Goal: Task Accomplishment & Management: Manage account settings

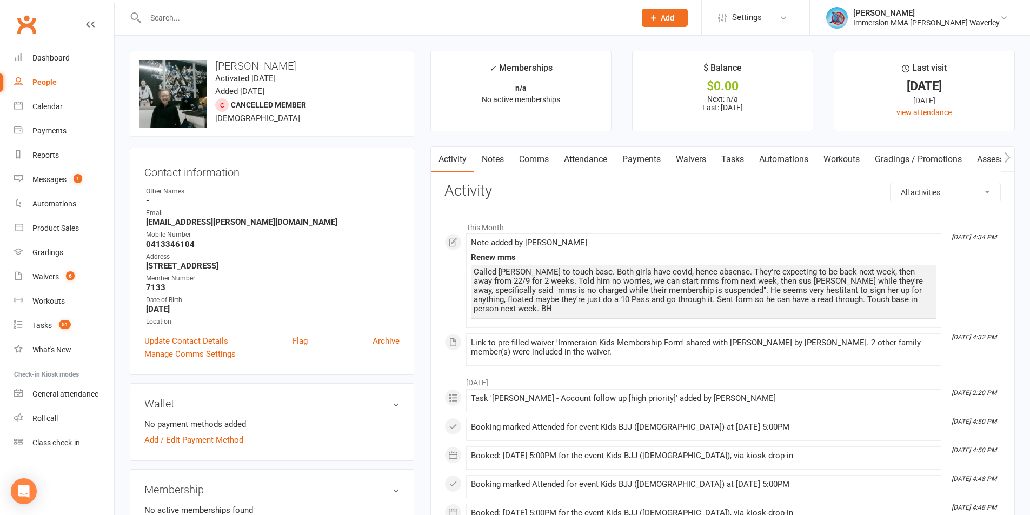
drag, startPoint x: 343, startPoint y: 89, endPoint x: 384, endPoint y: 64, distance: 48.0
click at [384, 64] on h3 "Samantha Lewis" at bounding box center [272, 66] width 266 height 12
click at [743, 170] on link "Tasks" at bounding box center [733, 159] width 38 height 25
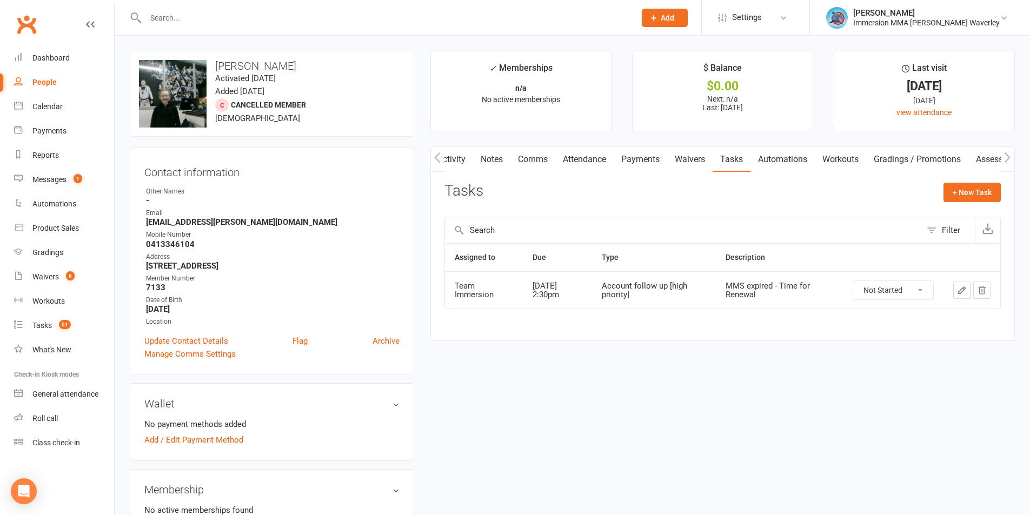
click at [484, 164] on link "Notes" at bounding box center [491, 159] width 37 height 25
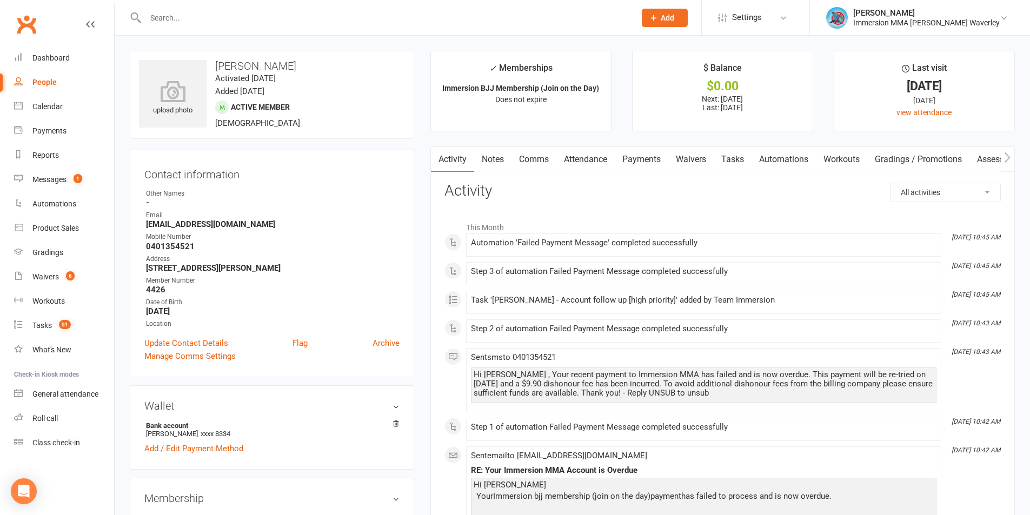
click at [483, 169] on link "Notes" at bounding box center [492, 159] width 37 height 25
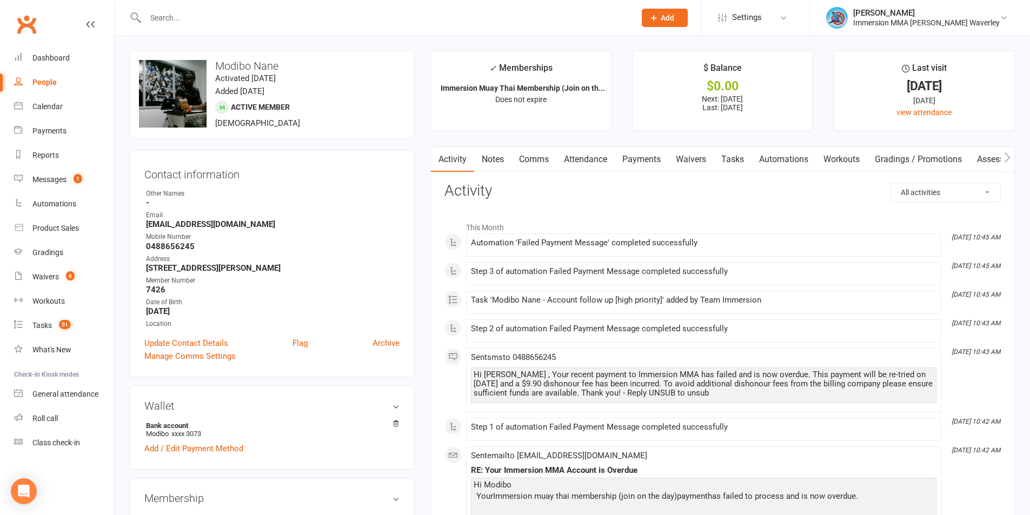
click at [508, 160] on link "Notes" at bounding box center [492, 159] width 37 height 25
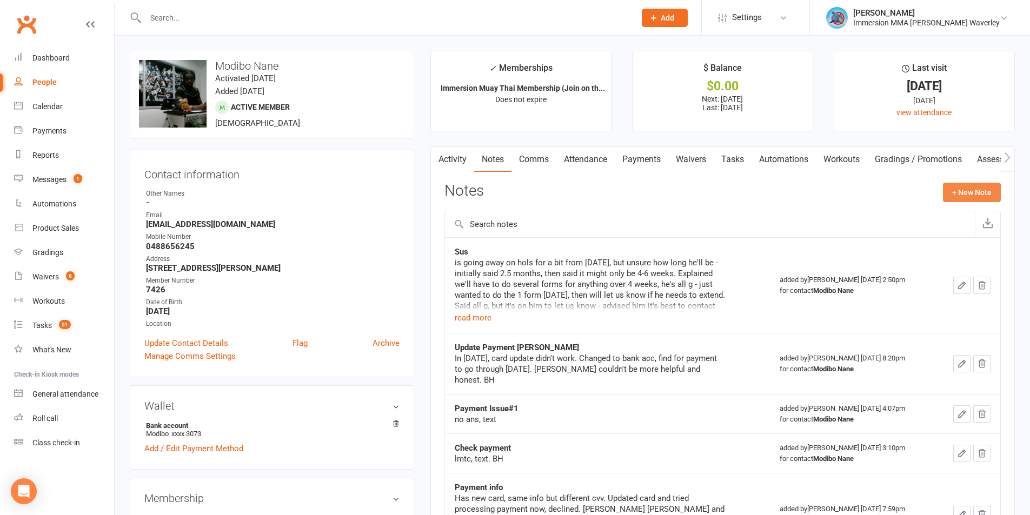
click at [979, 191] on button "+ New Note" at bounding box center [972, 192] width 58 height 19
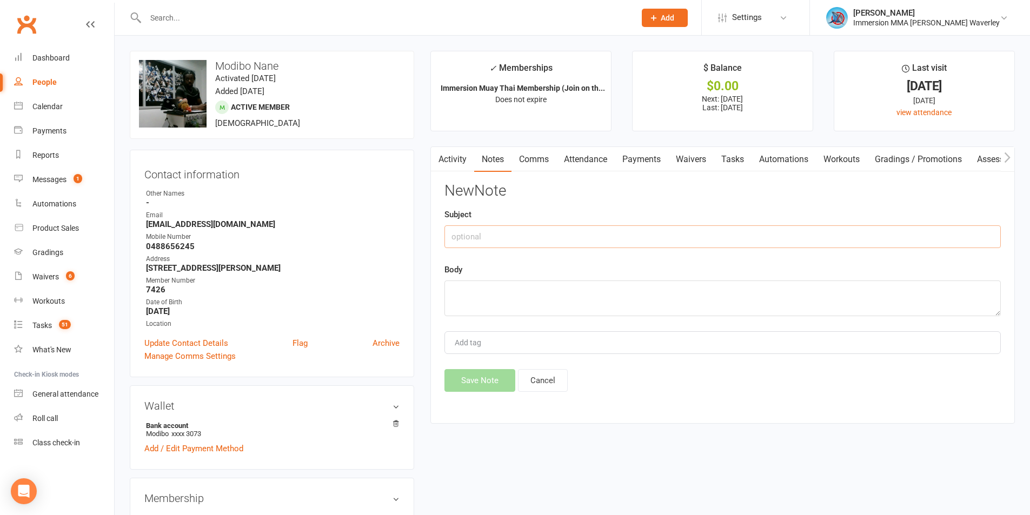
click at [548, 237] on input "text" at bounding box center [722, 236] width 556 height 23
type input "Archived by Ezidebit"
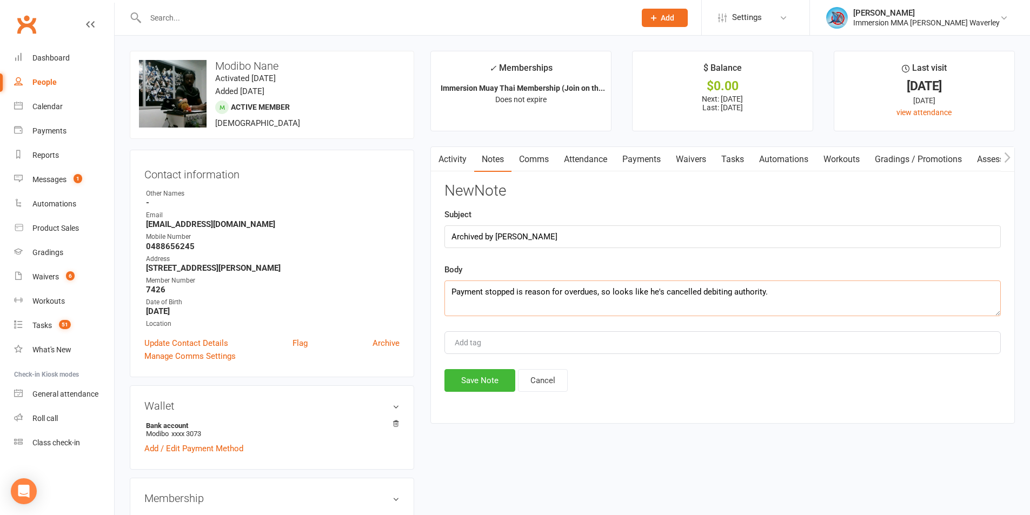
click at [522, 287] on textarea "Payment stopped is reason for overdues, so looks like he's cancelled debiting a…" at bounding box center [722, 299] width 556 height 36
type textarea "Payment stopped is the reason for overdues, so looks like he's cancelled debiti…"
click at [479, 393] on div "Activity Notes Comms Attendance Payments Waivers Tasks Automations Workouts Gra…" at bounding box center [722, 285] width 584 height 277
click at [469, 382] on button "Save Note" at bounding box center [479, 380] width 71 height 23
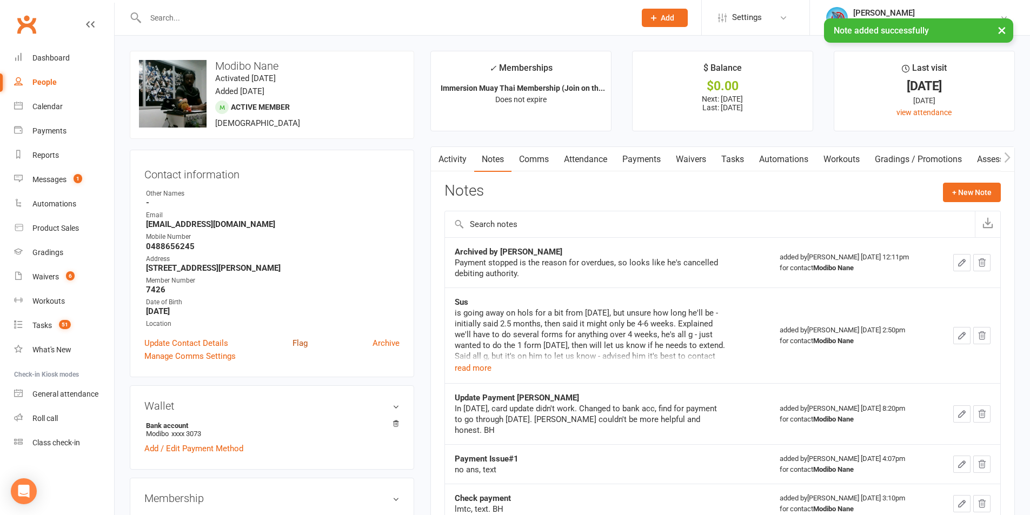
click at [304, 348] on link "Flag" at bounding box center [299, 343] width 15 height 13
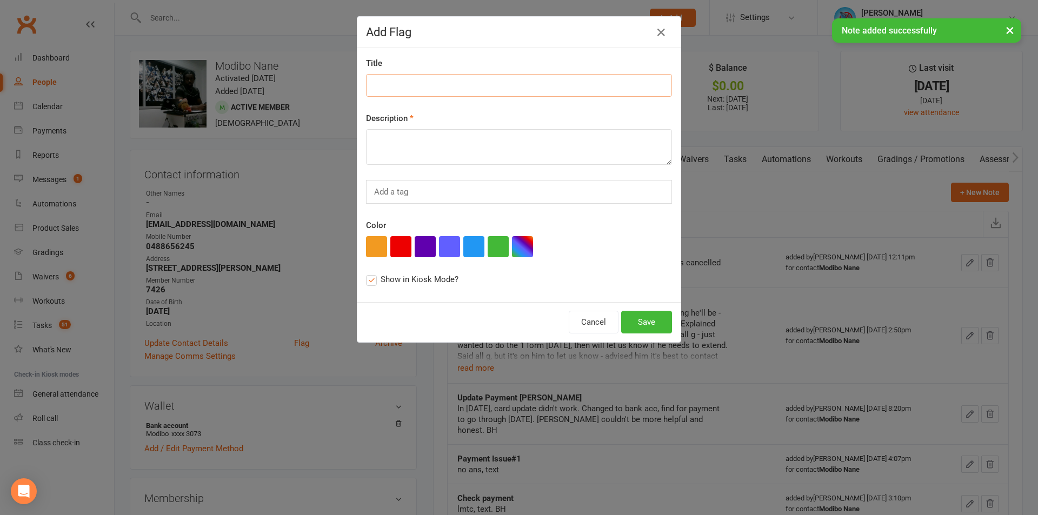
click at [470, 84] on input at bounding box center [519, 85] width 306 height 23
click at [473, 148] on textarea at bounding box center [519, 147] width 306 height 36
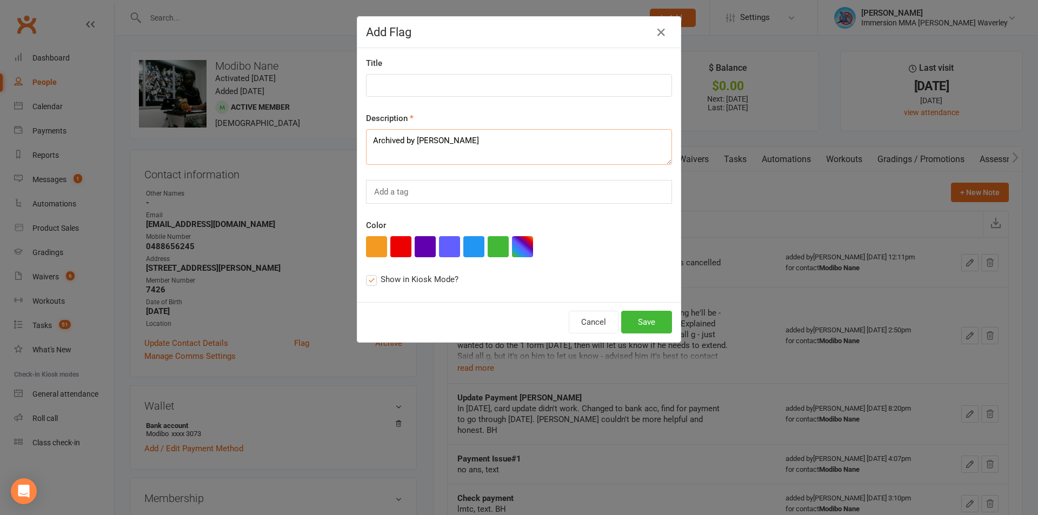
type textarea "Archived by Ezidebit"
click at [438, 87] on input at bounding box center [519, 85] width 306 height 23
type input "Overdue"
click at [395, 249] on button "button" at bounding box center [400, 246] width 21 height 21
click at [370, 276] on label "Show in Kiosk Mode?" at bounding box center [412, 279] width 92 height 13
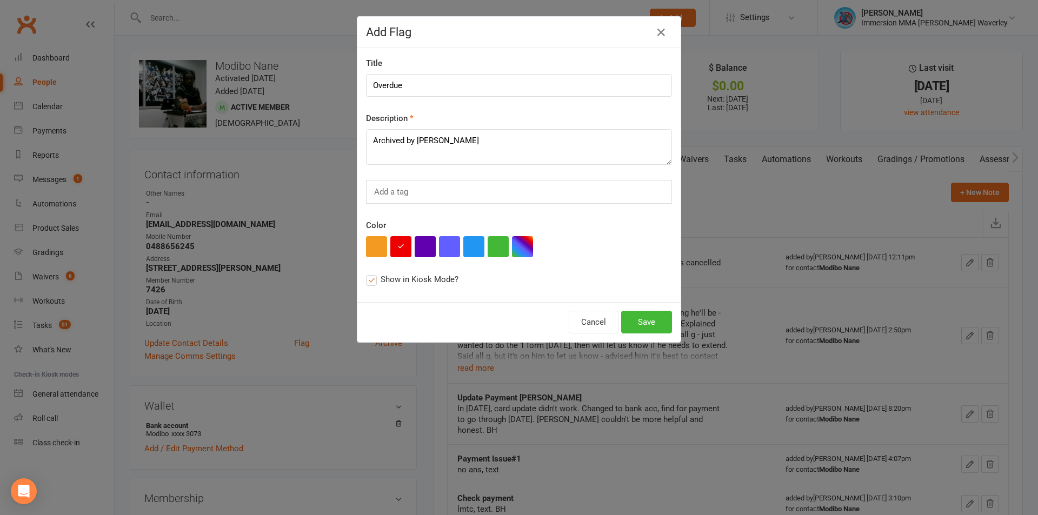
click at [370, 273] on input "Show in Kiosk Mode?" at bounding box center [369, 273] width 7 height 0
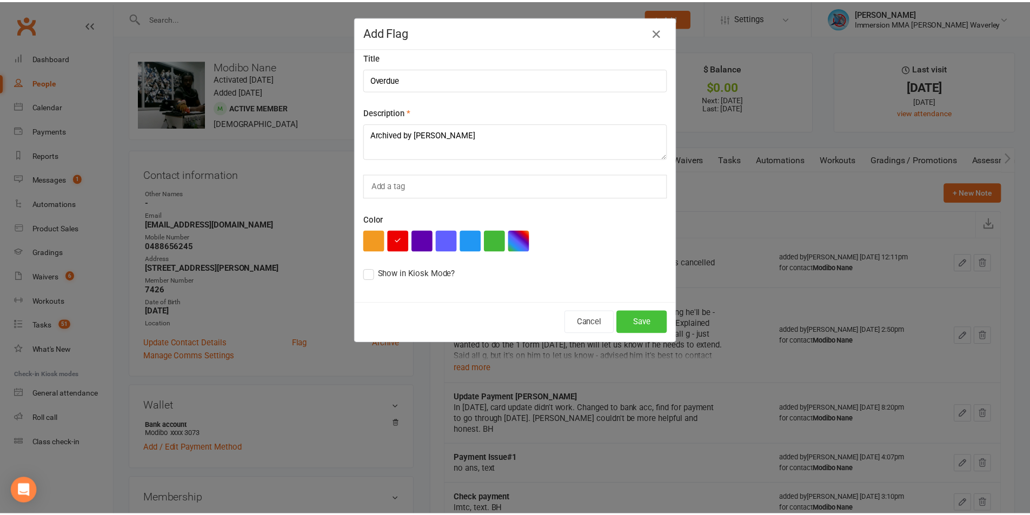
scroll to position [8, 0]
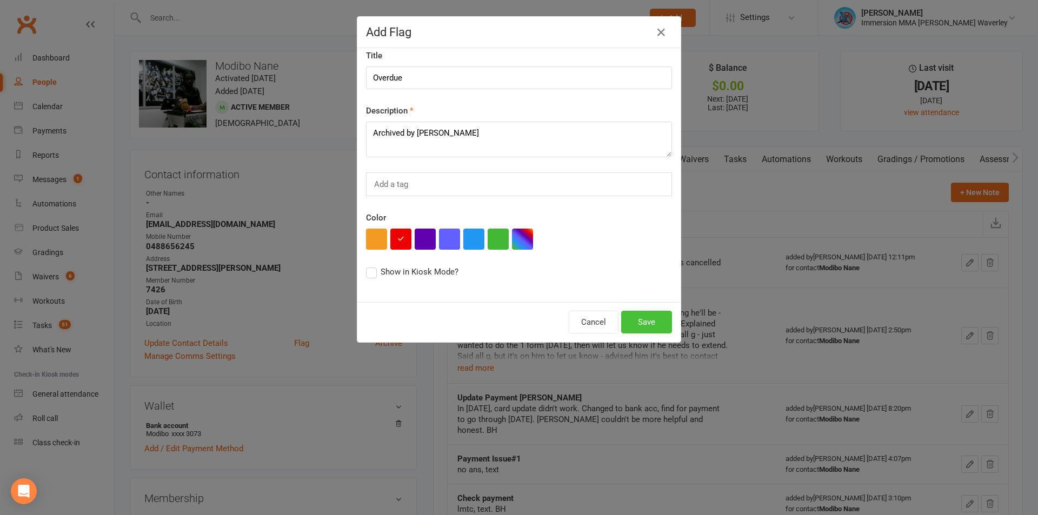
click at [645, 320] on button "Save" at bounding box center [646, 322] width 51 height 23
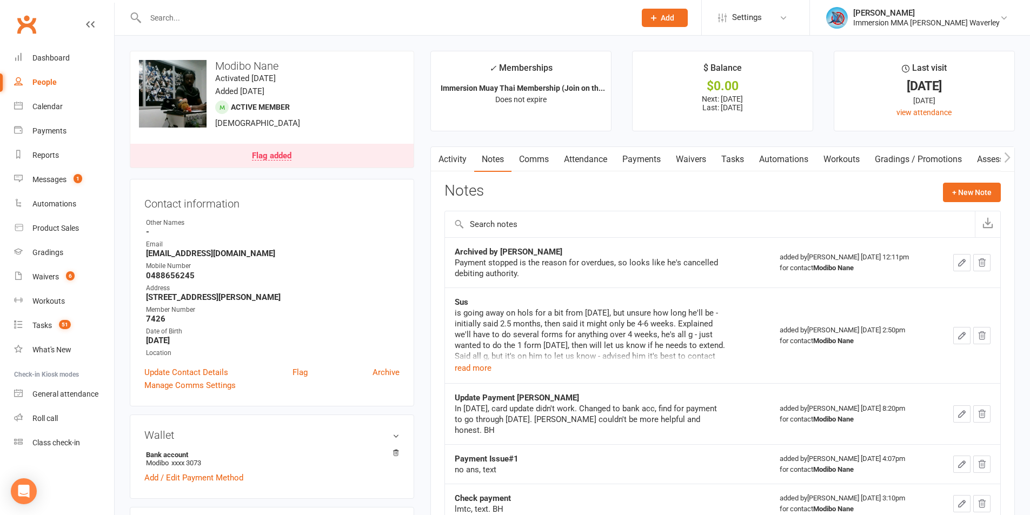
click at [260, 156] on div "Flag added" at bounding box center [271, 156] width 39 height 9
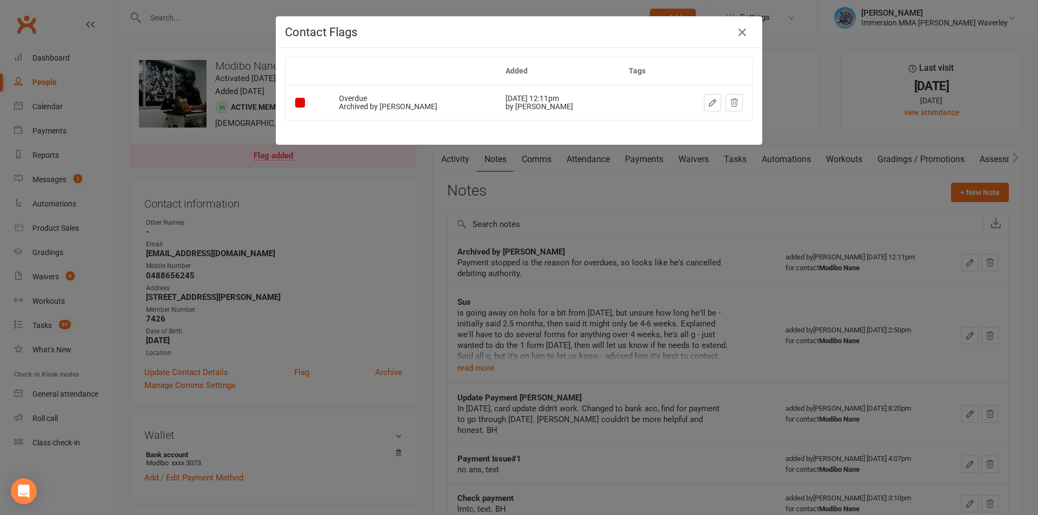
click at [363, 250] on div "Contact Flags Added Tags Overdue Archived by Ezidebit Sep 16, 2025 12:11pm by B…" at bounding box center [519, 257] width 1038 height 515
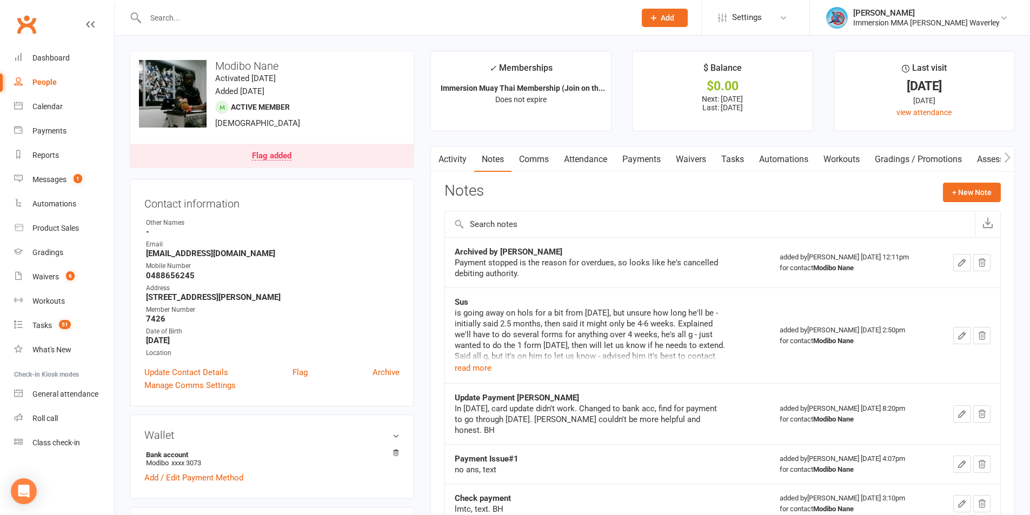
click at [630, 168] on link "Payments" at bounding box center [642, 159] width 54 height 25
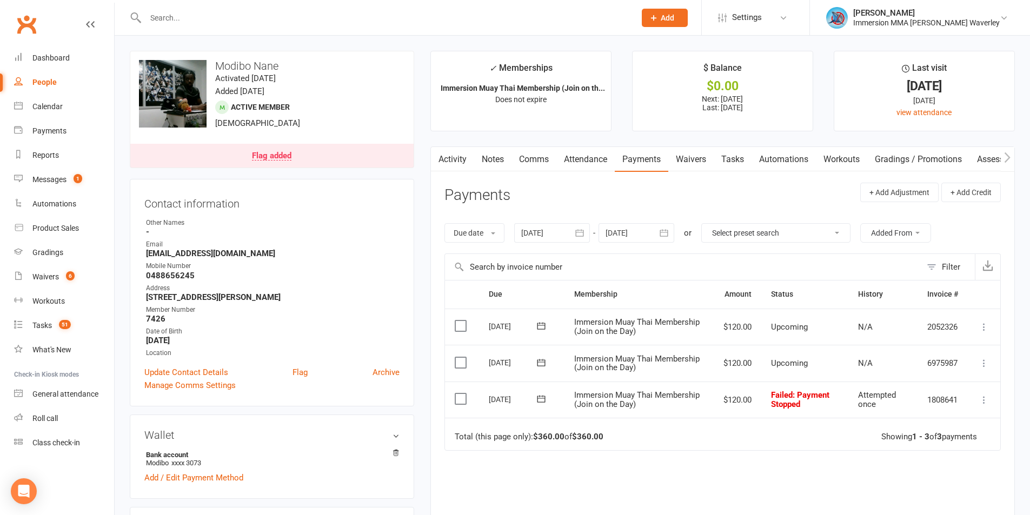
click at [260, 152] on div "Flag added" at bounding box center [271, 156] width 39 height 9
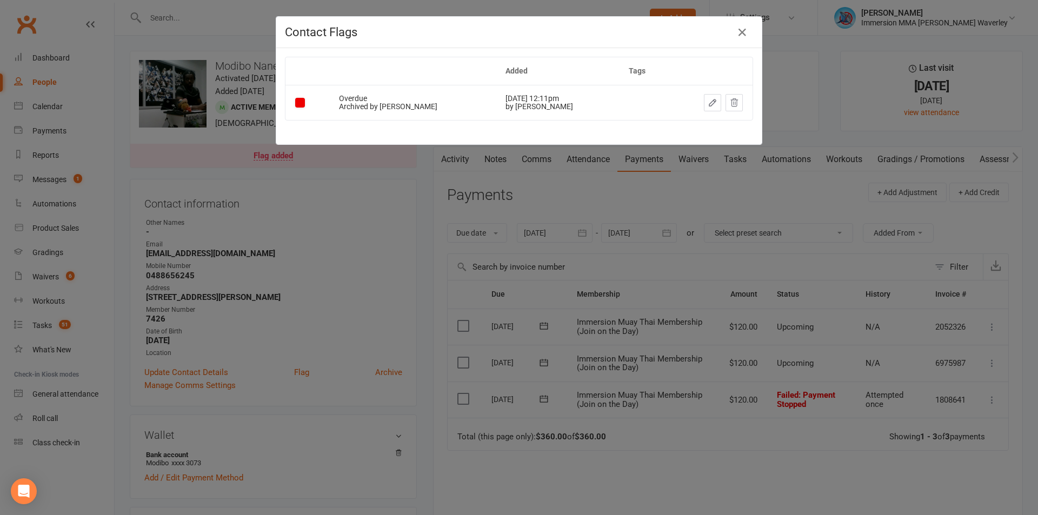
click at [706, 98] on div "Dismiss this flag" at bounding box center [695, 102] width 55 height 11
click at [708, 100] on icon "button" at bounding box center [713, 103] width 10 height 10
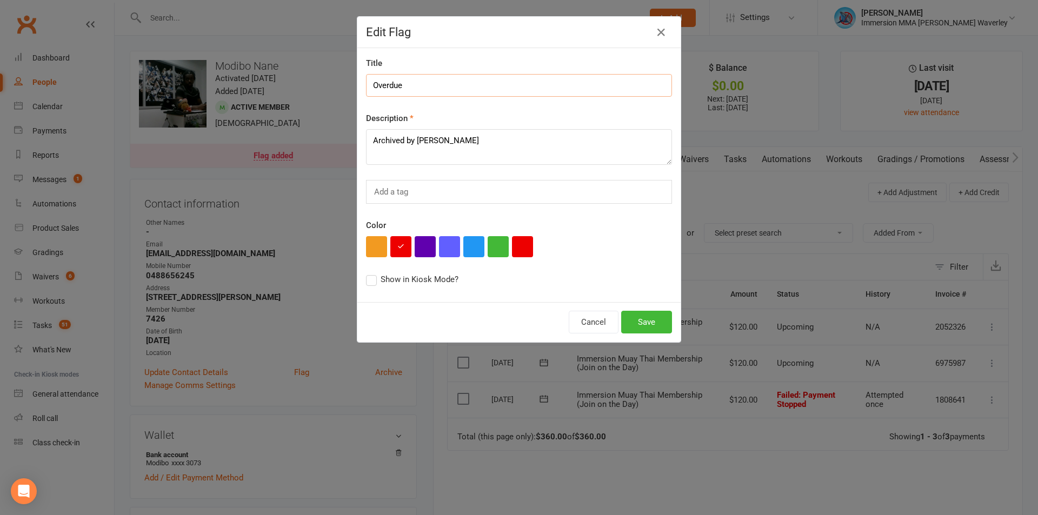
click at [369, 84] on input "Overdue" at bounding box center [519, 85] width 306 height 23
type input "$120 Overdue"
click at [660, 321] on button "Save" at bounding box center [646, 322] width 51 height 23
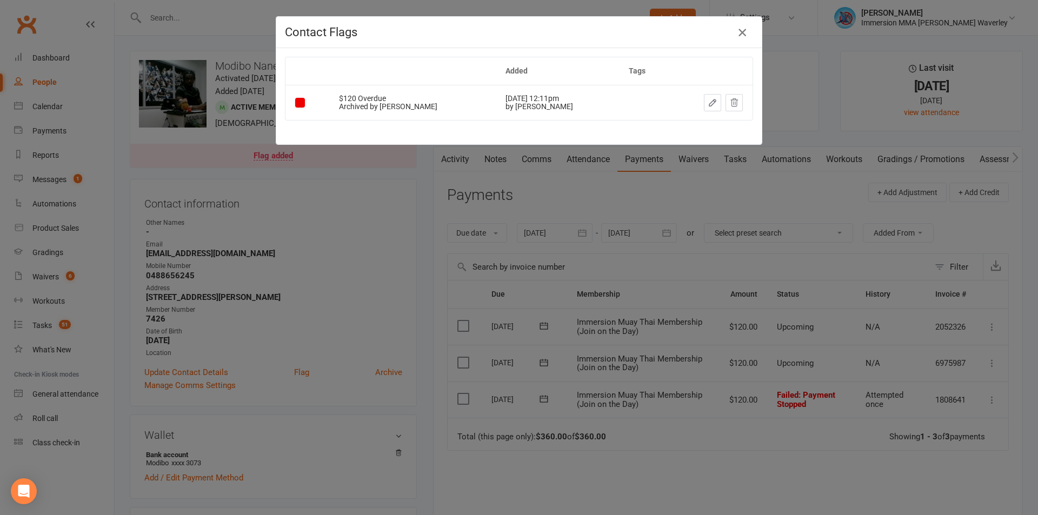
click at [740, 31] on icon "button" at bounding box center [742, 32] width 13 height 13
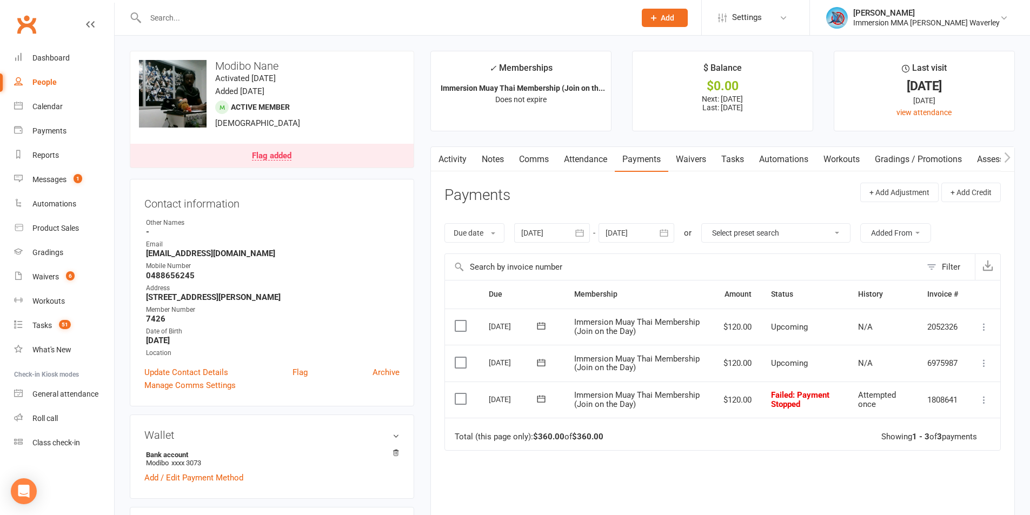
click at [746, 169] on link "Tasks" at bounding box center [733, 159] width 38 height 25
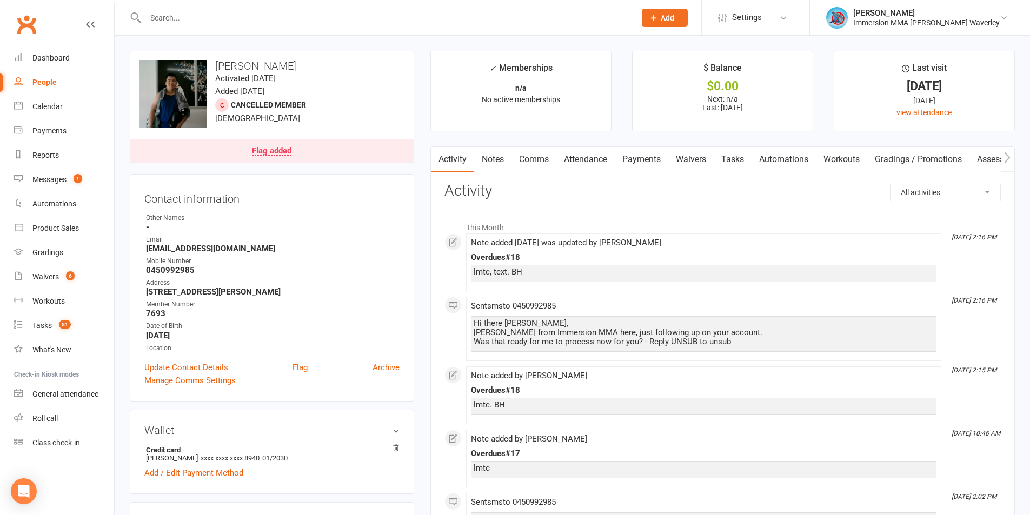
click at [260, 155] on div "Flag added" at bounding box center [271, 151] width 39 height 9
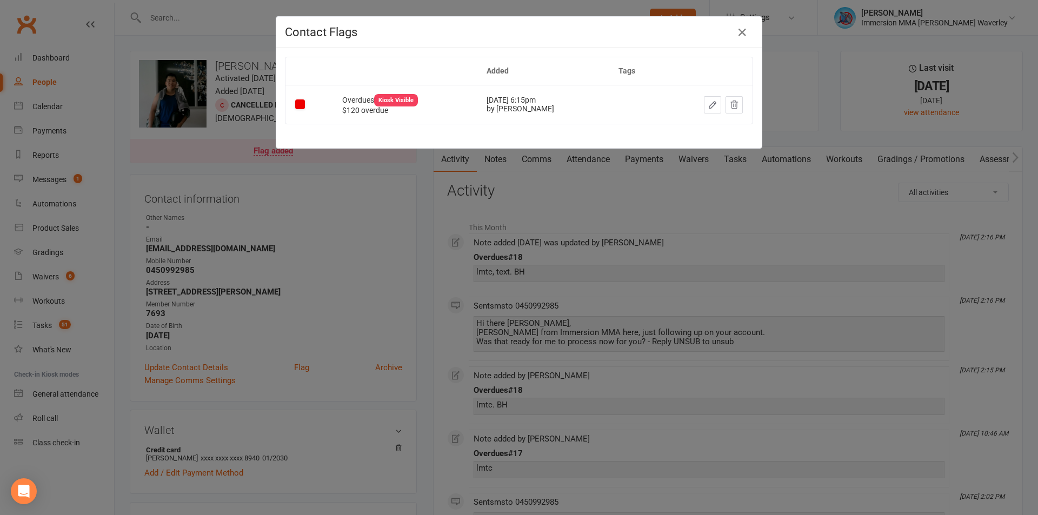
click at [351, 207] on div "Contact Flags Added Tags Overdues Kiosk Visible $120 overdue Aug 27, 2025 6:15p…" at bounding box center [519, 257] width 1038 height 515
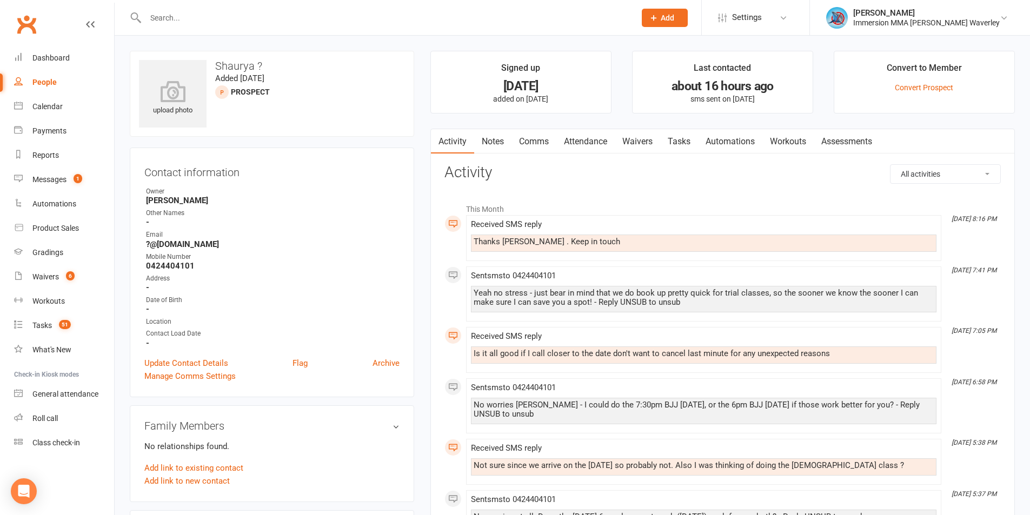
click at [677, 136] on link "Tasks" at bounding box center [679, 141] width 38 height 25
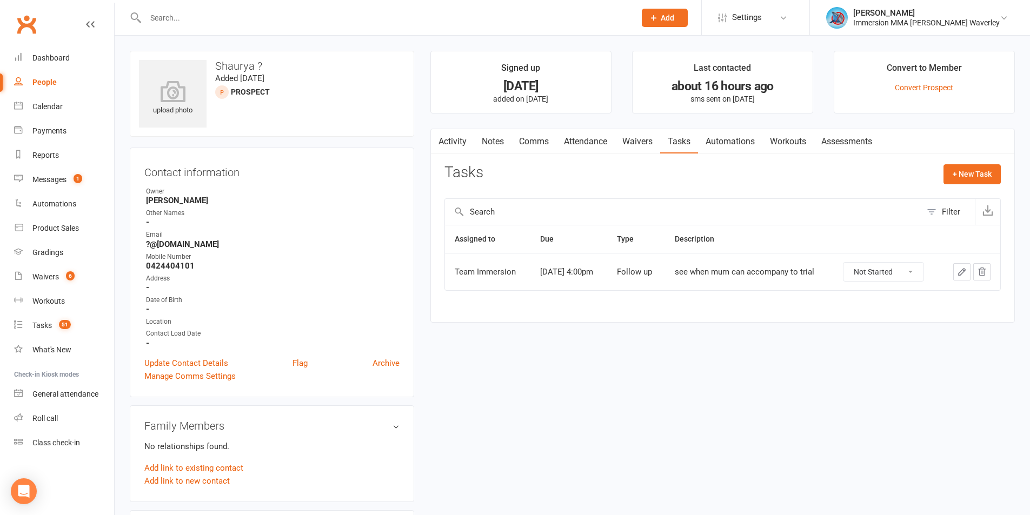
click at [960, 269] on icon "button" at bounding box center [962, 272] width 10 height 10
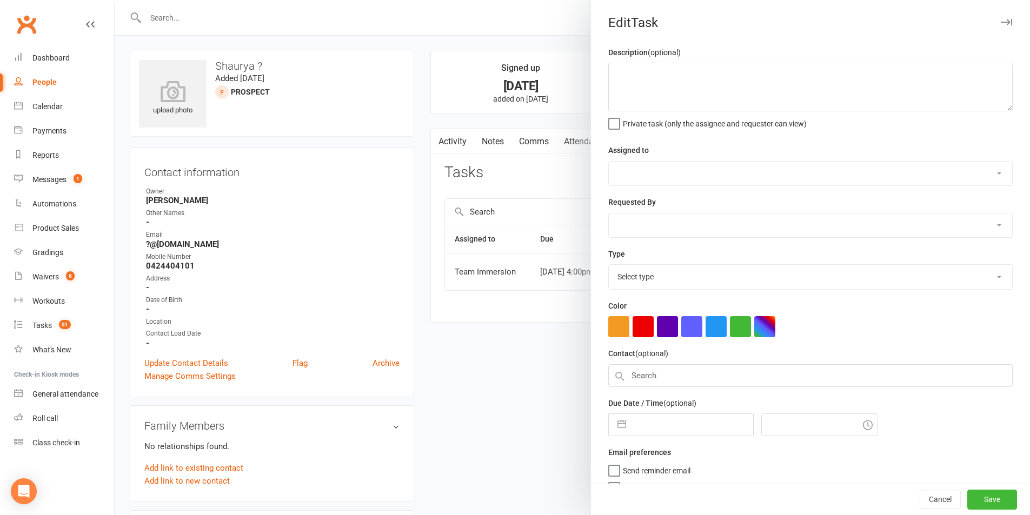
type textarea "see when mum can accompany to trial"
select select "48837"
select select "48839"
type input "[DATE]"
type input "4:00pm"
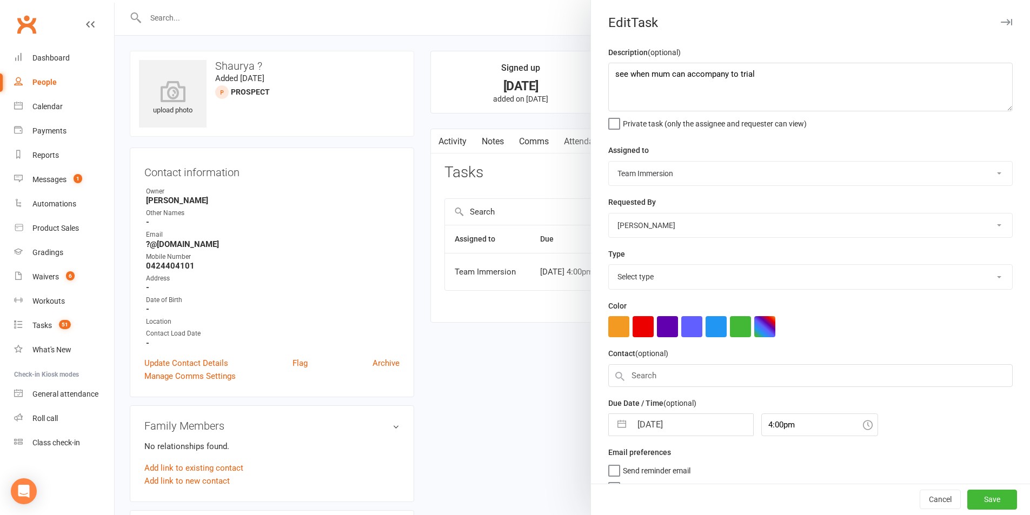
select select "27318"
click at [651, 428] on input "[DATE]" at bounding box center [692, 422] width 122 height 22
select select "7"
select select "2025"
select select "8"
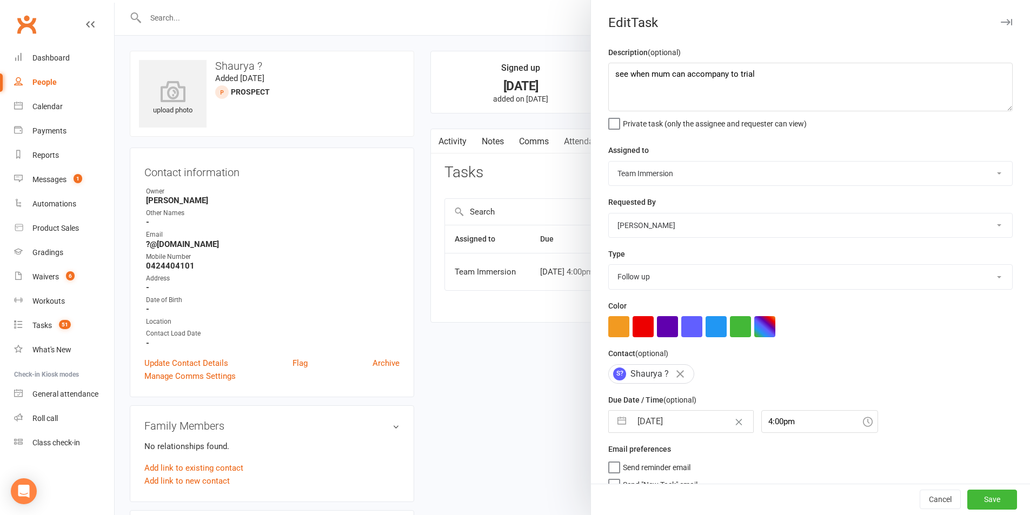
select select "2025"
select select "9"
select select "2025"
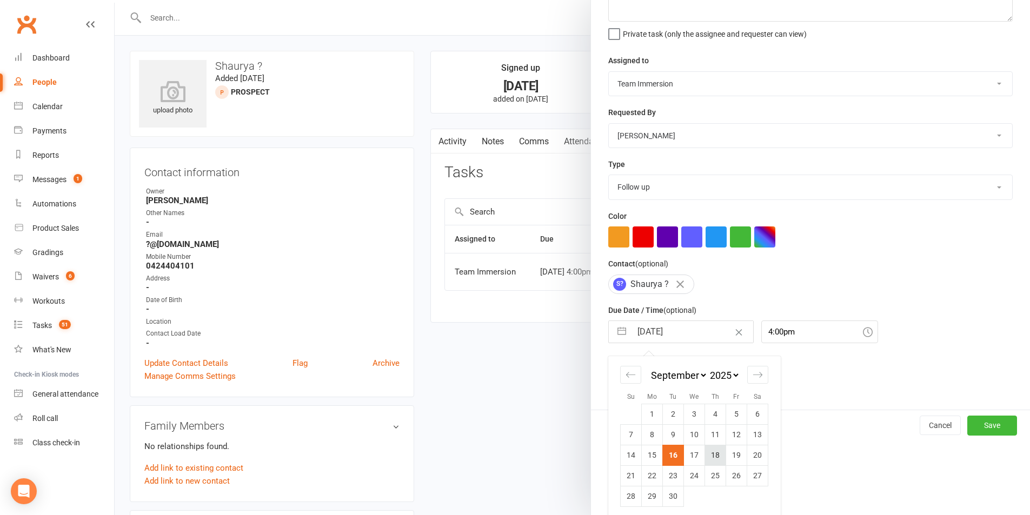
scroll to position [98, 0]
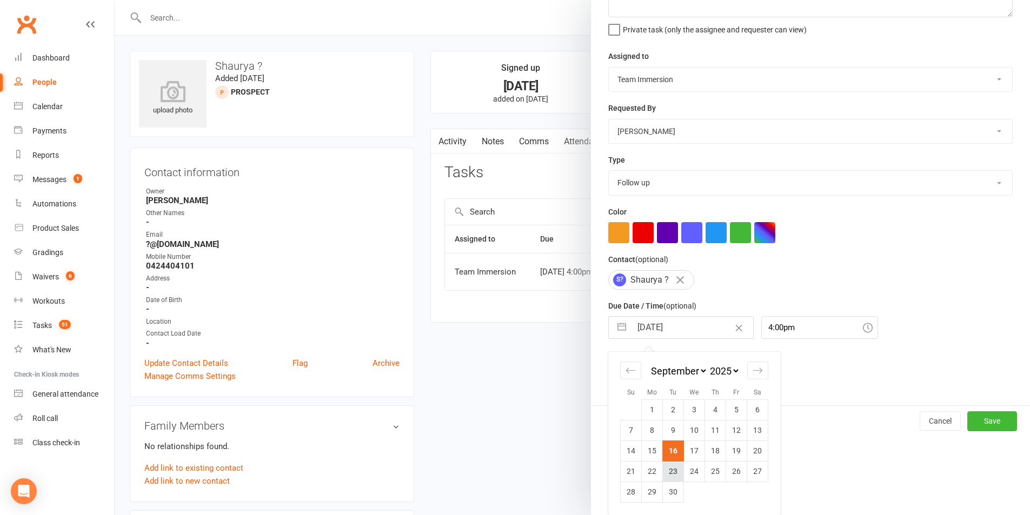
click at [664, 465] on td "23" at bounding box center [673, 471] width 21 height 21
type input "[DATE]"
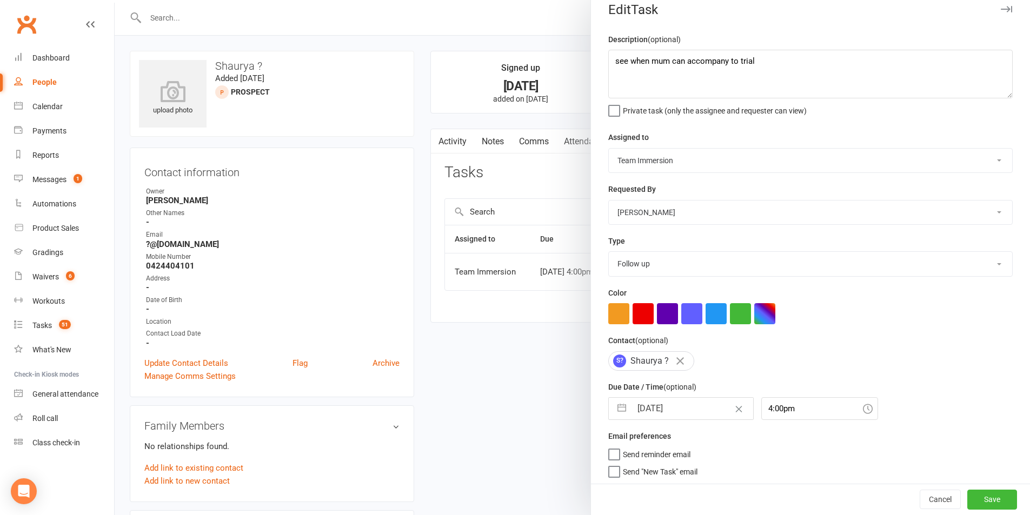
scroll to position [0, 0]
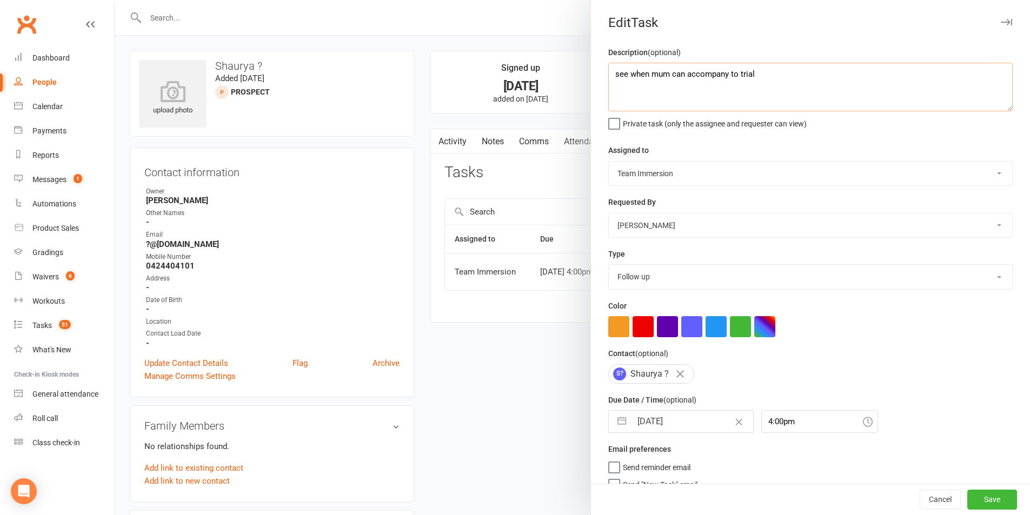
click at [778, 81] on textarea "see when mum can accompany to trial" at bounding box center [810, 87] width 404 height 49
type textarea "see when mum can accompany to trial - should be back in [GEOGRAPHIC_DATA] now"
click at [993, 500] on button "Save" at bounding box center [992, 499] width 50 height 19
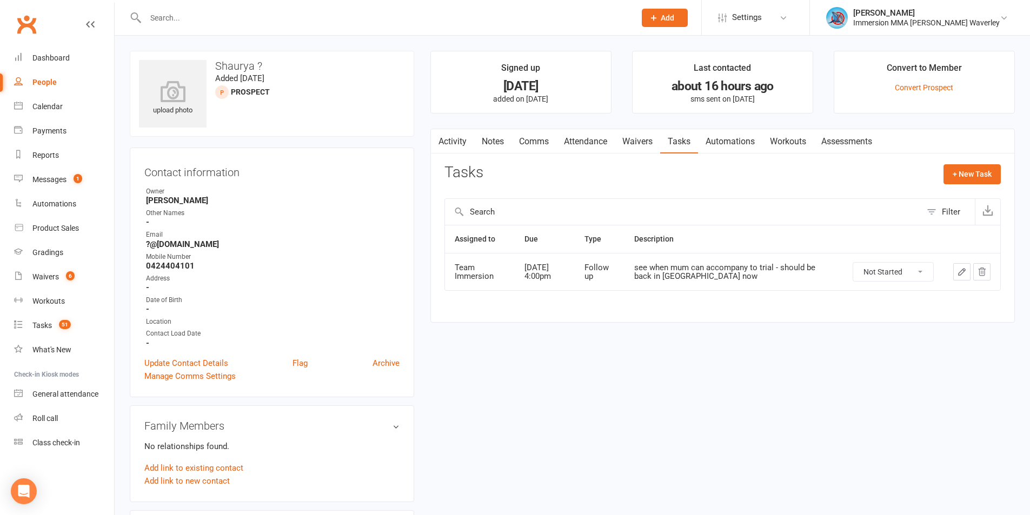
click at [484, 147] on link "Notes" at bounding box center [492, 141] width 37 height 25
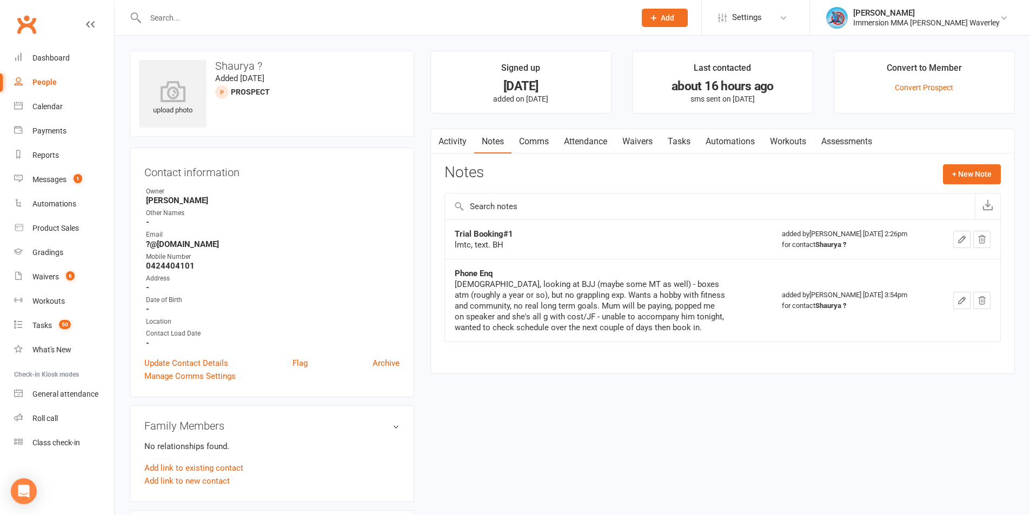
click at [445, 145] on link "Activity" at bounding box center [452, 141] width 43 height 25
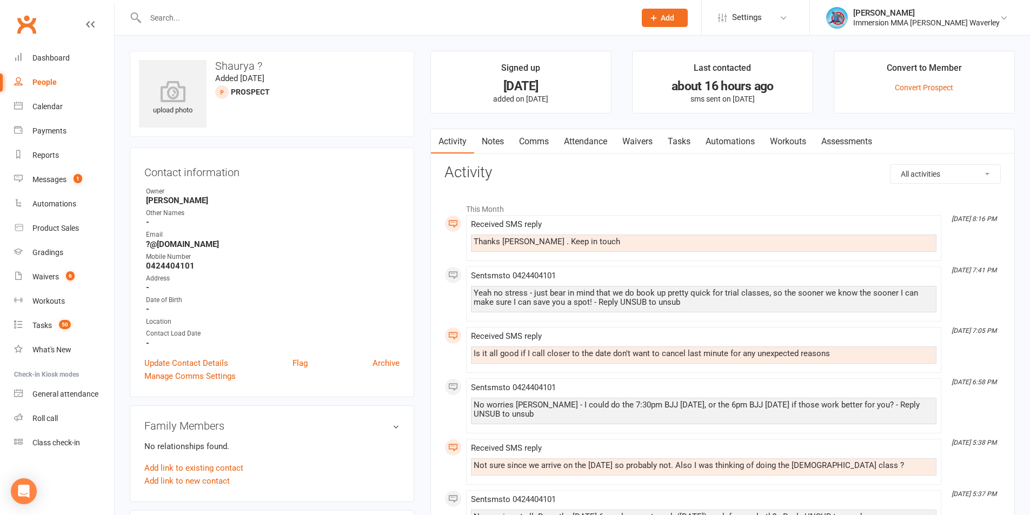
click at [495, 143] on link "Notes" at bounding box center [492, 141] width 37 height 25
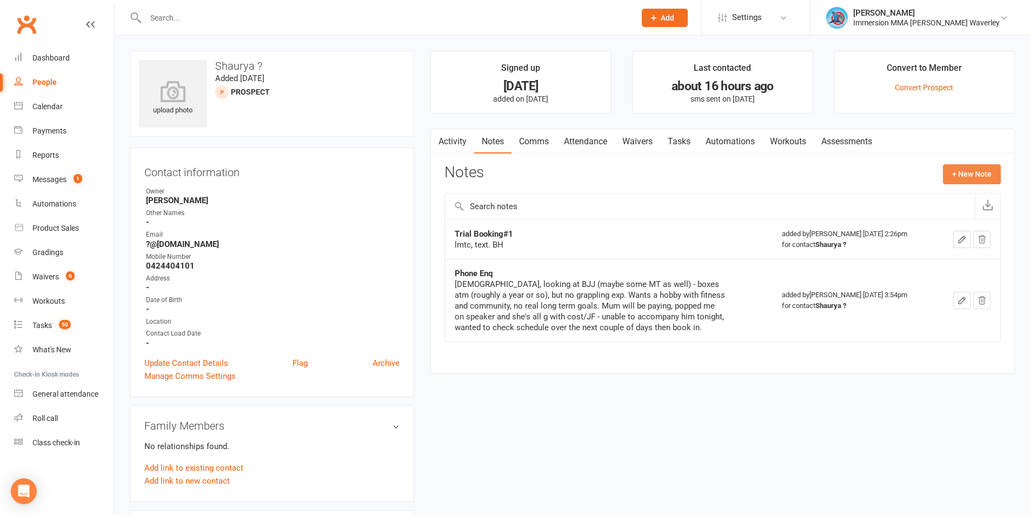
click at [981, 175] on button "+ New Note" at bounding box center [972, 173] width 58 height 19
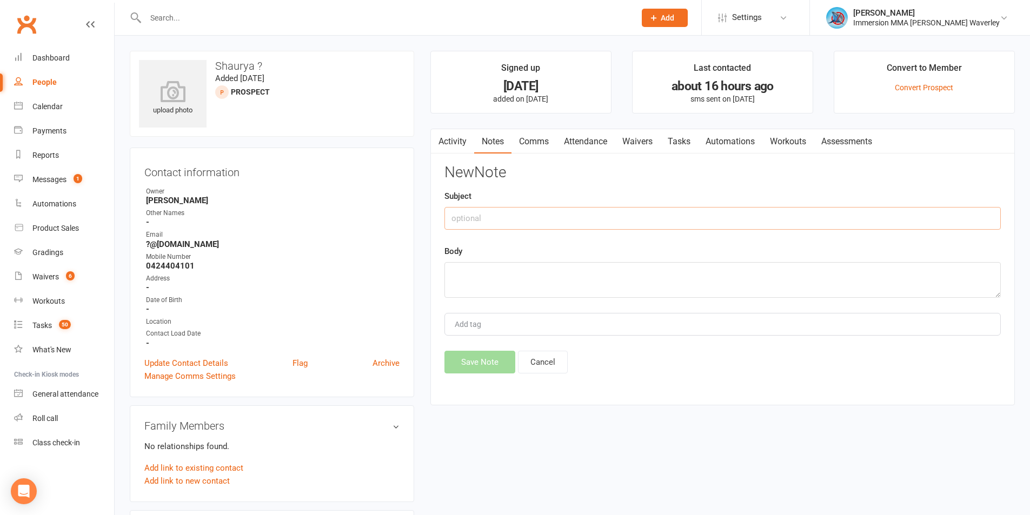
click at [526, 219] on input "text" at bounding box center [722, 218] width 556 height 23
type input "Trial Booking#2"
type textarea "in Sydney until next week, not sure when him and mum can both make it."
click at [506, 361] on button "Save Note" at bounding box center [479, 362] width 71 height 23
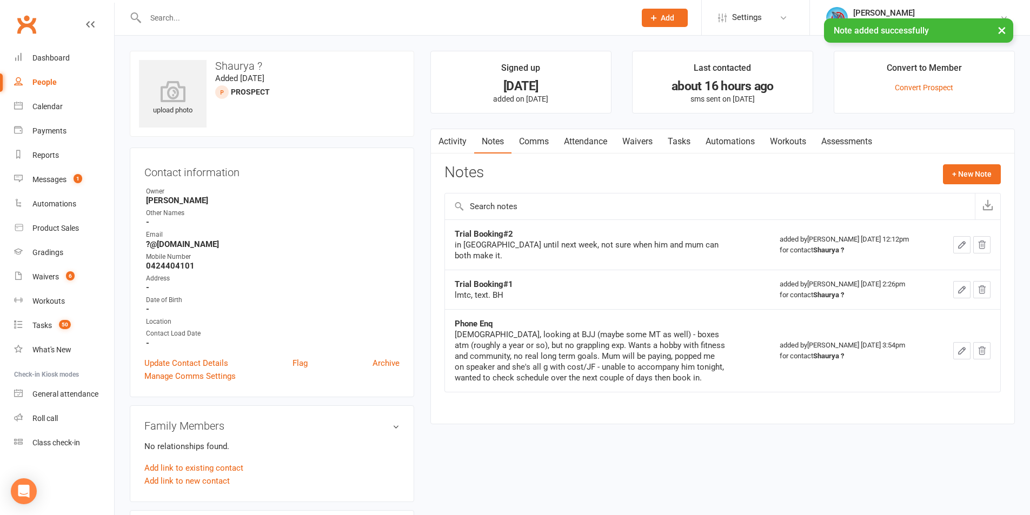
click at [682, 131] on link "Tasks" at bounding box center [679, 141] width 38 height 25
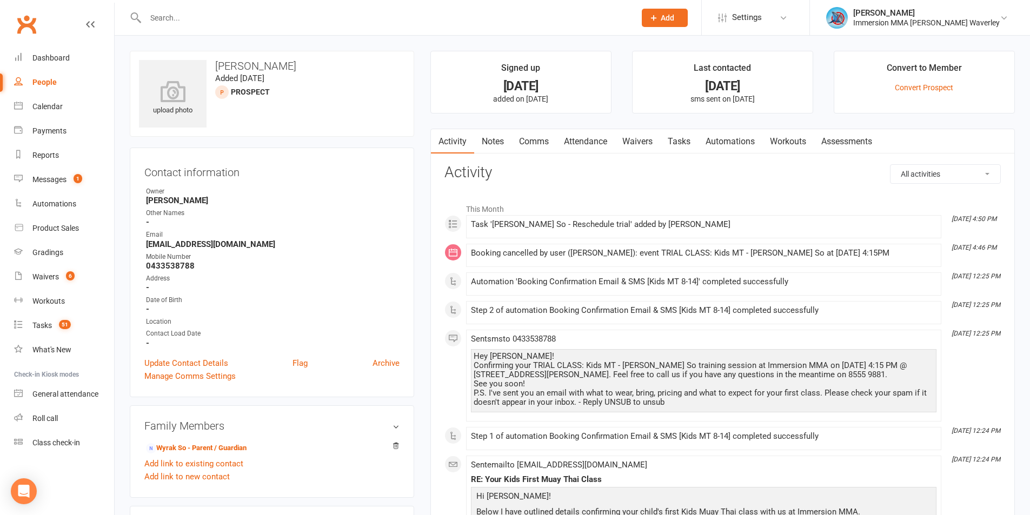
click at [484, 144] on link "Notes" at bounding box center [492, 141] width 37 height 25
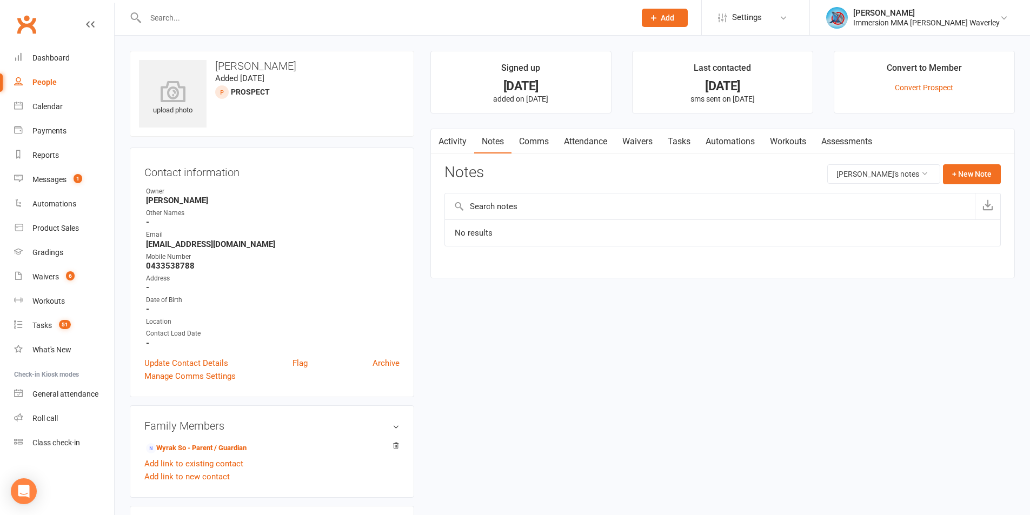
click at [694, 149] on link "Tasks" at bounding box center [679, 141] width 38 height 25
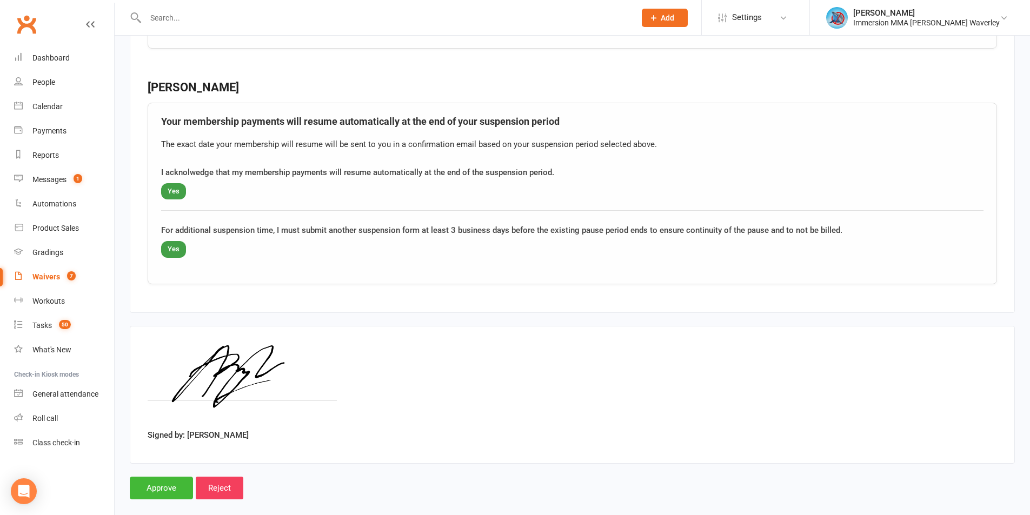
scroll to position [1368, 0]
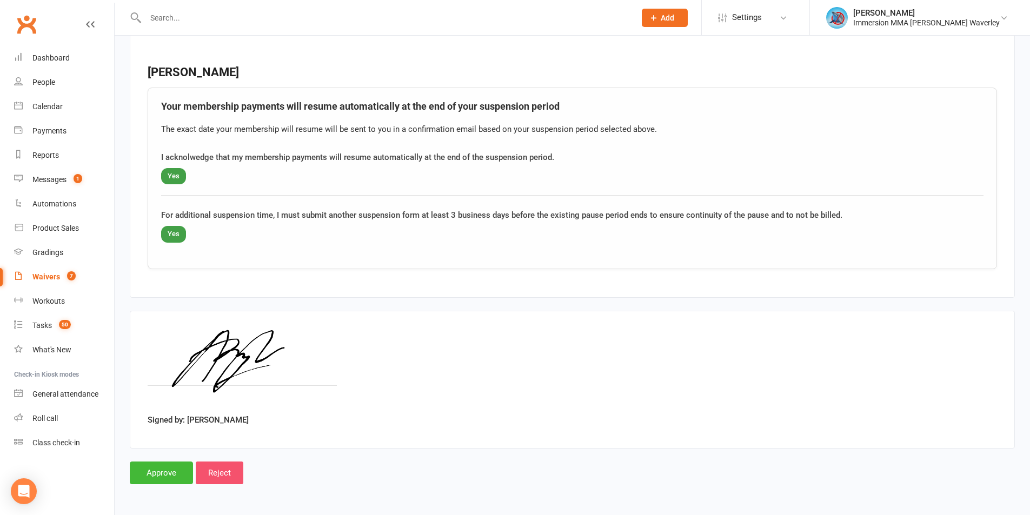
click at [227, 470] on input "Reject" at bounding box center [220, 473] width 48 height 23
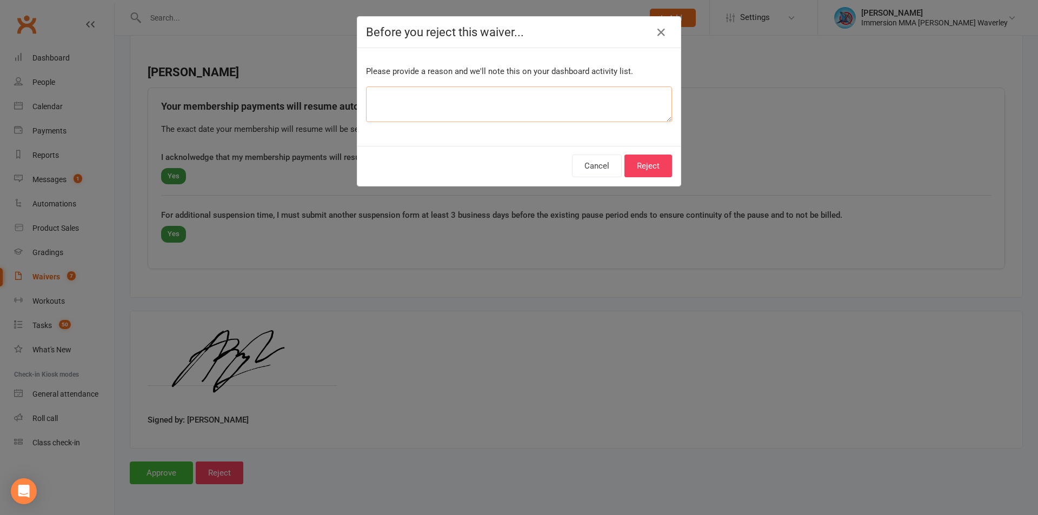
click at [415, 88] on textarea at bounding box center [519, 105] width 306 height 36
click at [433, 108] on textarea at bounding box center [519, 105] width 306 height 36
type textarea "decided to ccx instead"
click at [637, 167] on button "Reject" at bounding box center [648, 166] width 48 height 23
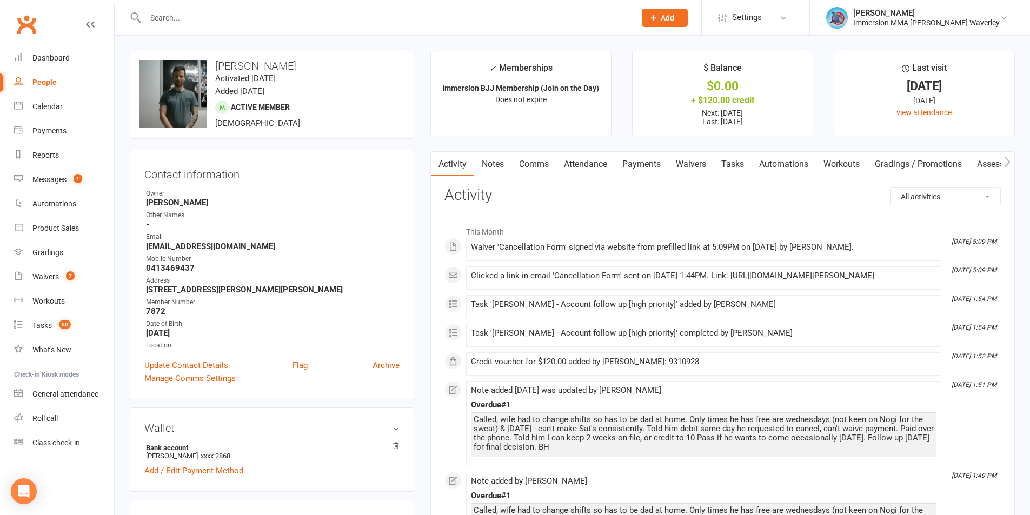
click at [483, 161] on link "Notes" at bounding box center [492, 164] width 37 height 25
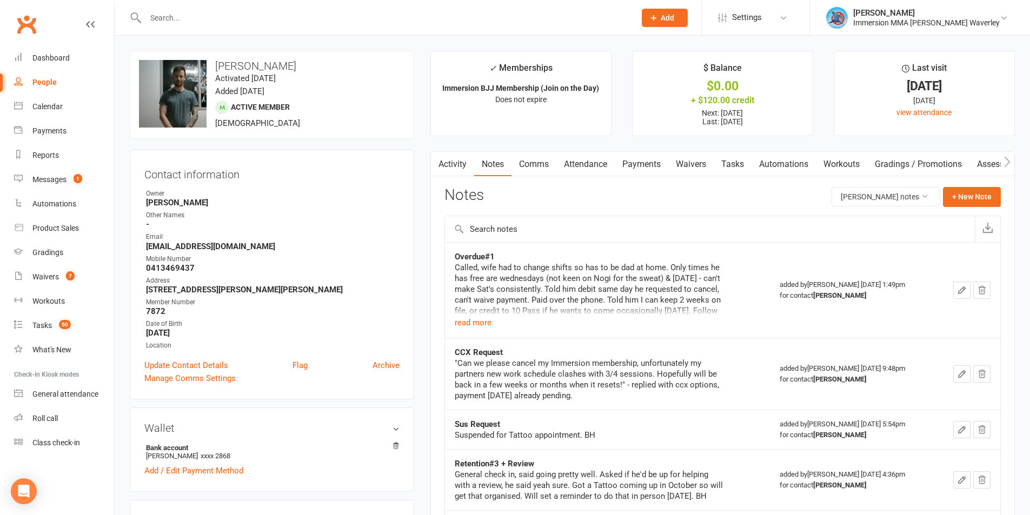
click at [744, 165] on link "Tasks" at bounding box center [733, 164] width 38 height 25
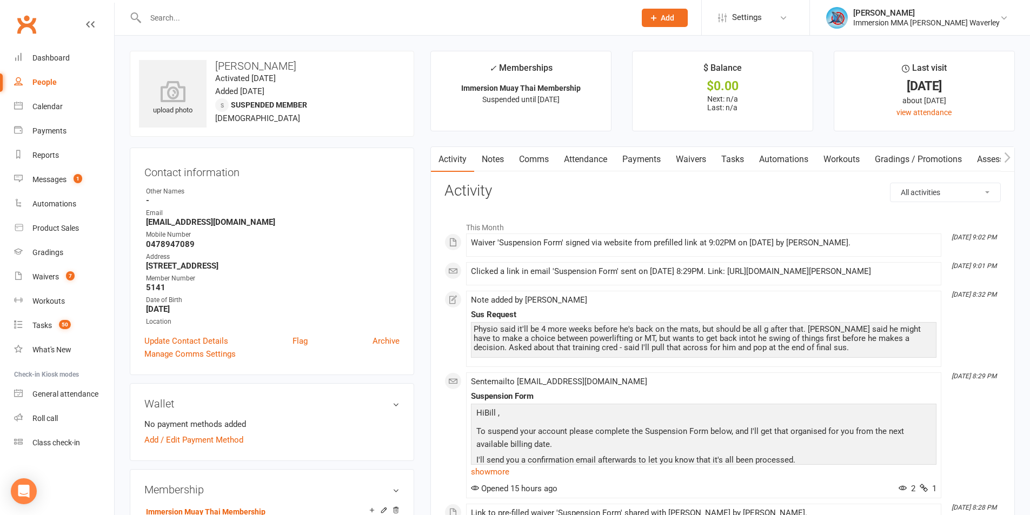
click at [485, 158] on link "Notes" at bounding box center [492, 159] width 37 height 25
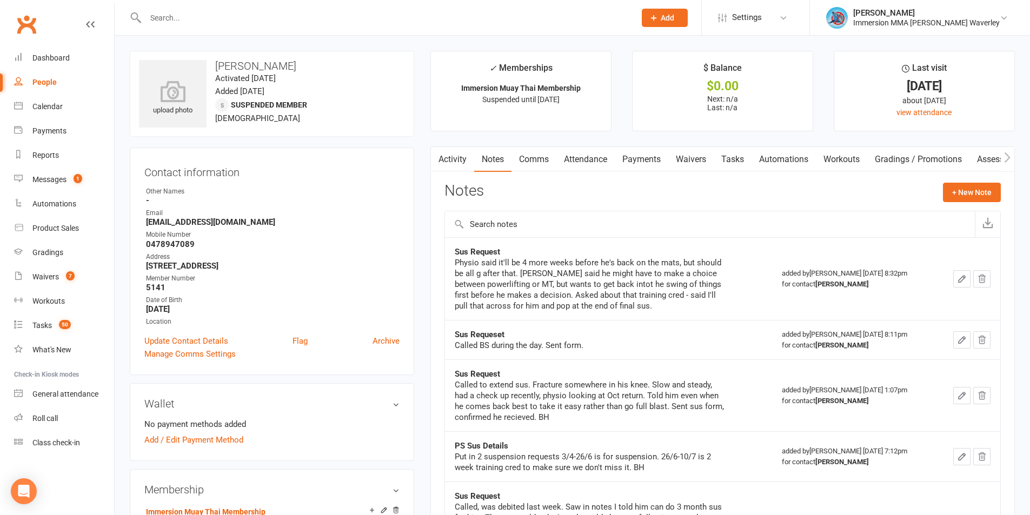
click at [1008, 159] on icon "button" at bounding box center [1007, 157] width 6 height 10
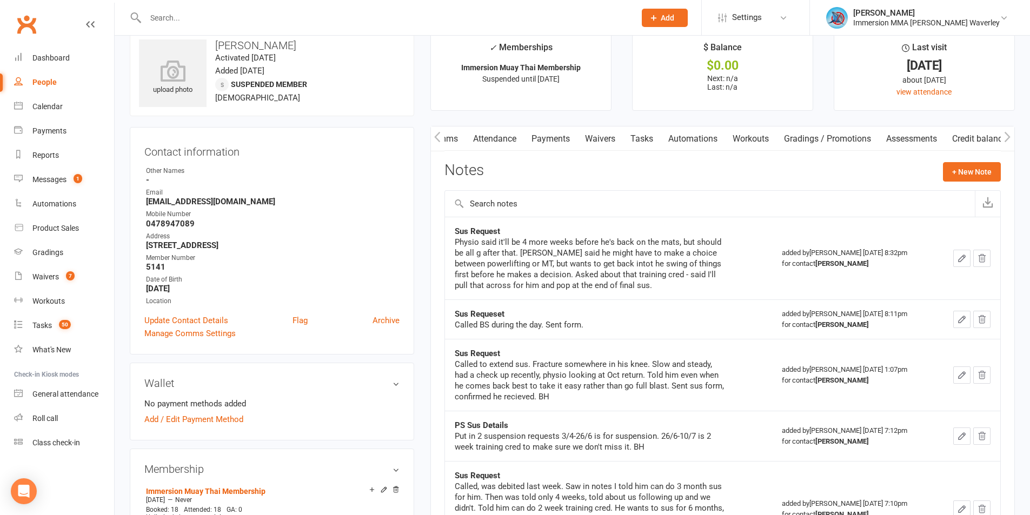
scroll to position [0, 0]
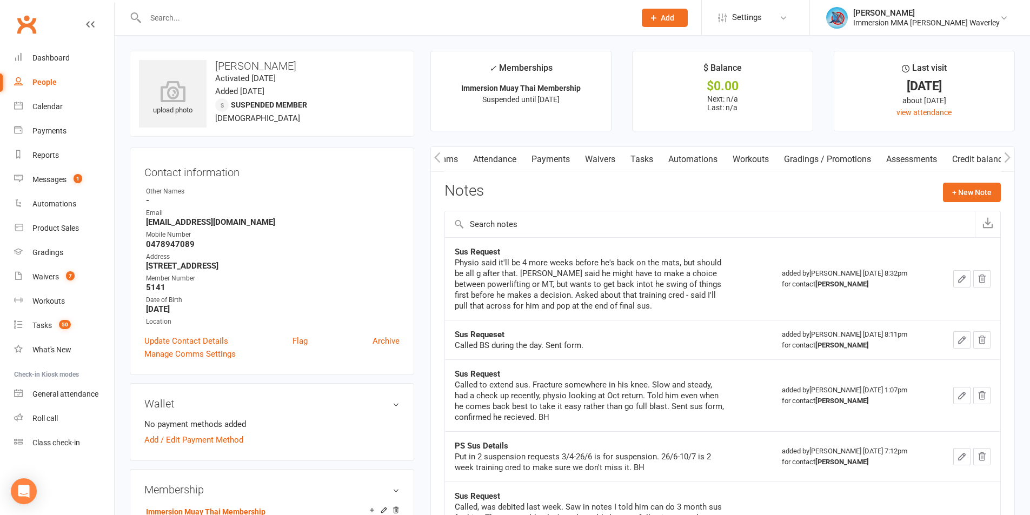
click at [974, 159] on link "Credit balance" at bounding box center [979, 159] width 70 height 25
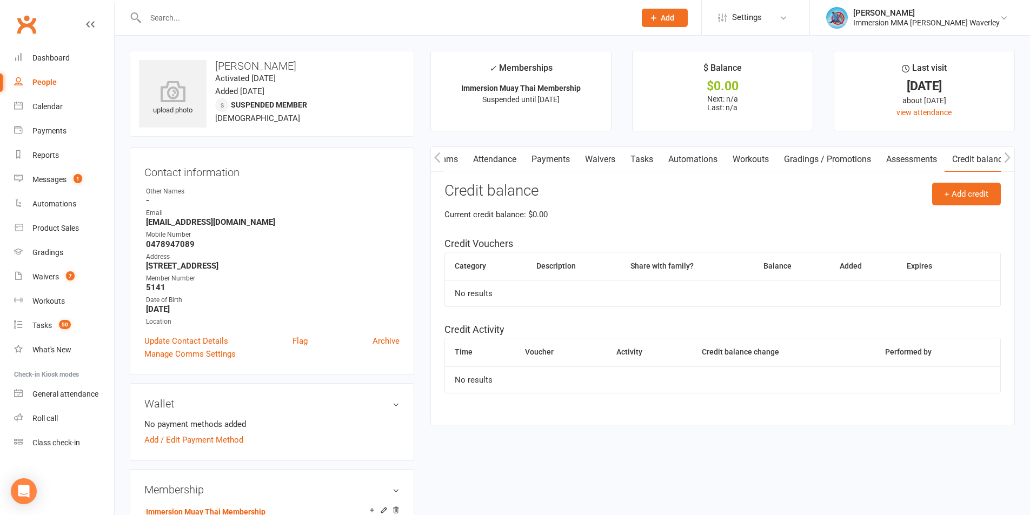
click at [458, 163] on link "Comms" at bounding box center [443, 159] width 45 height 25
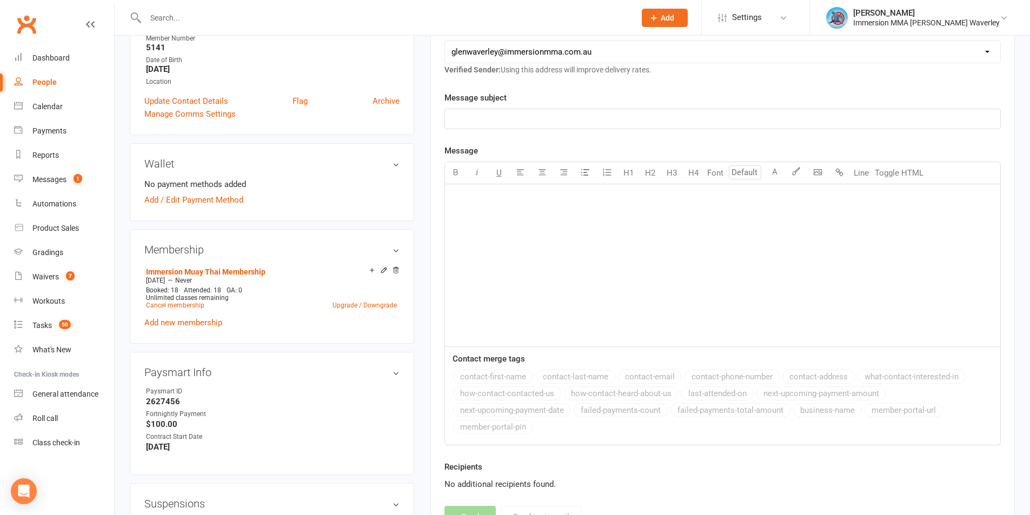
scroll to position [288, 0]
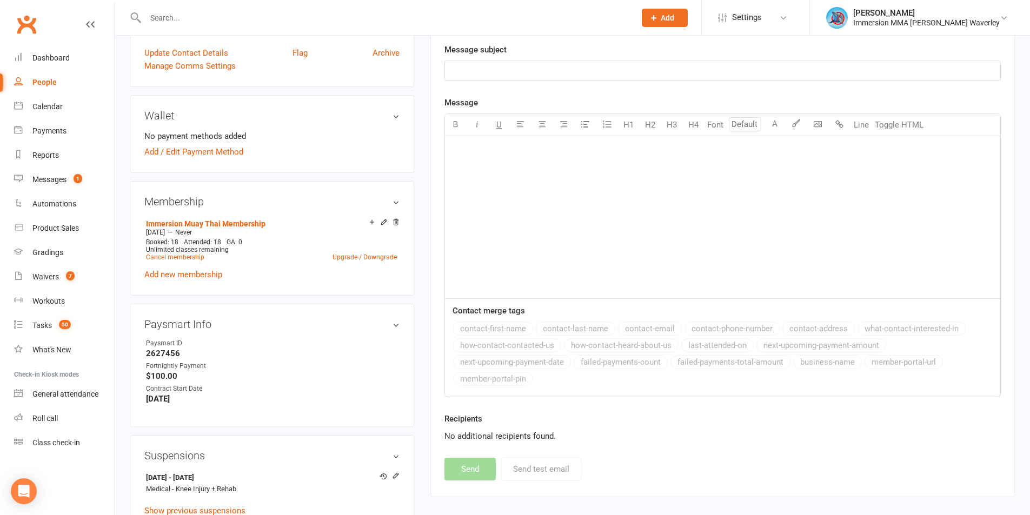
click at [147, 351] on strong "2627456" at bounding box center [273, 354] width 254 height 10
copy strong "2627456"
click at [704, 478] on div "New Message Template Name Select Template [Email] Adult Appt Confirmation Email…" at bounding box center [722, 188] width 556 height 586
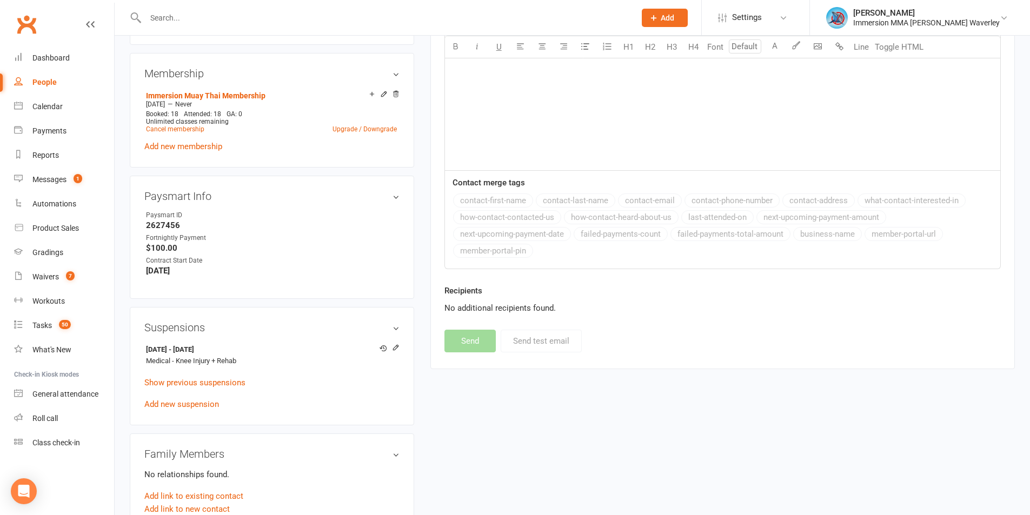
scroll to position [433, 0]
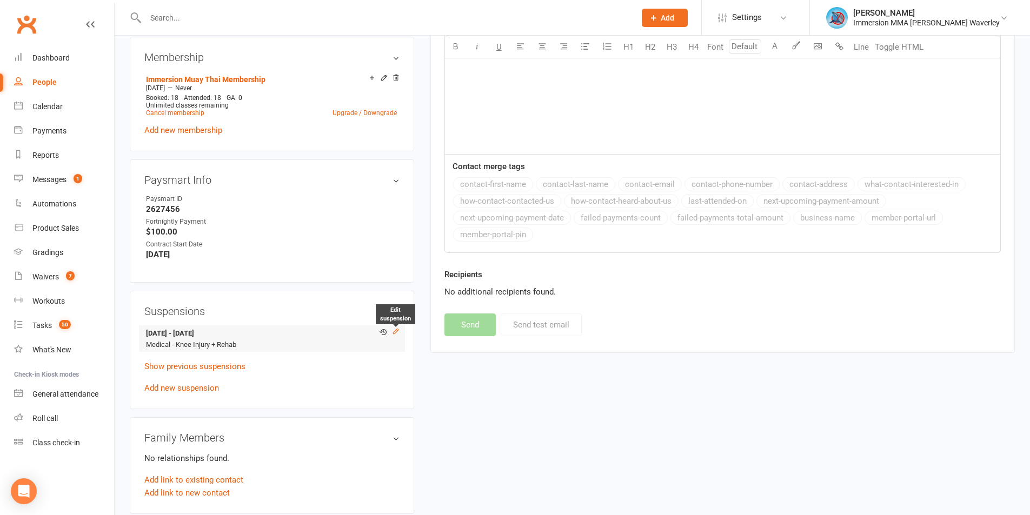
click at [395, 330] on icon at bounding box center [396, 332] width 8 height 8
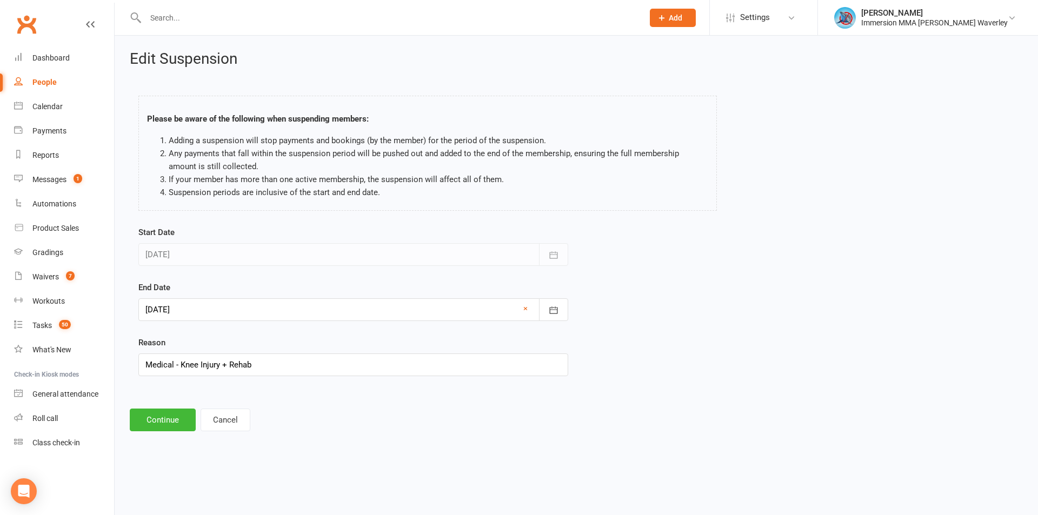
click at [242, 305] on div at bounding box center [353, 309] width 430 height 23
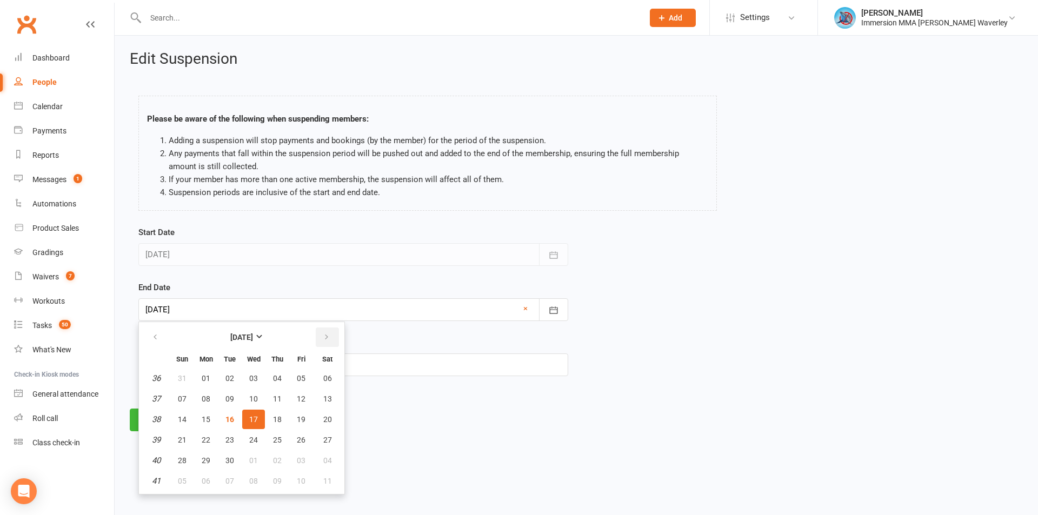
click at [328, 333] on icon "button" at bounding box center [327, 337] width 8 height 9
click at [255, 424] on button "15" at bounding box center [253, 419] width 23 height 19
type input "15 Oct 2025"
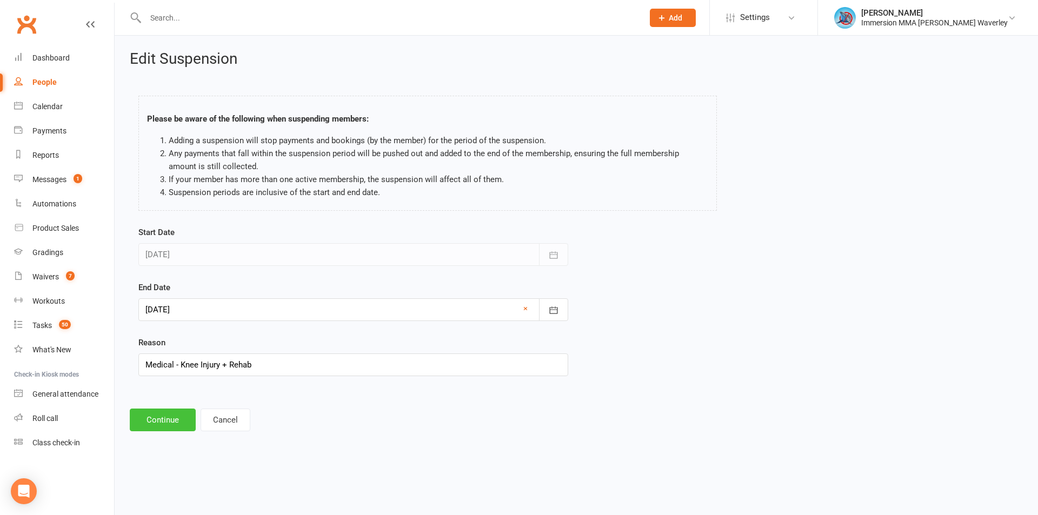
click at [167, 420] on button "Continue" at bounding box center [163, 420] width 66 height 23
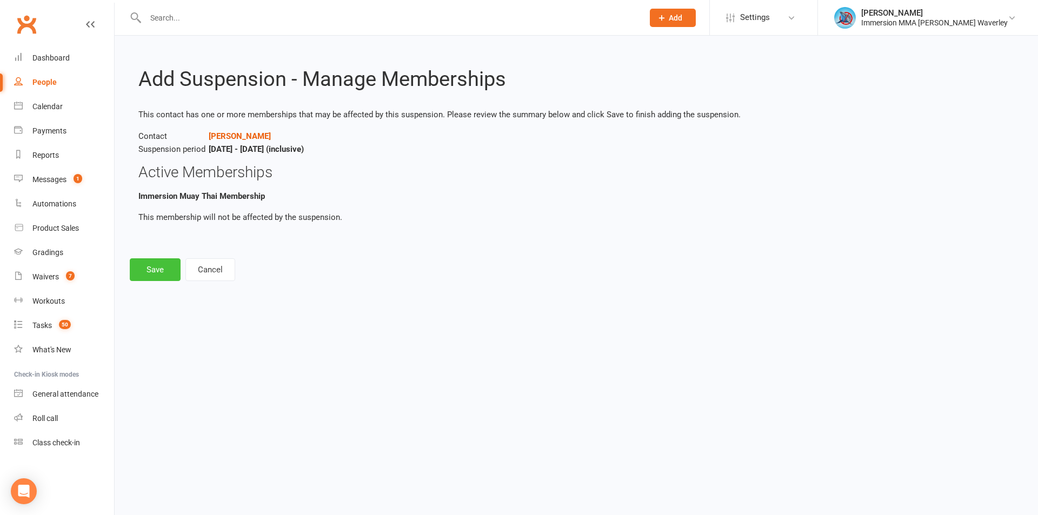
drag, startPoint x: 164, startPoint y: 274, endPoint x: 173, endPoint y: 276, distance: 8.9
click at [164, 274] on button "Save" at bounding box center [155, 269] width 51 height 23
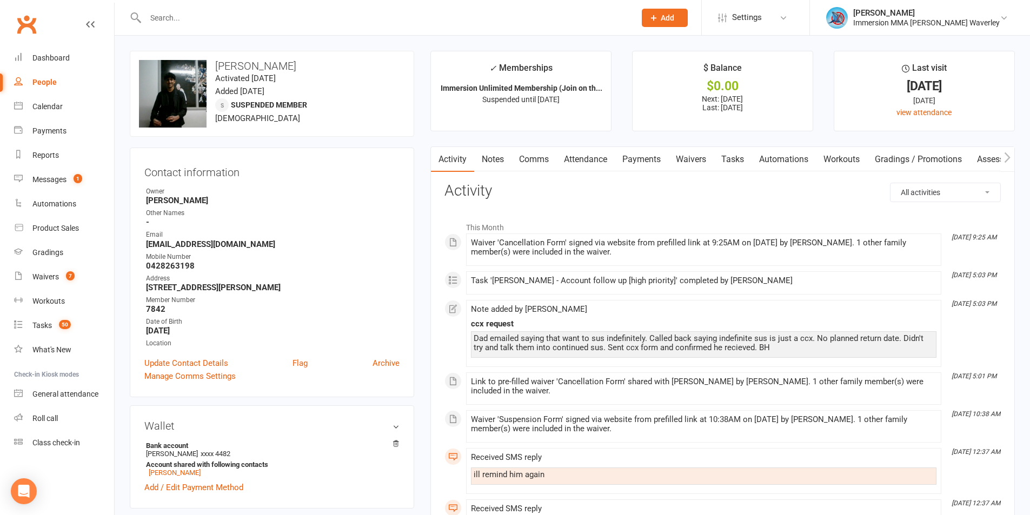
click at [659, 155] on link "Payments" at bounding box center [642, 159] width 54 height 25
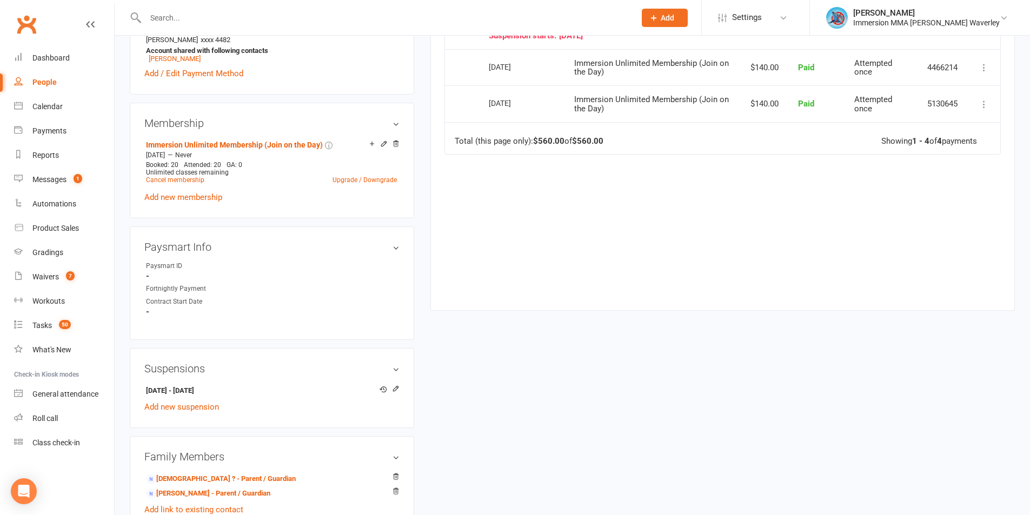
scroll to position [577, 0]
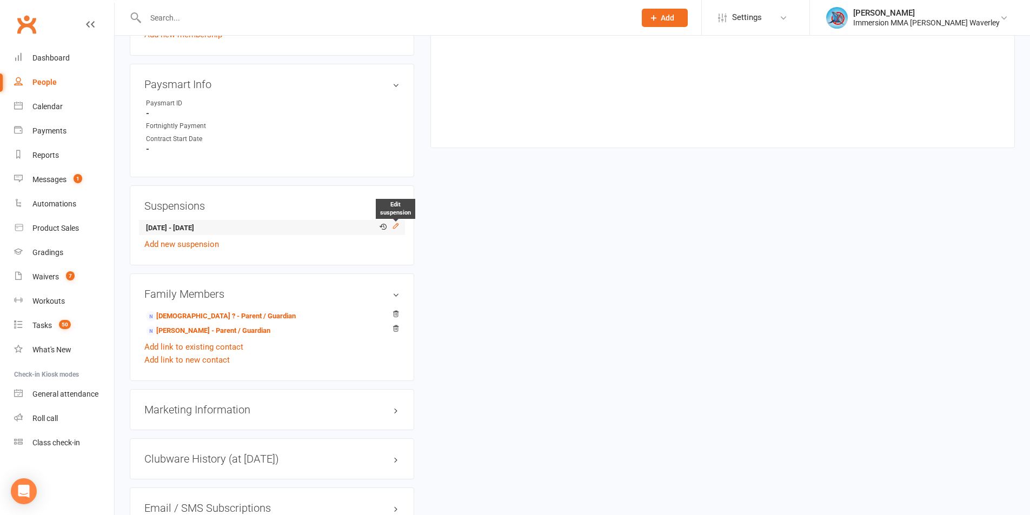
click at [396, 225] on icon at bounding box center [396, 226] width 8 height 8
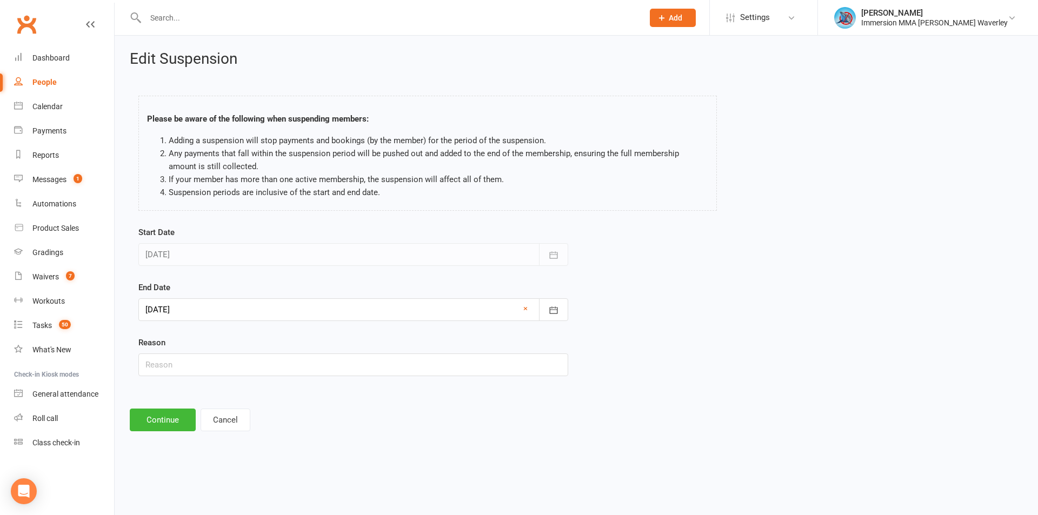
click at [258, 303] on div at bounding box center [353, 309] width 430 height 23
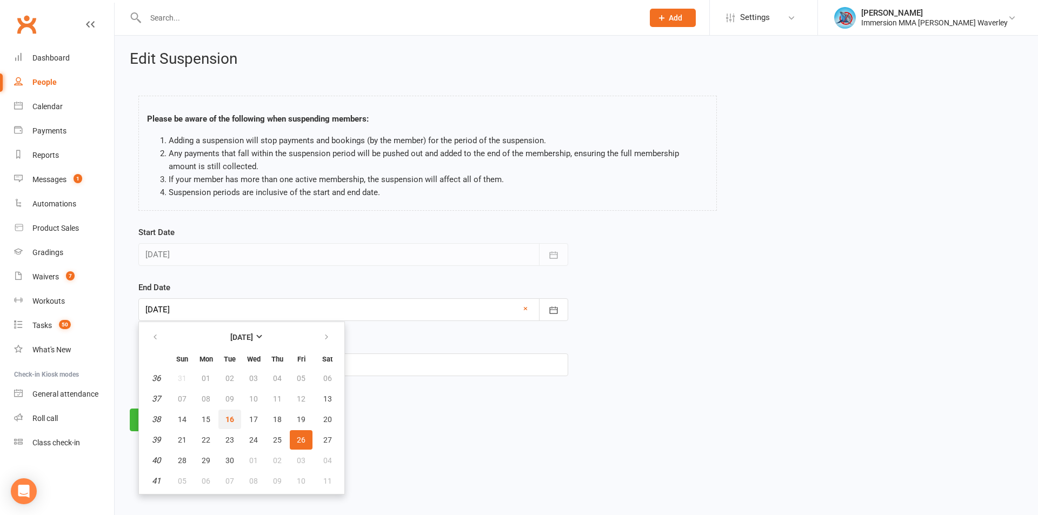
click at [225, 418] on span "16" at bounding box center [229, 419] width 9 height 9
type input "16 Sep 2025"
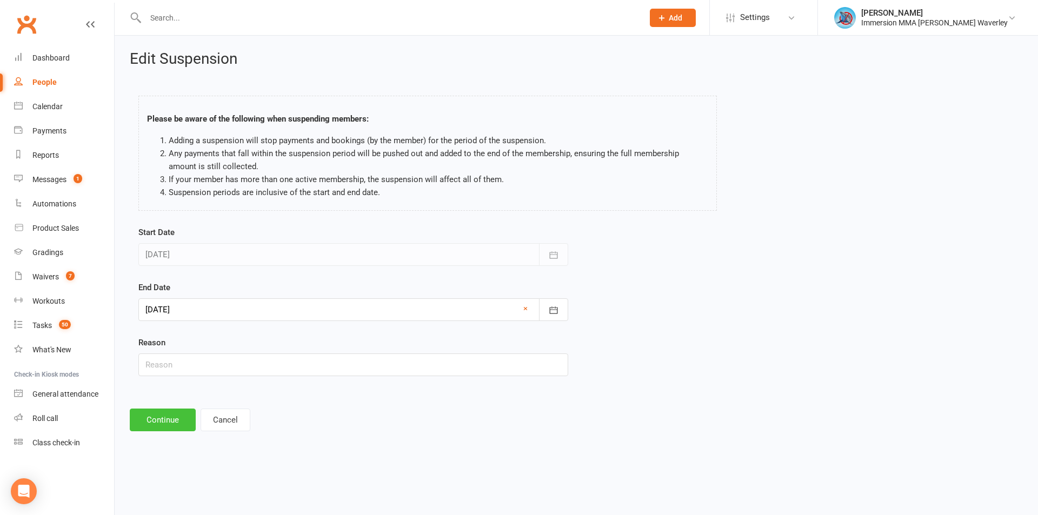
click at [159, 418] on button "Continue" at bounding box center [163, 420] width 66 height 23
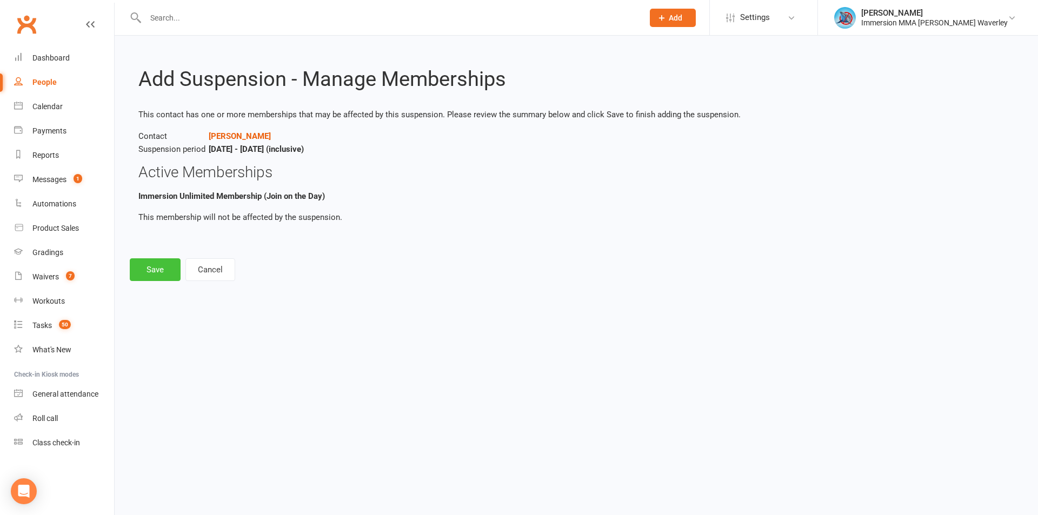
click at [151, 270] on button "Save" at bounding box center [155, 269] width 51 height 23
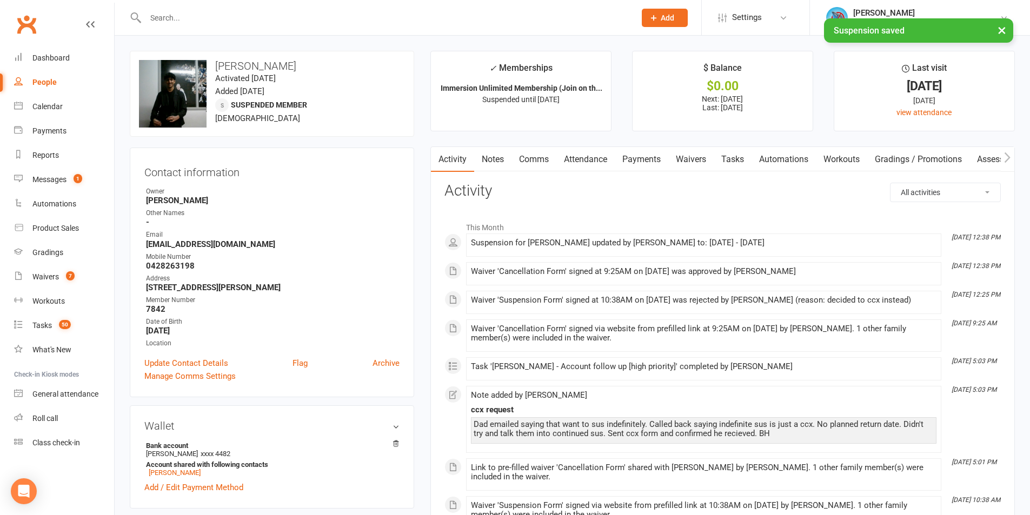
click at [654, 149] on link "Payments" at bounding box center [642, 159] width 54 height 25
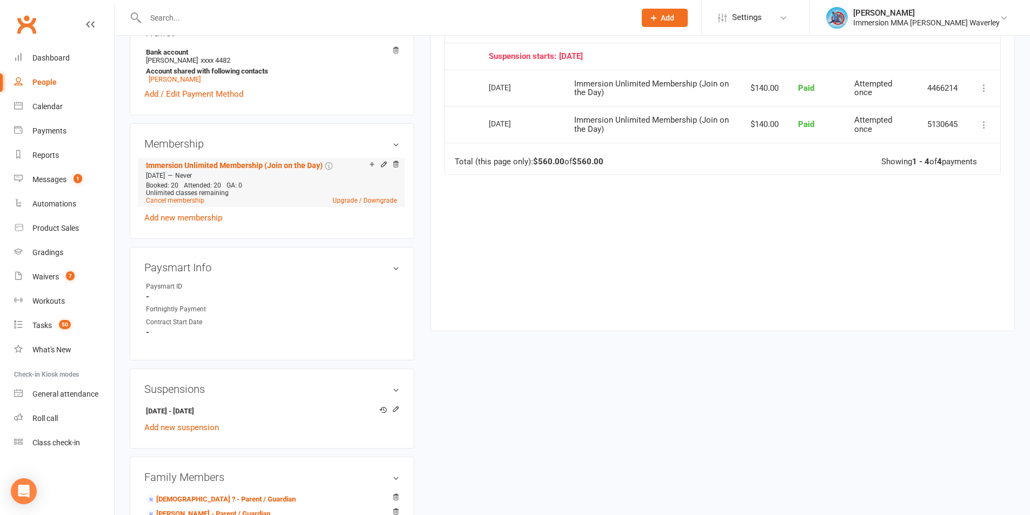
scroll to position [288, 0]
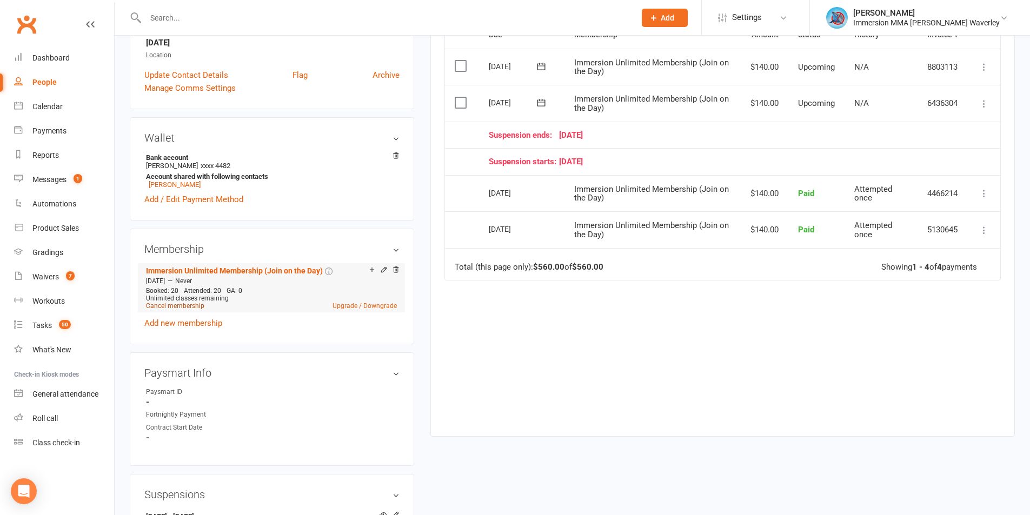
click at [170, 308] on link "Cancel membership" at bounding box center [175, 306] width 58 height 8
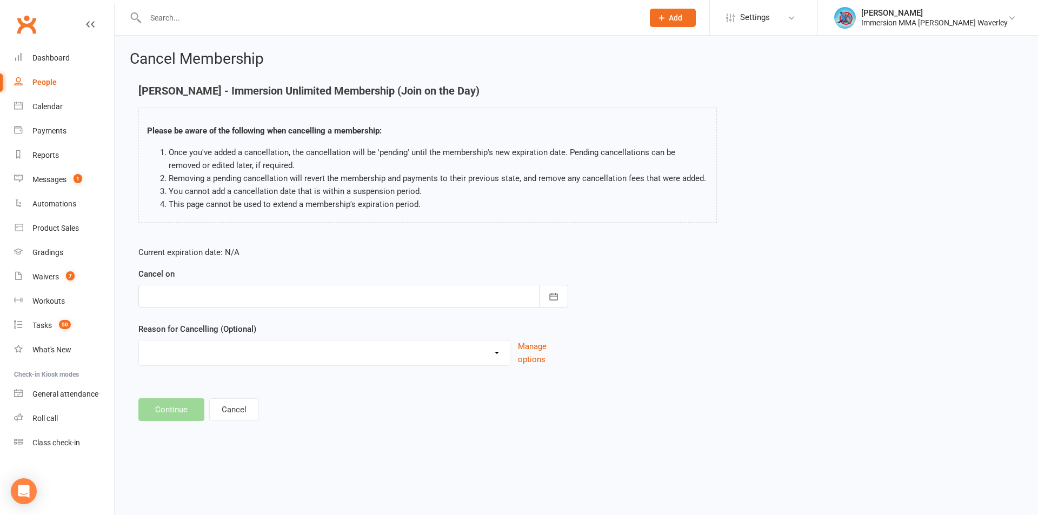
click at [234, 303] on div at bounding box center [353, 296] width 430 height 23
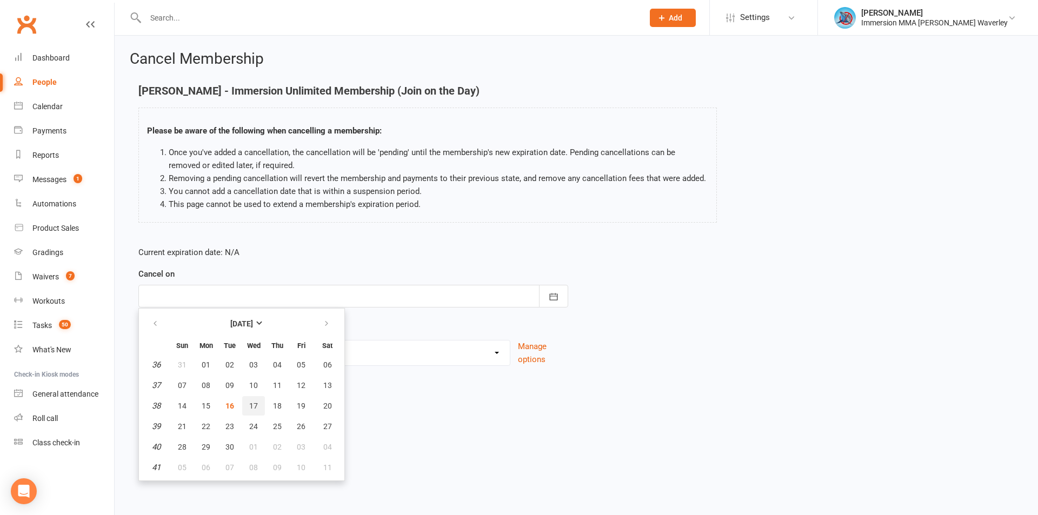
click at [258, 410] on button "17" at bounding box center [253, 405] width 23 height 19
type input "17 Sep 2025"
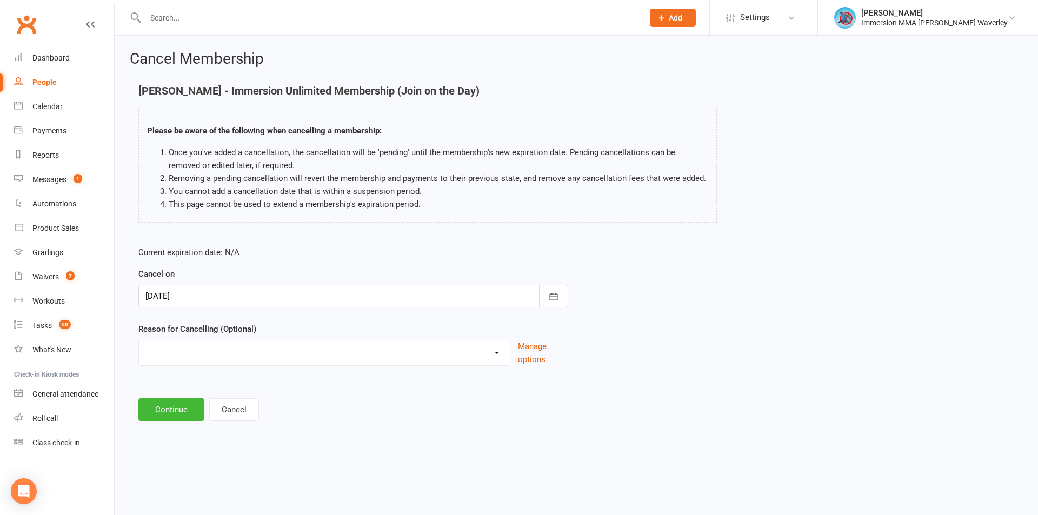
click at [220, 341] on select "Holiday Injury Other reason" at bounding box center [324, 352] width 371 height 22
select select "2"
click at [139, 341] on select "Holiday Injury Other reason" at bounding box center [324, 352] width 371 height 22
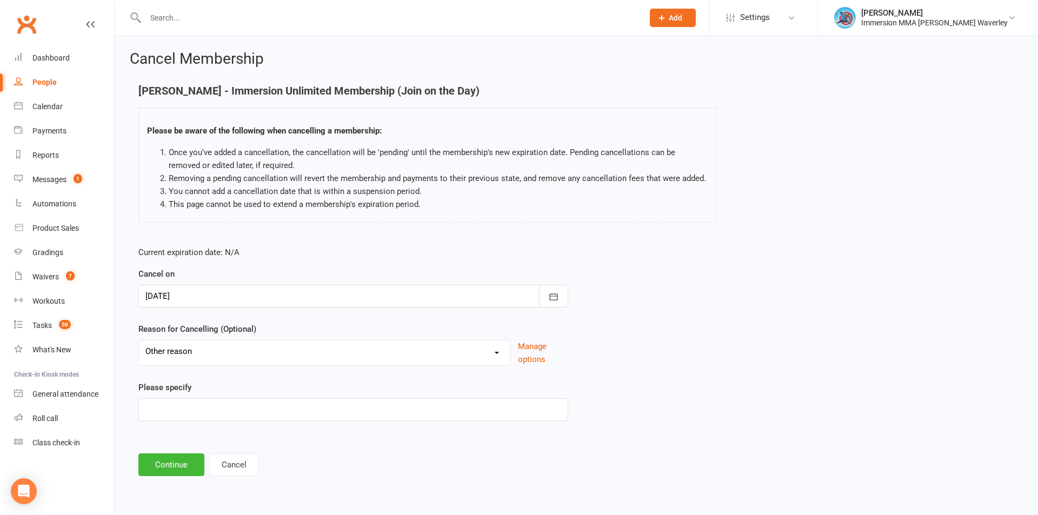
click at [166, 477] on div "Cancel Membership Parth Kher - Immersion Unlimited Membership (Join on the Day)…" at bounding box center [576, 265] width 923 height 458
click at [171, 452] on main "Parth Kher - Immersion Unlimited Membership (Join on the Day) Please be aware o…" at bounding box center [576, 280] width 893 height 391
click at [170, 468] on button "Continue" at bounding box center [171, 465] width 66 height 23
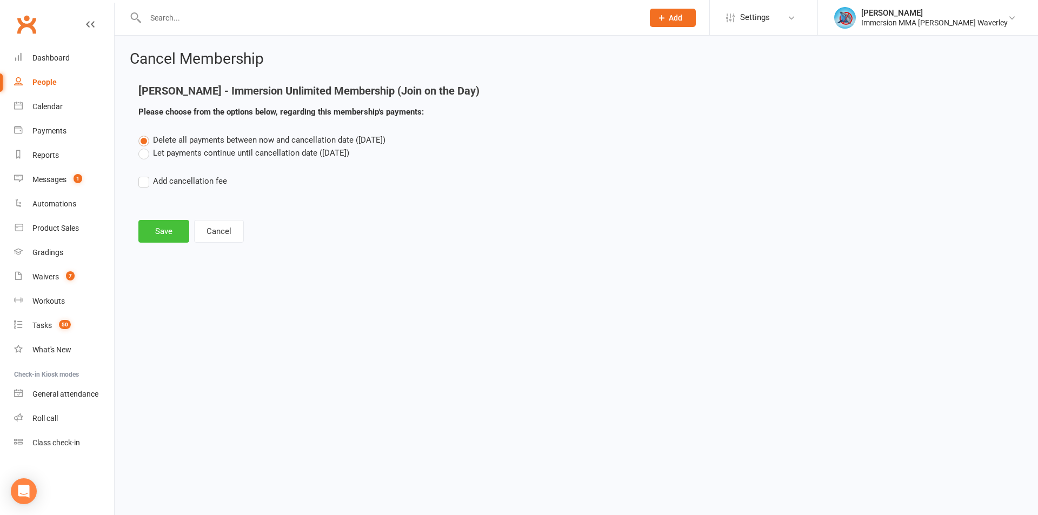
drag, startPoint x: 168, startPoint y: 225, endPoint x: 231, endPoint y: 282, distance: 84.6
click at [168, 226] on button "Save" at bounding box center [163, 231] width 51 height 23
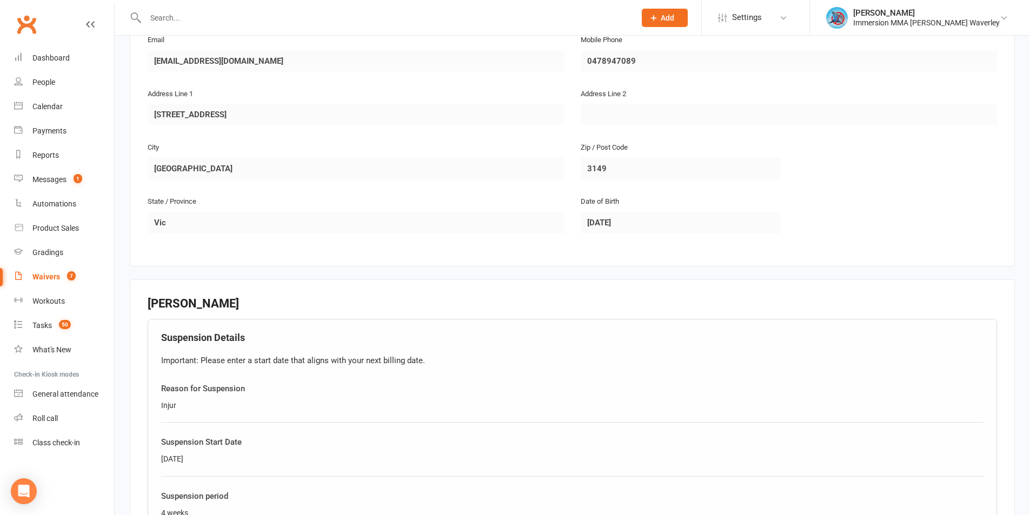
scroll to position [722, 0]
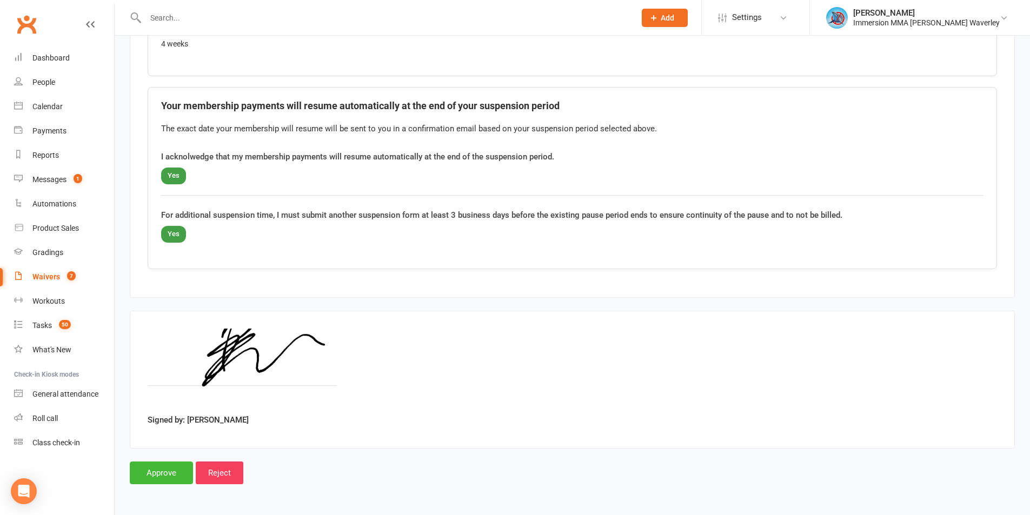
click at [873, 440] on div "Signed by: Bill Chiem" at bounding box center [572, 380] width 885 height 138
drag, startPoint x: 247, startPoint y: 281, endPoint x: 243, endPoint y: 275, distance: 7.3
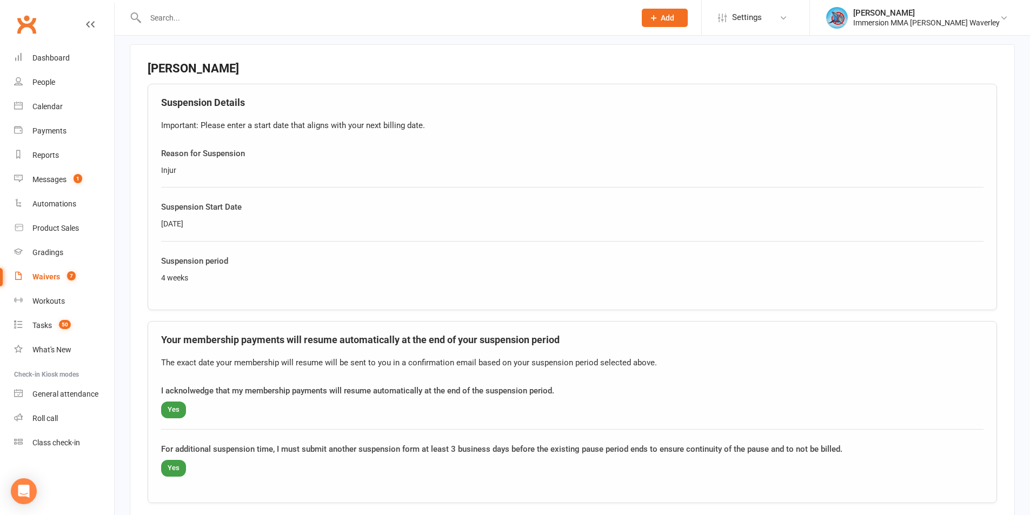
scroll to position [434, 0]
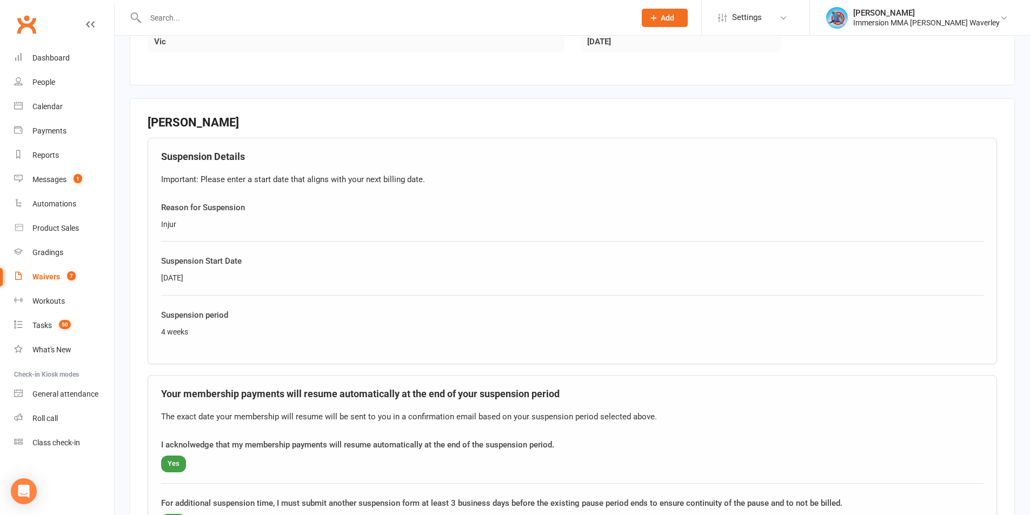
drag, startPoint x: 243, startPoint y: 275, endPoint x: 469, endPoint y: 178, distance: 245.6
click at [469, 178] on div "Important: Please enter a start date that aligns with your next billing date." at bounding box center [572, 179] width 822 height 13
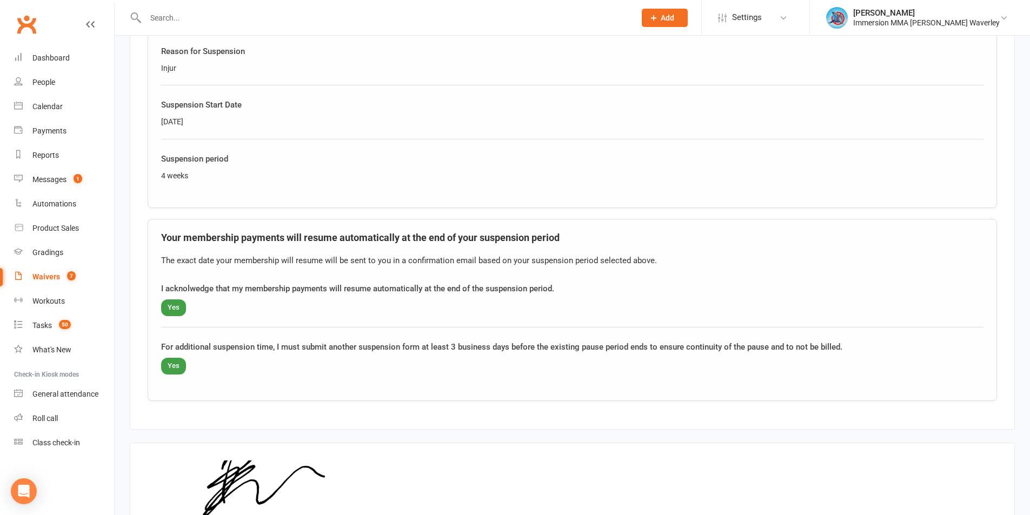
scroll to position [722, 0]
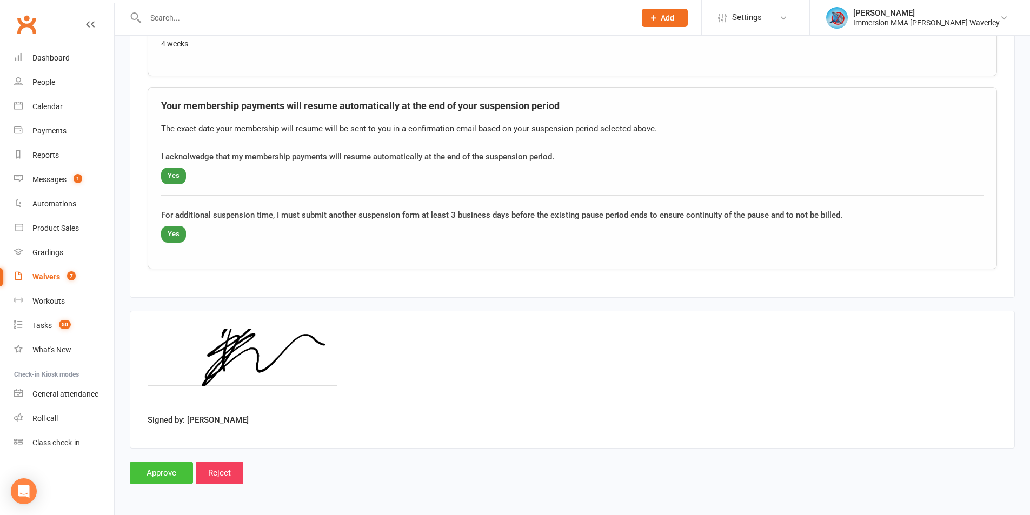
click at [172, 473] on input "Approve" at bounding box center [161, 473] width 63 height 23
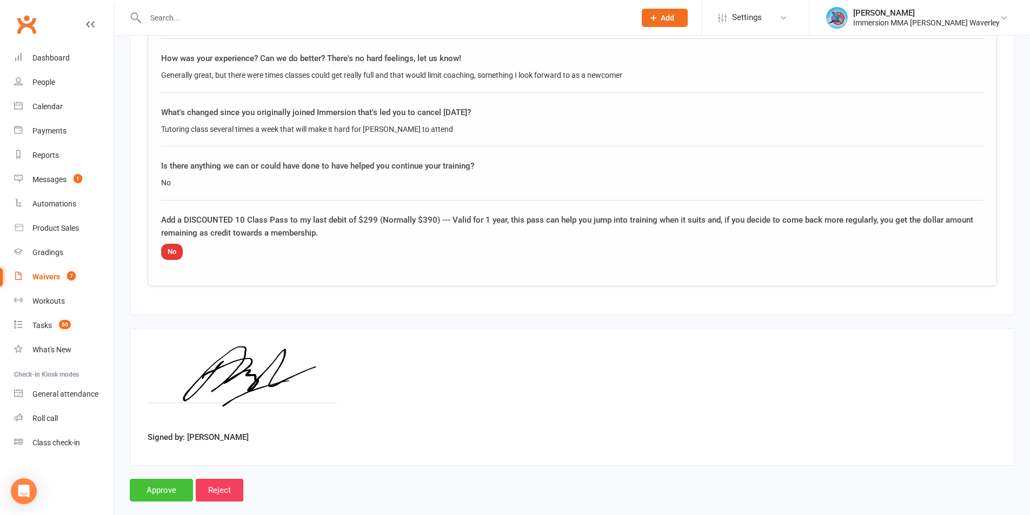
scroll to position [1064, 0]
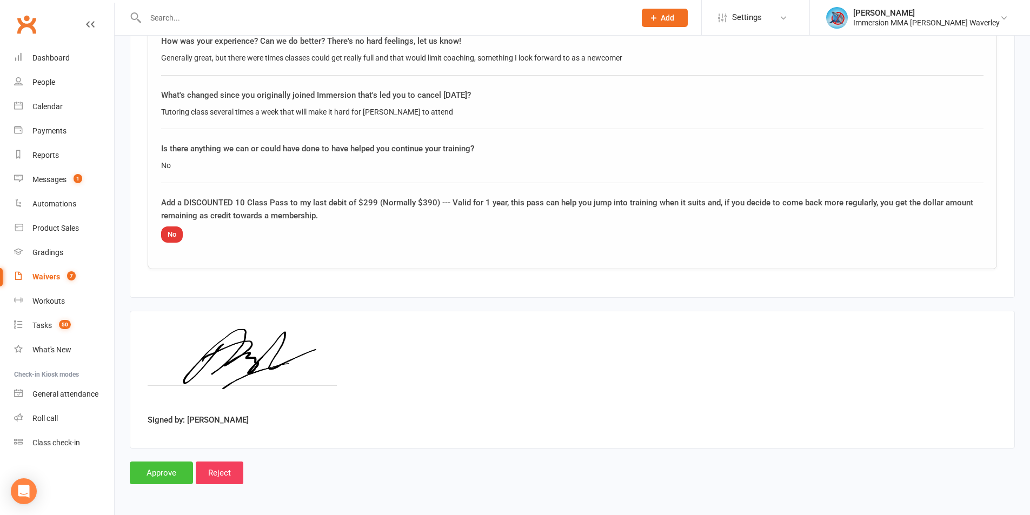
click at [163, 473] on input "Approve" at bounding box center [161, 473] width 63 height 23
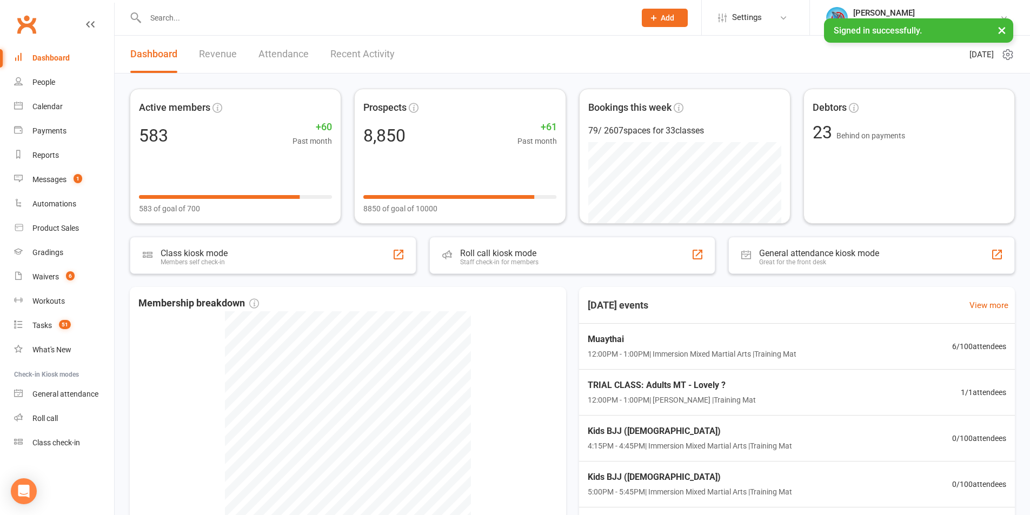
click at [156, 14] on input "text" at bounding box center [384, 17] width 485 height 15
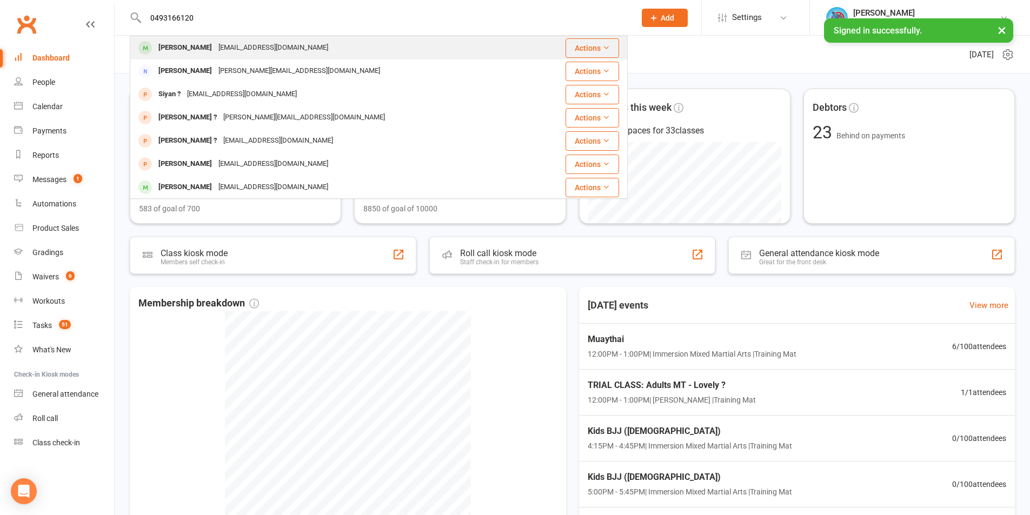
type input "0493166120"
click at [167, 46] on div "Nivethan Jeyaprakash" at bounding box center [185, 48] width 60 height 16
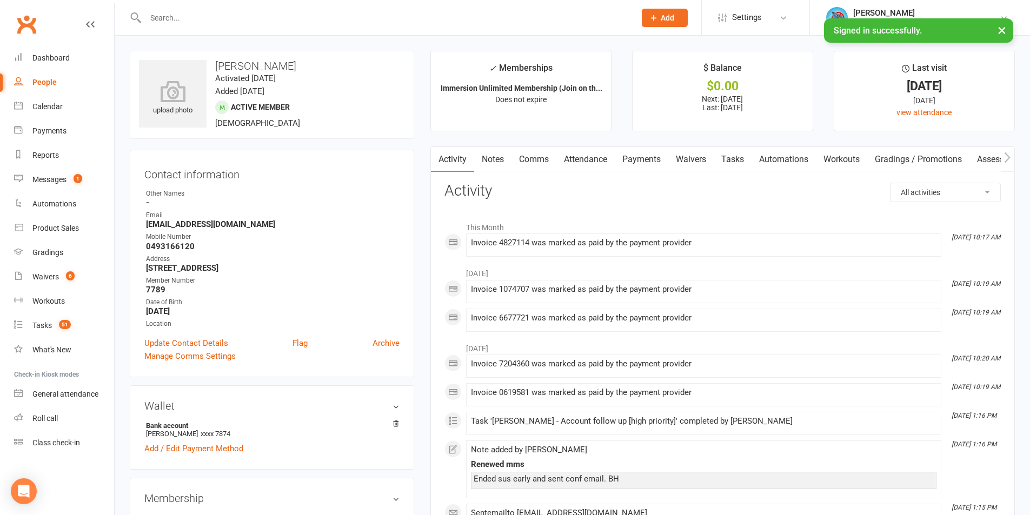
click at [648, 162] on link "Payments" at bounding box center [642, 159] width 54 height 25
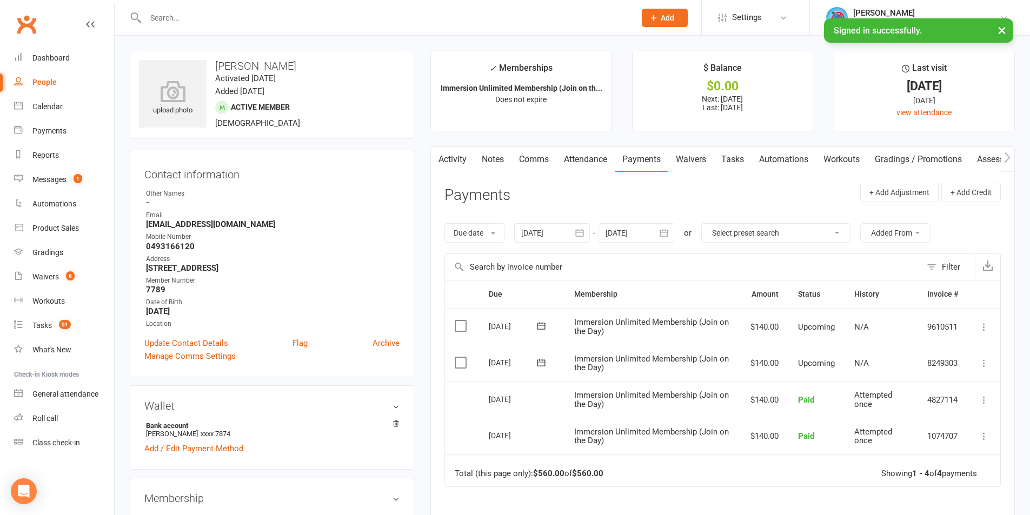
click at [680, 192] on header "Payments + Add Adjustment + Add Credit" at bounding box center [722, 198] width 556 height 30
click at [693, 158] on link "Waivers" at bounding box center [690, 159] width 45 height 25
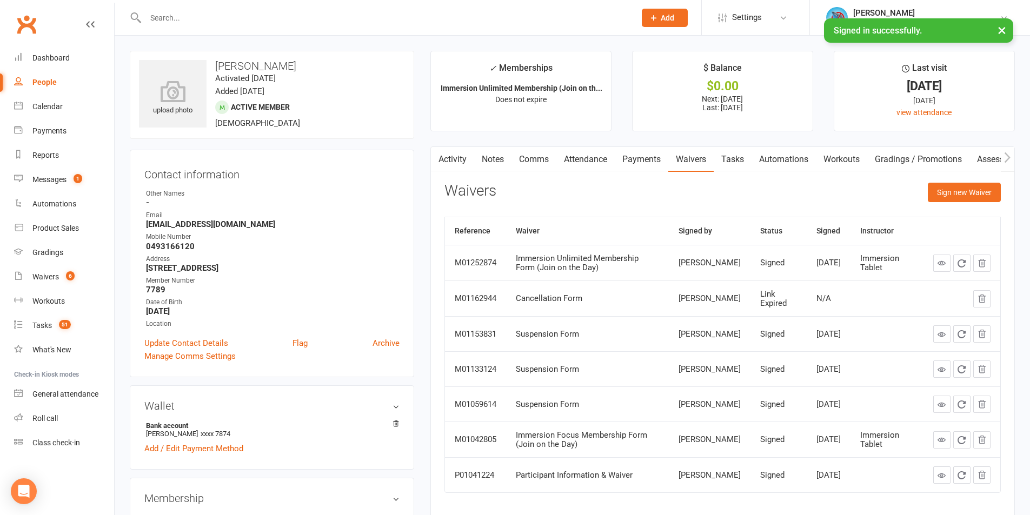
click at [737, 161] on link "Tasks" at bounding box center [733, 159] width 38 height 25
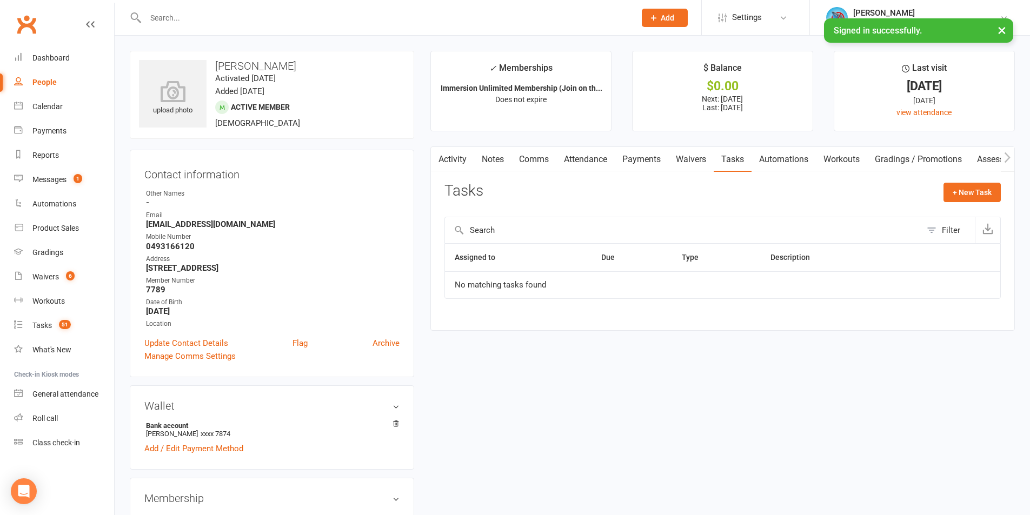
click at [693, 156] on link "Waivers" at bounding box center [690, 159] width 45 height 25
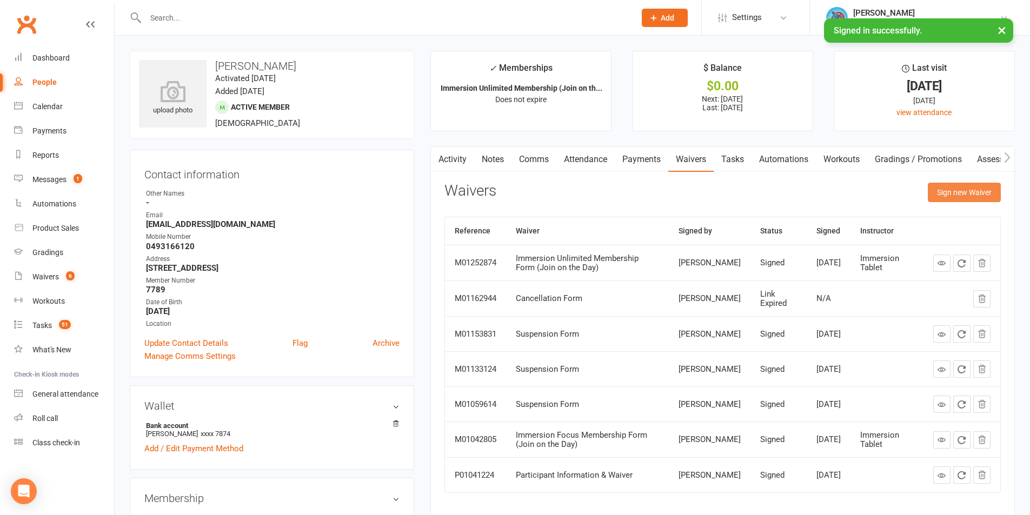
click at [958, 192] on button "Sign new Waiver" at bounding box center [964, 192] width 73 height 19
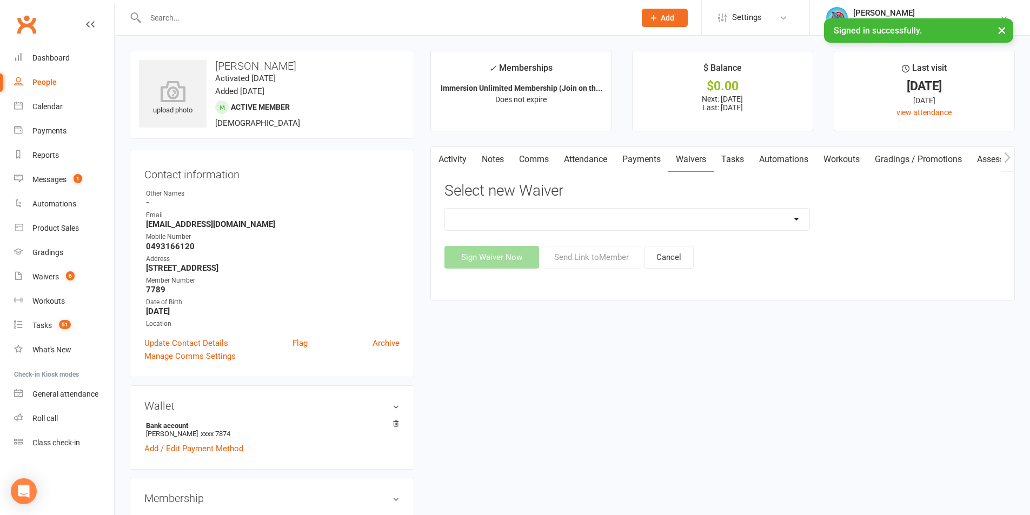
click at [467, 225] on select "Cancellation Form Immersion 10 Class Pass Form Immersion 10 Class Pass Form (Pa…" at bounding box center [627, 220] width 364 height 22
select select "10640"
click at [445, 209] on select "Cancellation Form Immersion 10 Class Pass Form Immersion 10 Class Pass Form (Pa…" at bounding box center [627, 220] width 364 height 22
click at [583, 260] on button "Send Link to Member" at bounding box center [591, 257] width 99 height 23
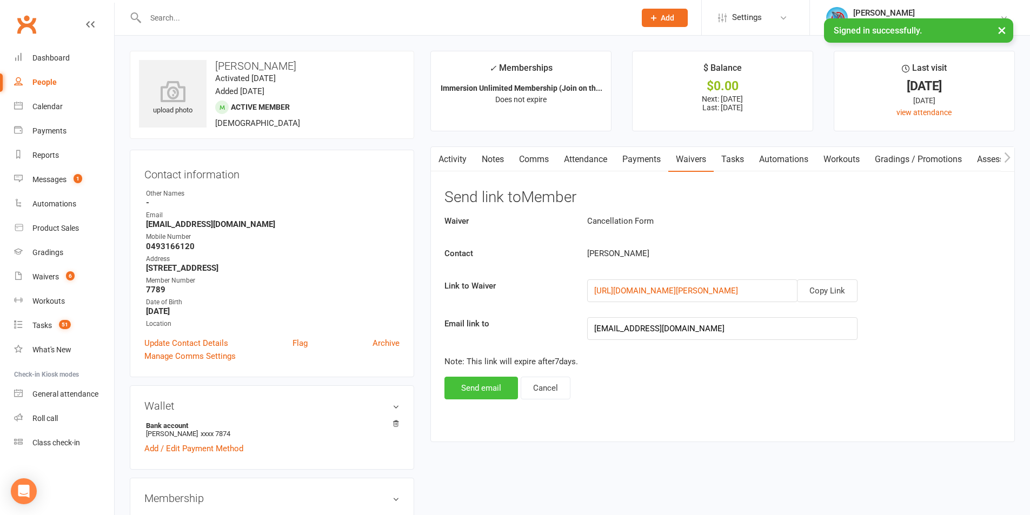
click at [473, 385] on button "Send email" at bounding box center [481, 388] width 74 height 23
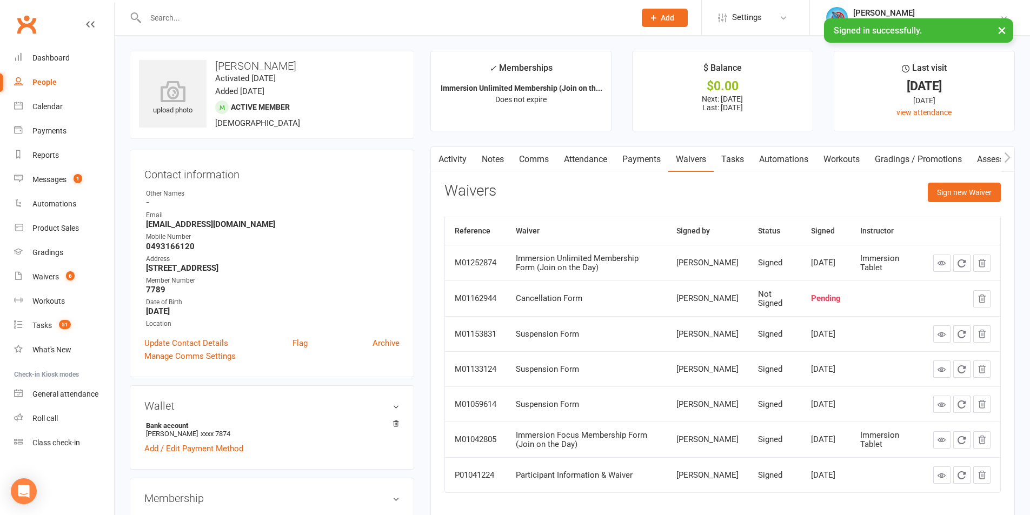
click at [490, 160] on link "Notes" at bounding box center [492, 159] width 37 height 25
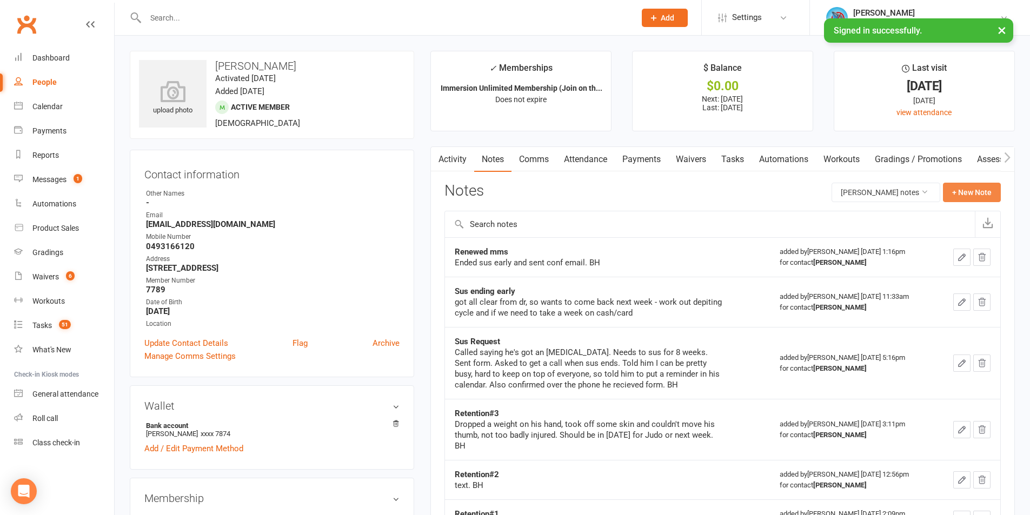
click at [967, 183] on button "+ New Note" at bounding box center [972, 192] width 58 height 19
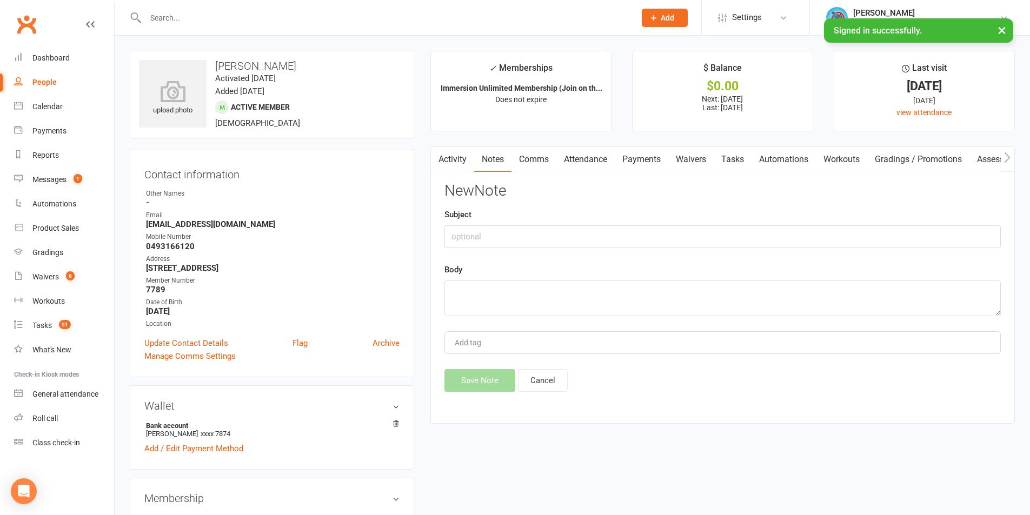
click at [605, 249] on div "New Note Subject Body Add tag Save Note Cancel" at bounding box center [722, 287] width 556 height 209
click at [608, 245] on input "text" at bounding box center [722, 236] width 556 height 23
click at [610, 241] on input "text" at bounding box center [722, 236] width 556 height 23
type input "CCX Request"
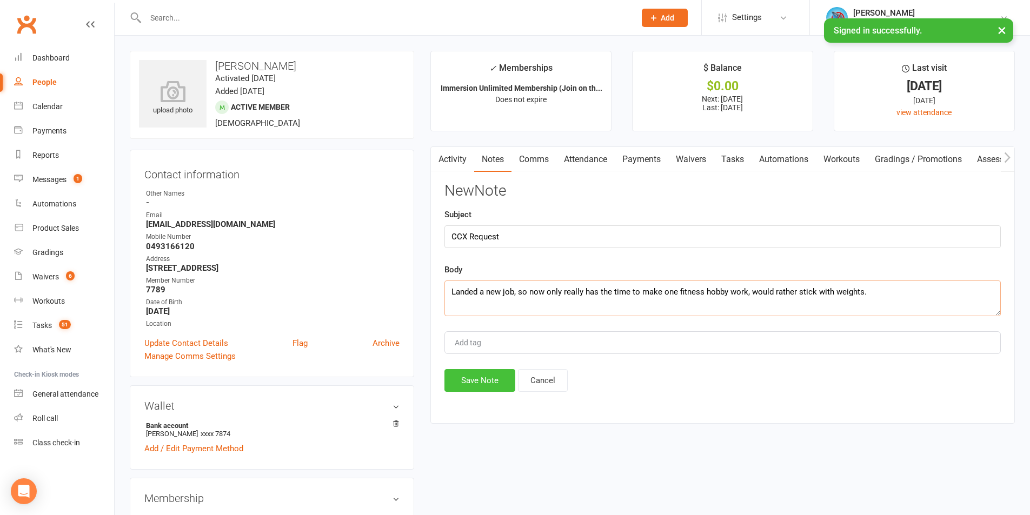
type textarea "Landed a new job, so now only really has the time to make one fitness hobby wor…"
click at [478, 380] on button "Save Note" at bounding box center [479, 380] width 71 height 23
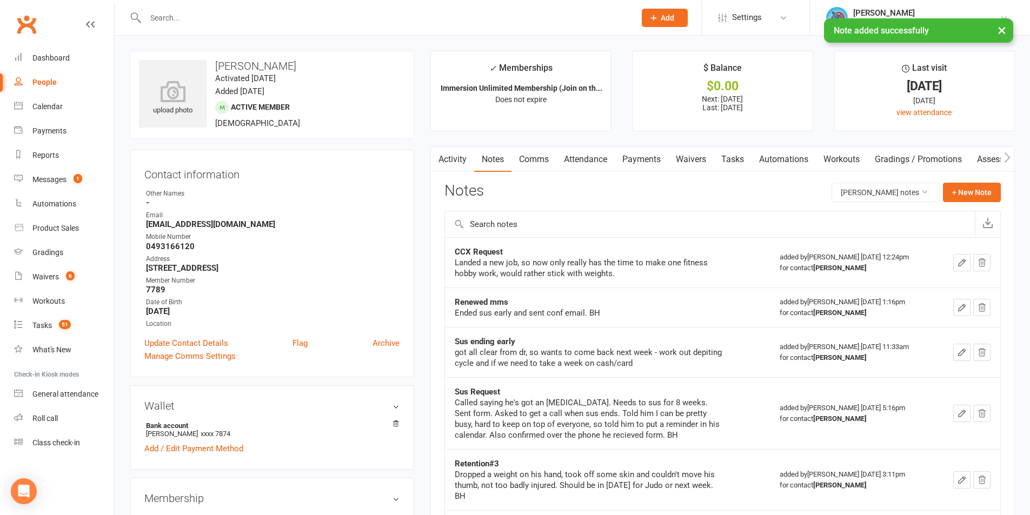
click at [740, 151] on link "Tasks" at bounding box center [733, 159] width 38 height 25
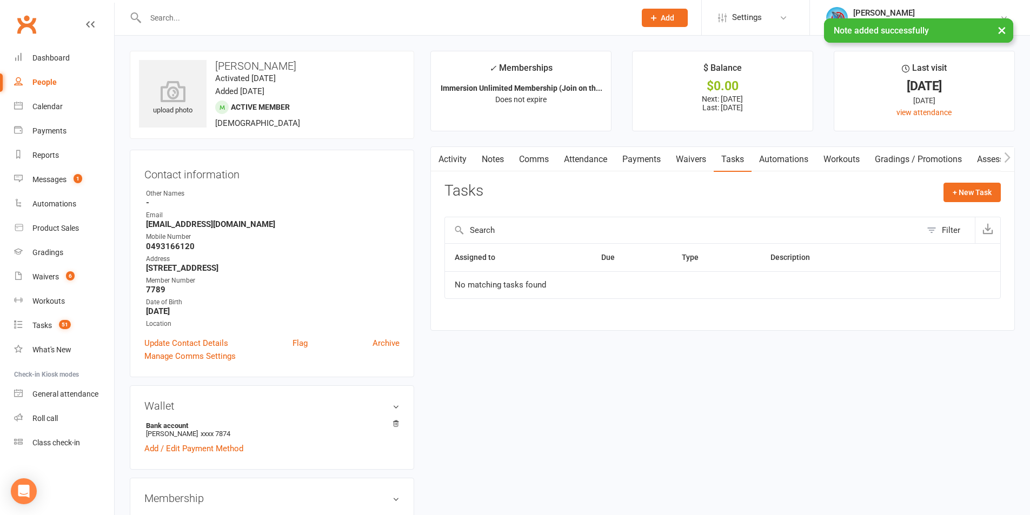
click at [704, 162] on link "Waivers" at bounding box center [690, 159] width 45 height 25
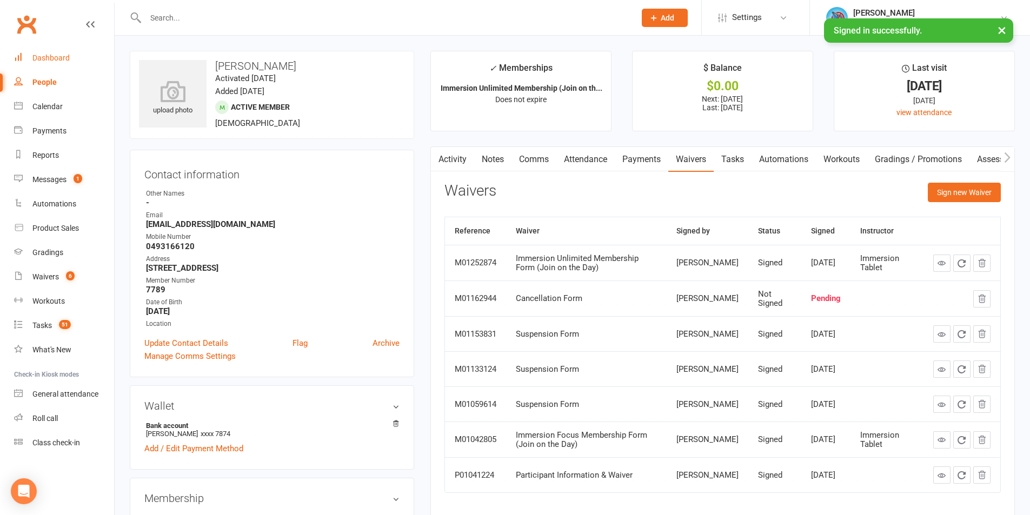
click at [58, 55] on div "Dashboard" at bounding box center [50, 58] width 37 height 9
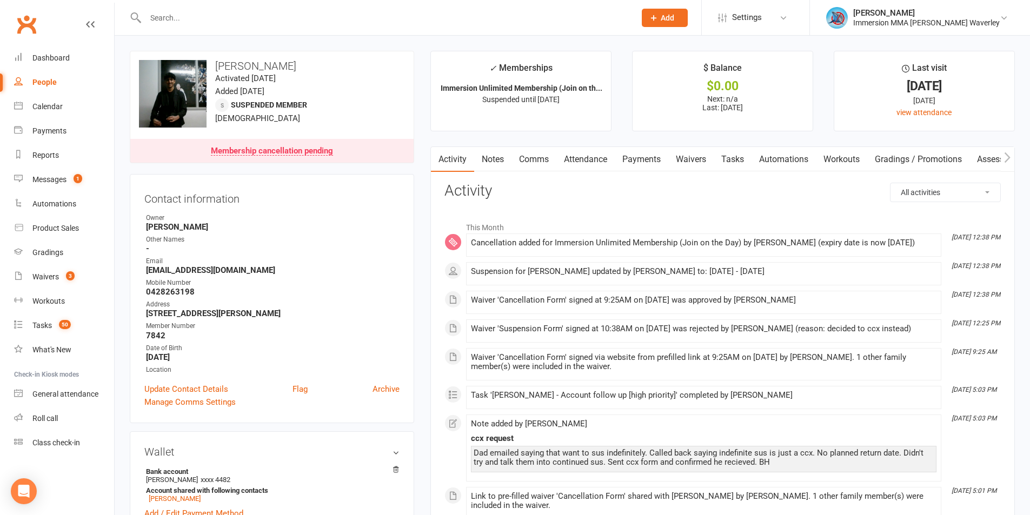
scroll to position [288, 0]
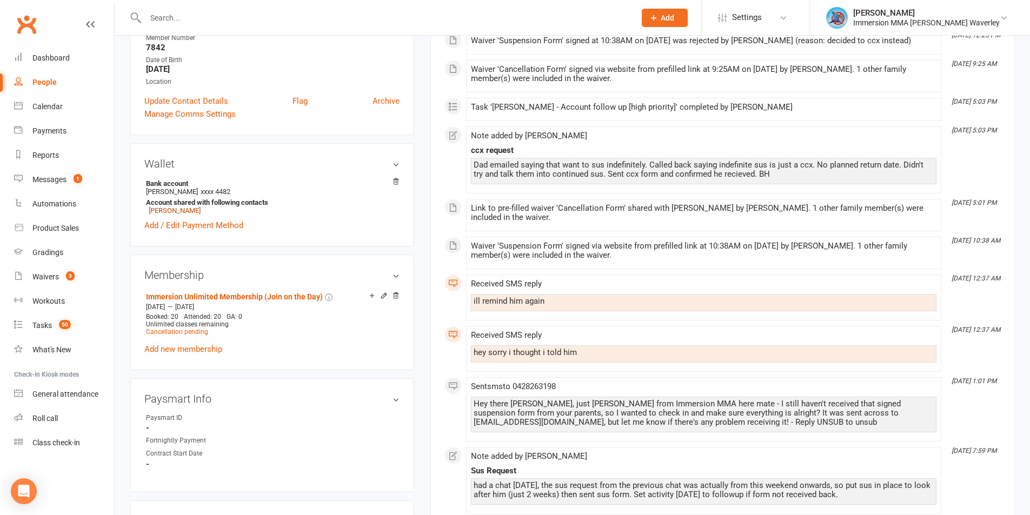
drag, startPoint x: 161, startPoint y: 211, endPoint x: 172, endPoint y: 211, distance: 11.4
click at [161, 210] on link "Akshay Kher" at bounding box center [175, 211] width 52 height 8
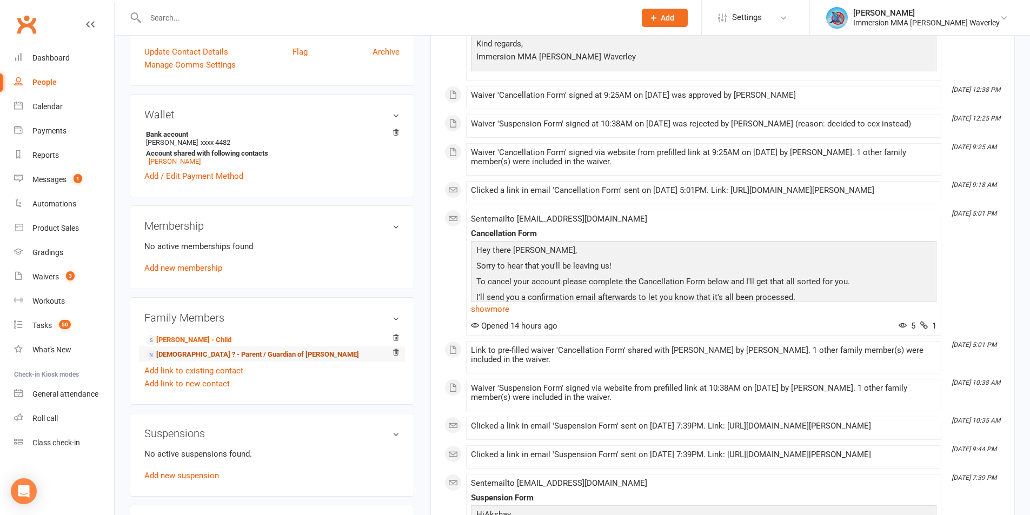
scroll to position [289, 0]
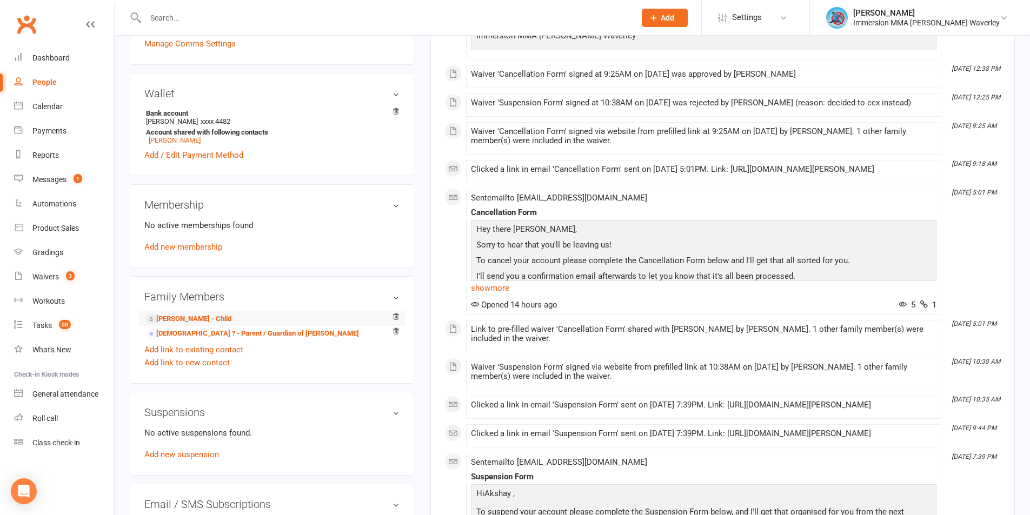
click at [185, 311] on li "Parth Kher - Child" at bounding box center [271, 318] width 255 height 15
click at [180, 317] on link "Parth Kher - Child" at bounding box center [188, 319] width 85 height 11
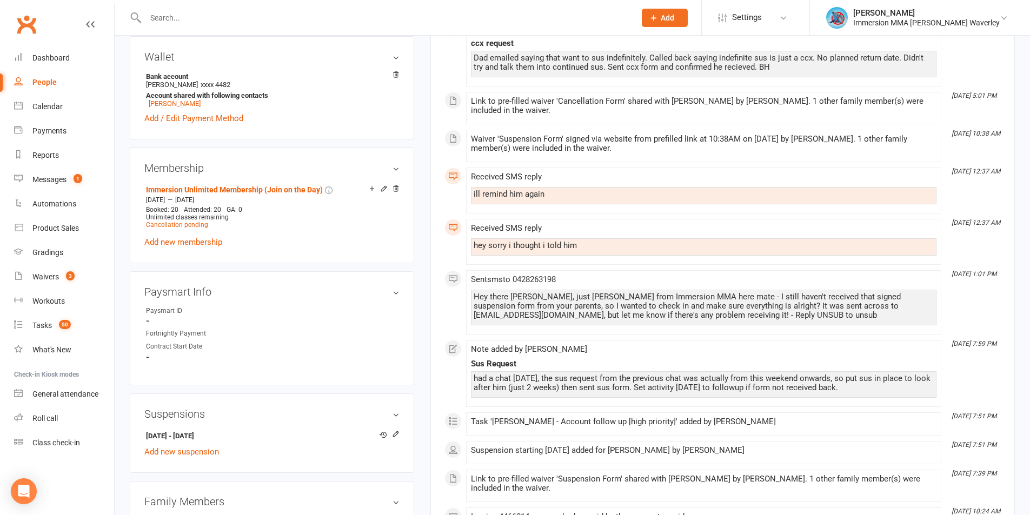
scroll to position [433, 0]
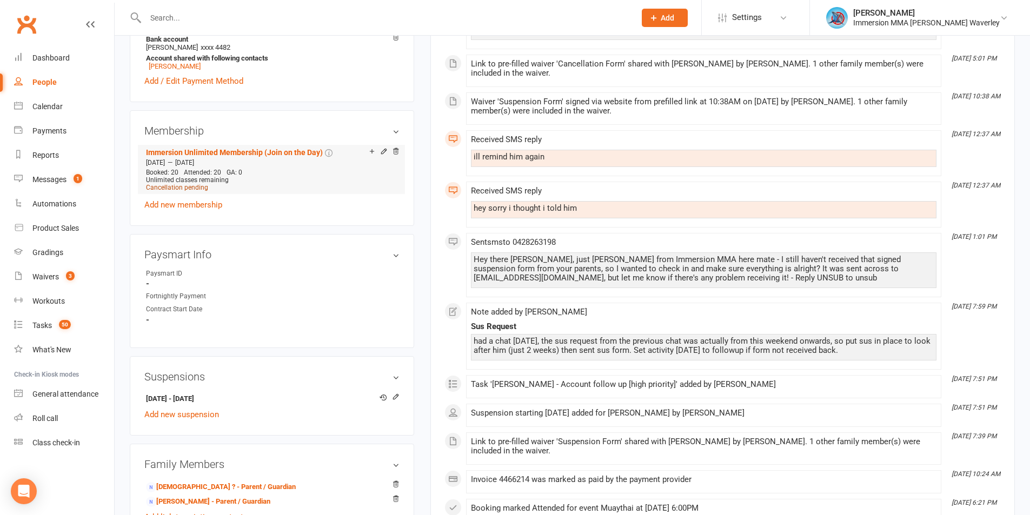
click at [172, 184] on span "Cancellation pending" at bounding box center [177, 188] width 62 height 8
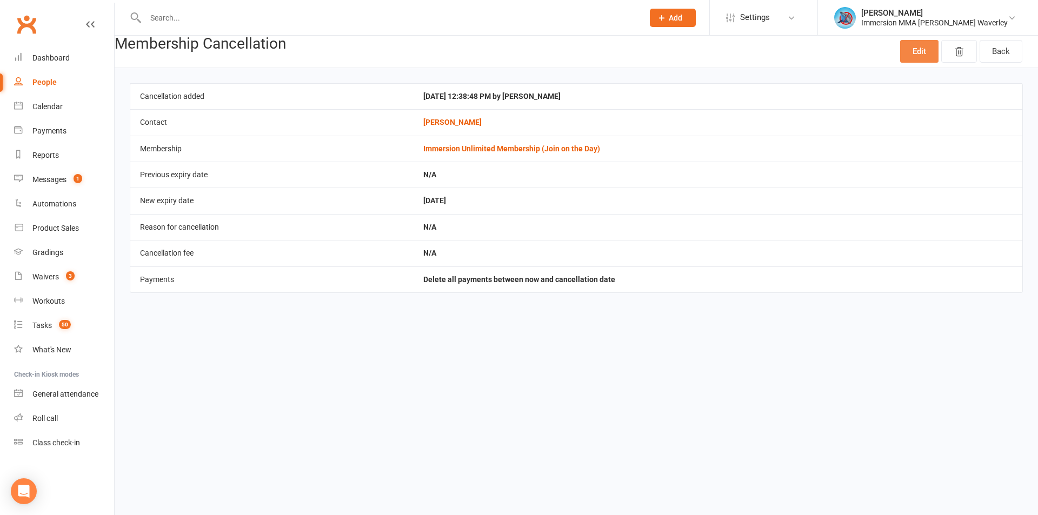
click at [909, 41] on link "Edit" at bounding box center [919, 51] width 38 height 23
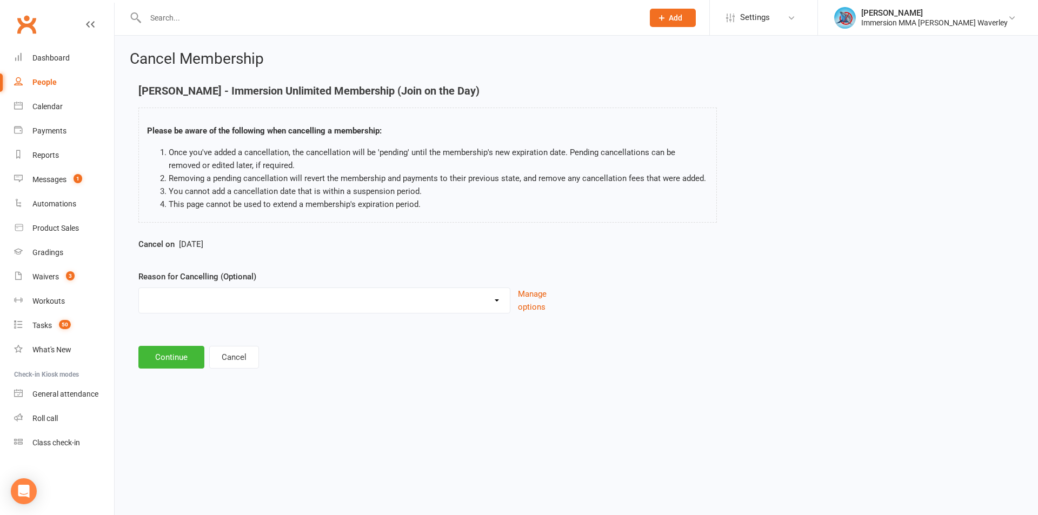
click at [226, 311] on div "Holiday Injury Other reason" at bounding box center [324, 301] width 372 height 26
drag, startPoint x: 229, startPoint y: 309, endPoint x: 250, endPoint y: 300, distance: 23.2
click at [234, 308] on select "Holiday Injury Other reason" at bounding box center [324, 299] width 371 height 22
select select "2"
click at [139, 288] on select "Holiday Injury Other reason" at bounding box center [324, 299] width 371 height 22
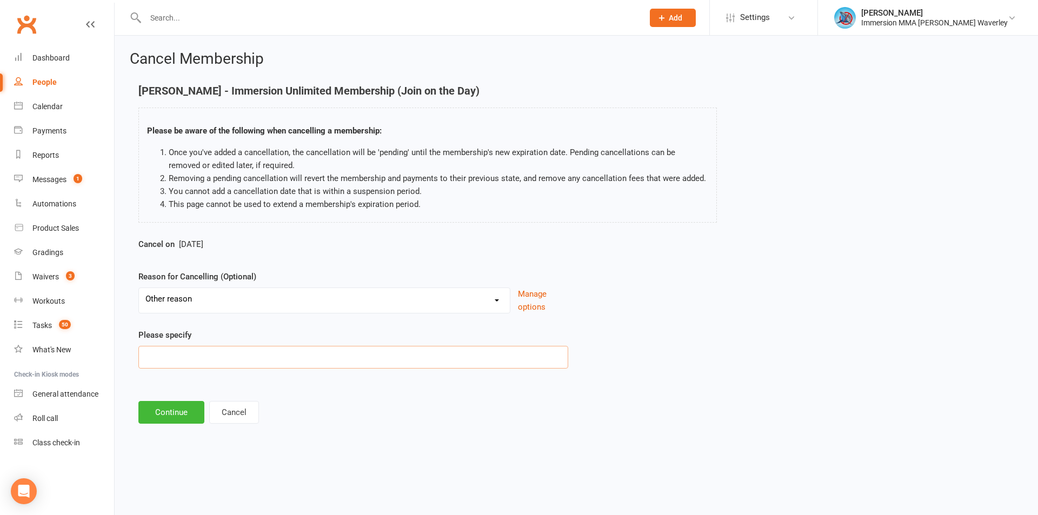
click at [230, 354] on input at bounding box center [353, 357] width 430 height 23
type input "c"
type input "schedule"
click at [175, 428] on div "Cancel Membership Parth Kher - Immersion Unlimited Membership (Join on the Day)…" at bounding box center [576, 238] width 923 height 405
click at [182, 421] on button "Continue" at bounding box center [171, 412] width 66 height 23
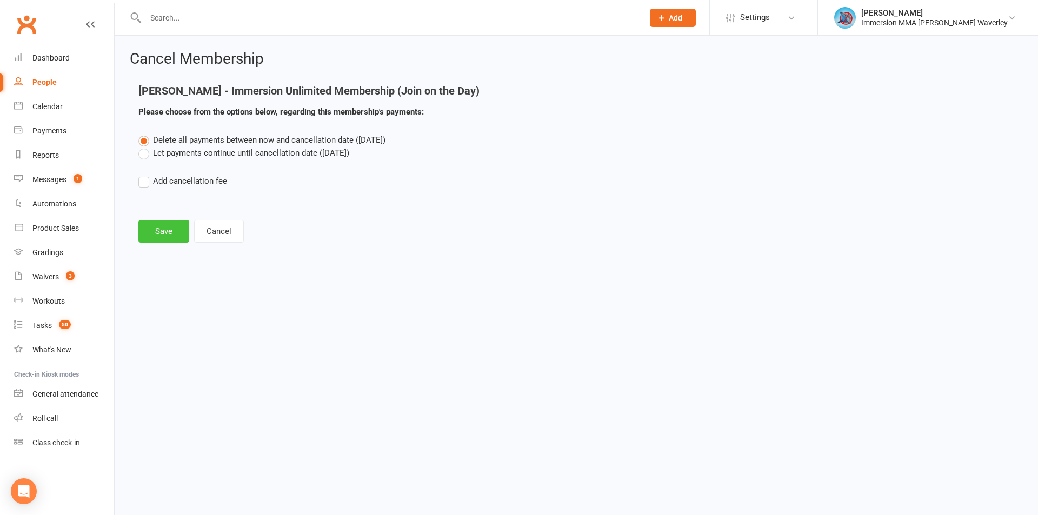
click at [157, 229] on button "Save" at bounding box center [163, 231] width 51 height 23
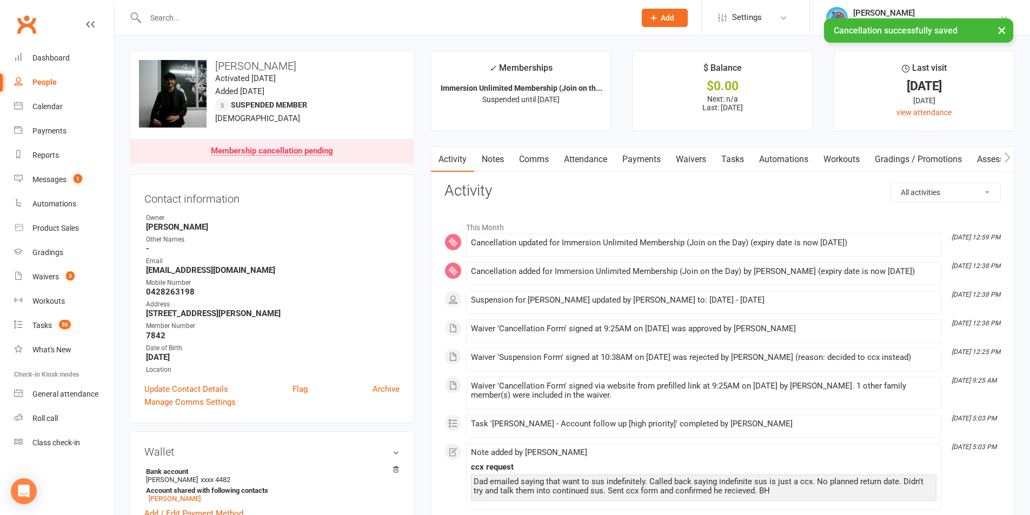
click at [501, 159] on link "Notes" at bounding box center [492, 159] width 37 height 25
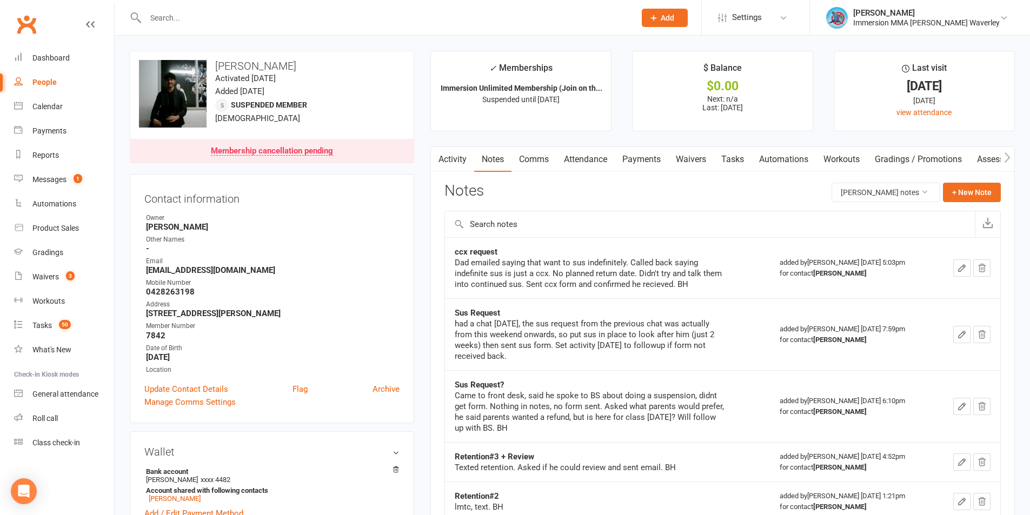
click at [543, 159] on link "Comms" at bounding box center [533, 159] width 45 height 25
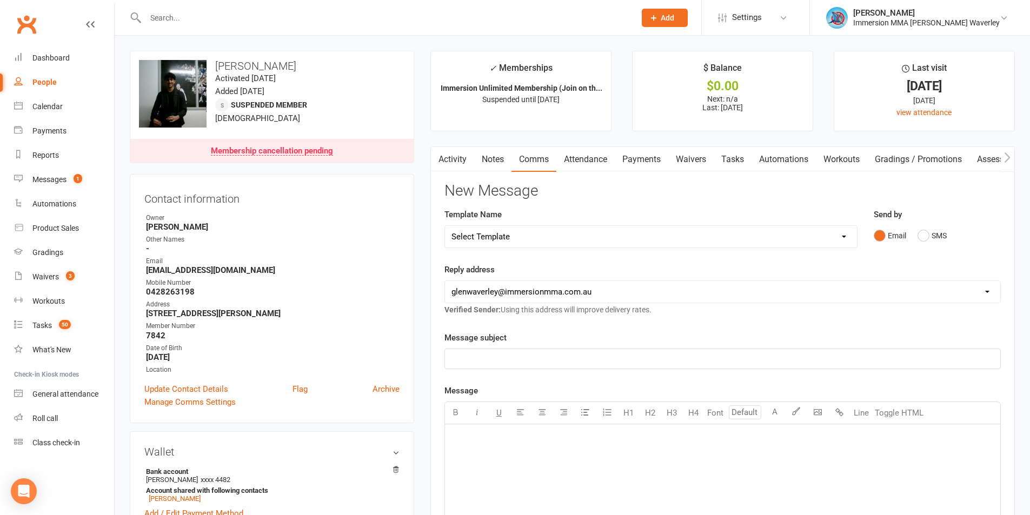
click at [530, 230] on select "Select Template [Email] Adult Appt Confirmation Email [SMS] Booking Confirmatio…" at bounding box center [651, 237] width 412 height 22
select select "6"
click at [445, 226] on select "Select Template [Email] Adult Appt Confirmation Email [SMS] Booking Confirmatio…" at bounding box center [651, 237] width 412 height 22
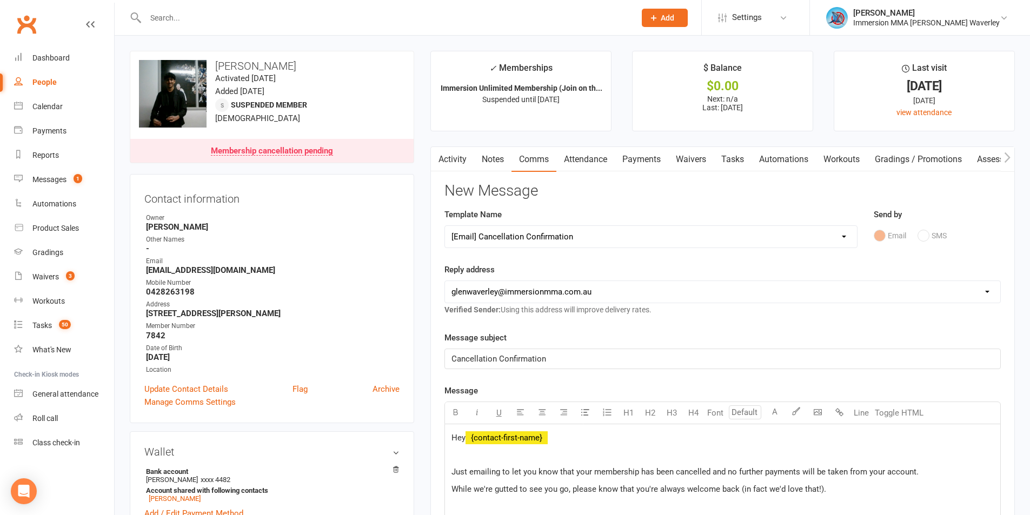
click at [812, 197] on h3 "New Message" at bounding box center [722, 191] width 556 height 17
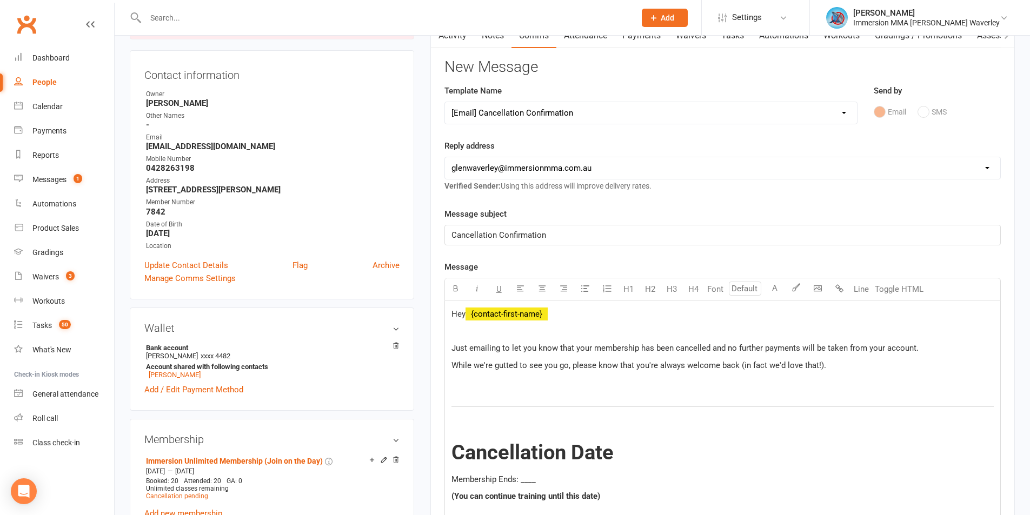
scroll to position [144, 0]
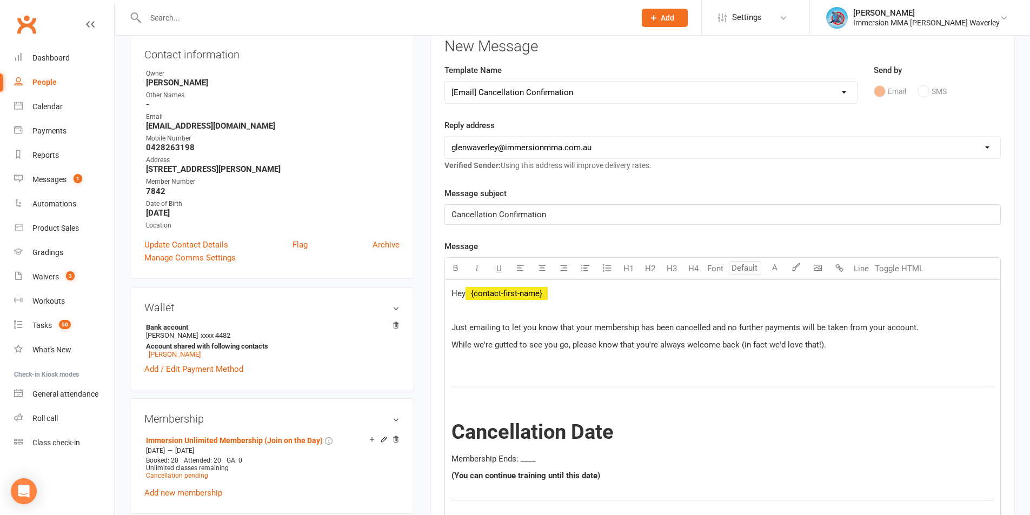
click at [593, 289] on p "Hey ﻿ {contact-first-name}" at bounding box center [722, 293] width 542 height 13
drag, startPoint x: 613, startPoint y: 299, endPoint x: 467, endPoint y: 294, distance: 146.6
click at [467, 294] on p "Hey ﻿ {contact-first-name}" at bounding box center [722, 293] width 542 height 13
click at [584, 327] on span "Just emailing to let you know that your membership has been cancelled and no fu…" at bounding box center [684, 328] width 467 height 10
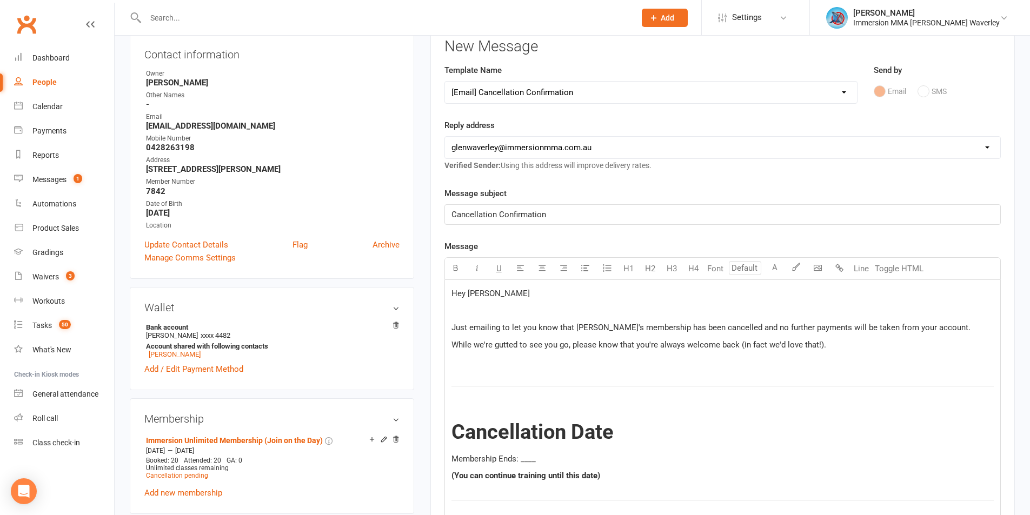
click at [554, 338] on p "While we're gutted to see you go, please know that you're always welcome back (…" at bounding box center [722, 344] width 542 height 13
click at [548, 342] on span "While we're gutted to see you go, please know that you're always welcome back (…" at bounding box center [638, 345] width 375 height 10
click at [638, 343] on span "While we're gutted to see him go, please know that you're always welcome back (…" at bounding box center [638, 345] width 375 height 10
click at [638, 342] on span "While we're gutted to see him go, please know that you're always welcome back (…" at bounding box center [638, 345] width 375 height 10
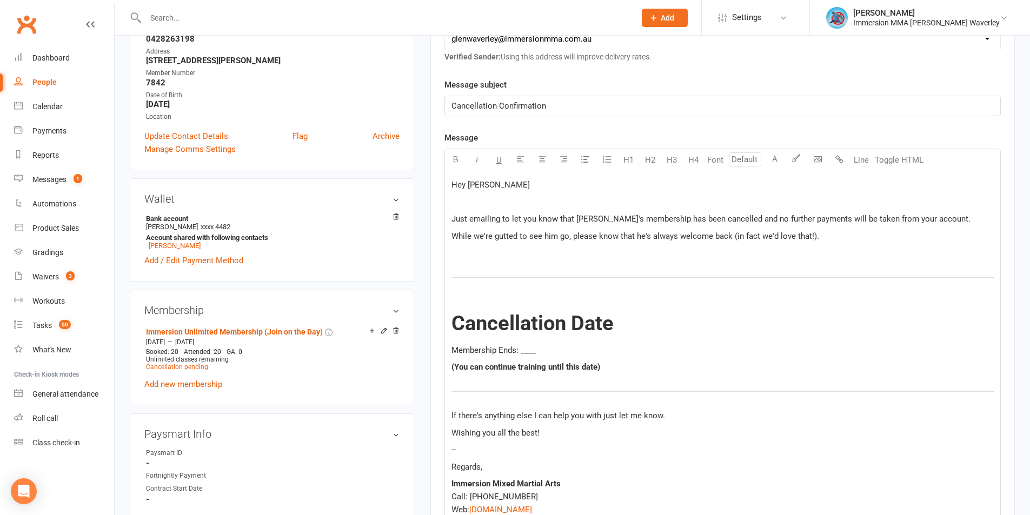
scroll to position [288, 0]
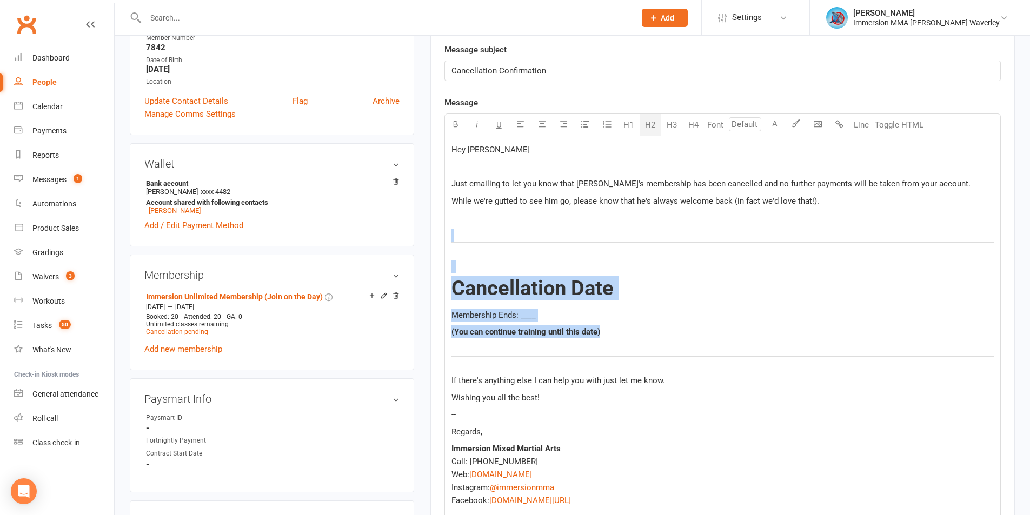
drag, startPoint x: 638, startPoint y: 325, endPoint x: 455, endPoint y: 223, distance: 210.6
click at [455, 223] on div "Hey Akshay Just emailing to let you know that Parth's membership has been cance…" at bounding box center [722, 344] width 555 height 417
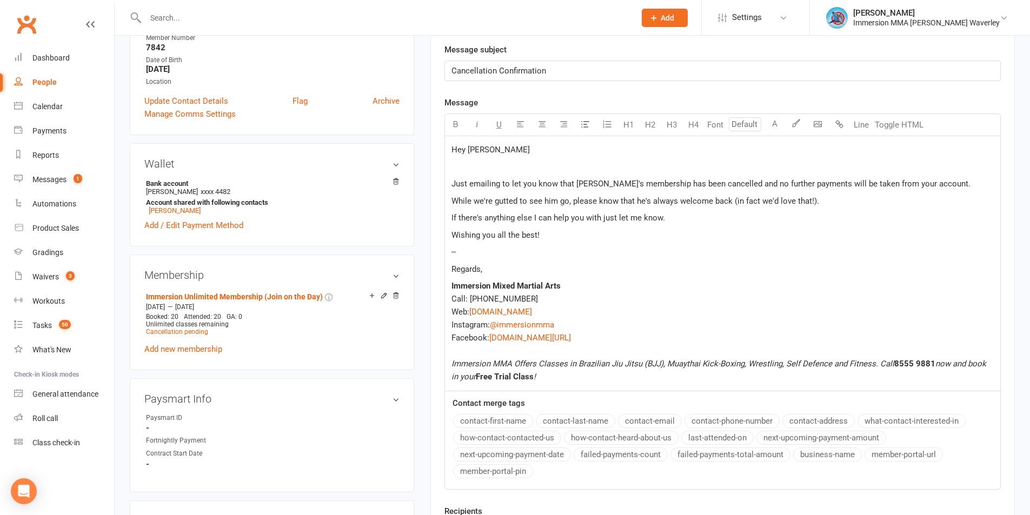
click at [498, 237] on span "Wishing you all the best!" at bounding box center [495, 235] width 88 height 10
click at [493, 266] on p "Regards," at bounding box center [722, 269] width 542 height 13
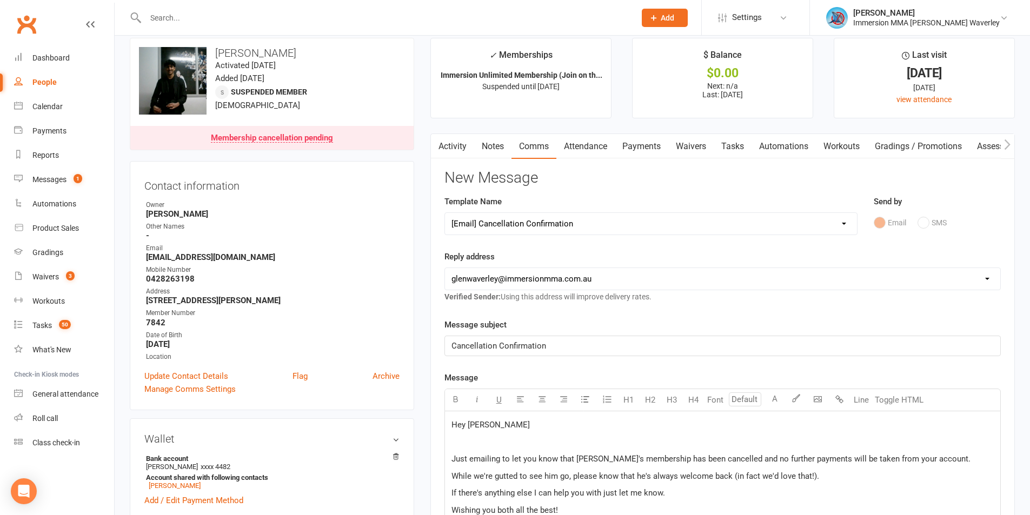
scroll to position [0, 0]
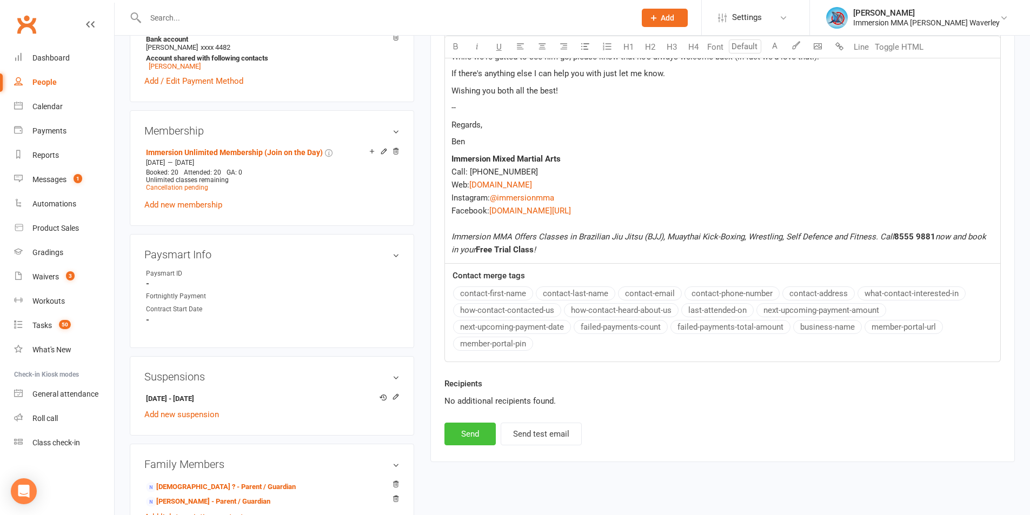
click at [487, 433] on button "Send" at bounding box center [469, 434] width 51 height 23
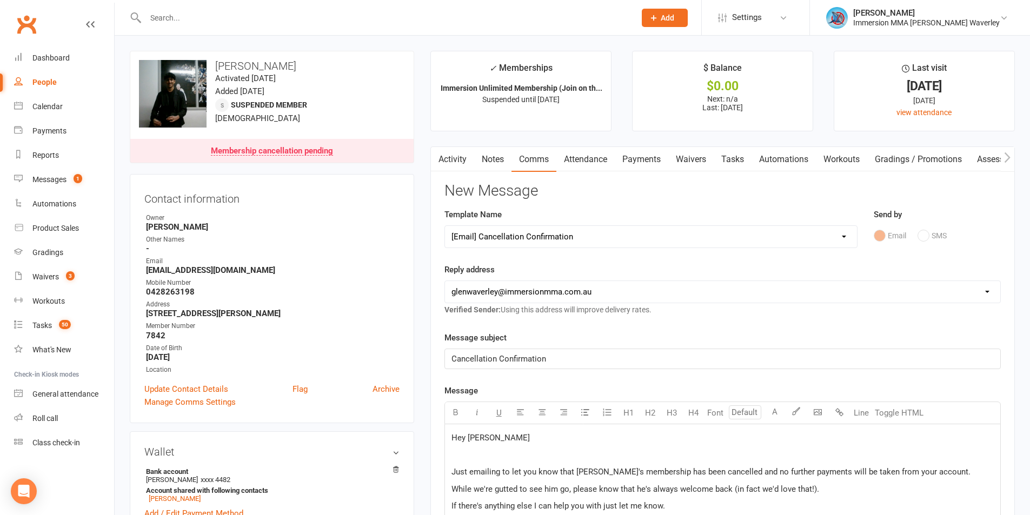
select select
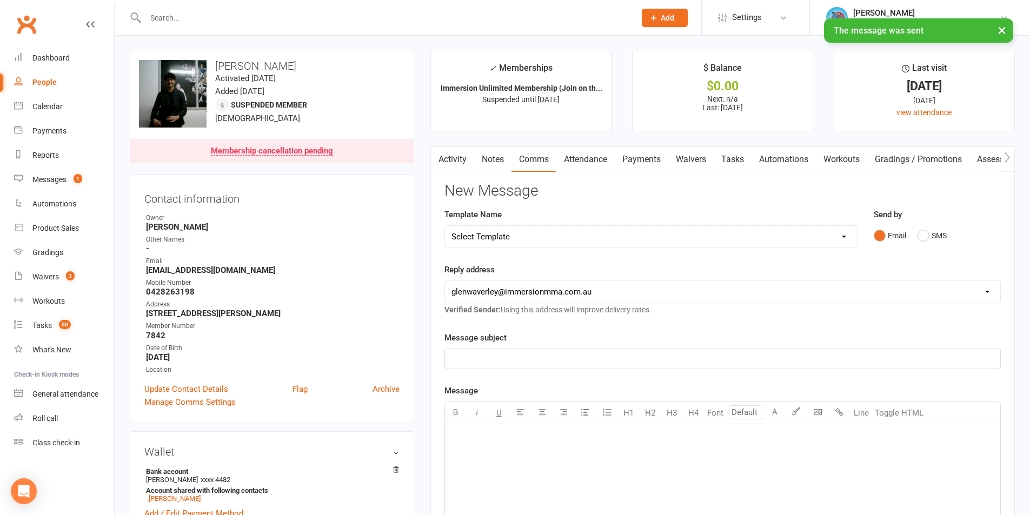
click at [736, 154] on link "Tasks" at bounding box center [733, 159] width 38 height 25
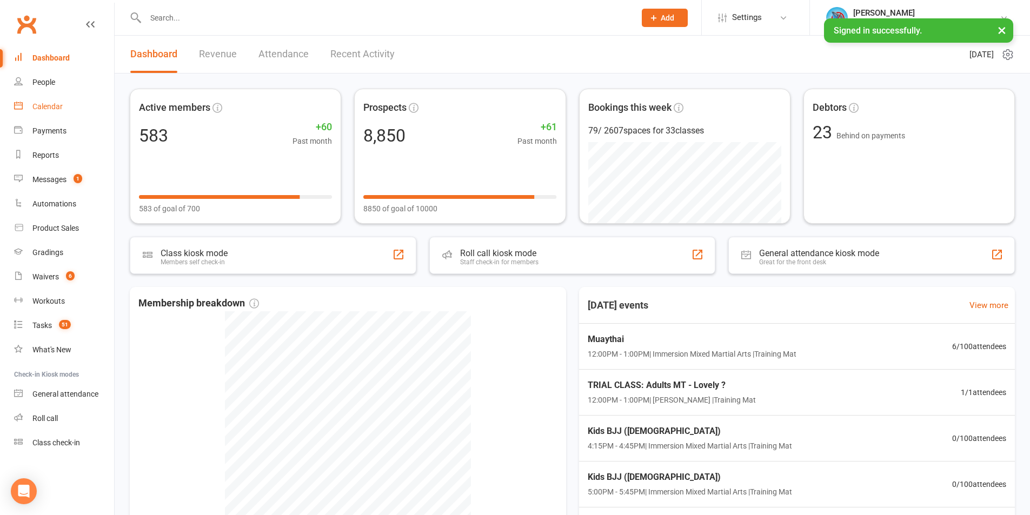
click at [52, 99] on link "Calendar" at bounding box center [64, 107] width 100 height 24
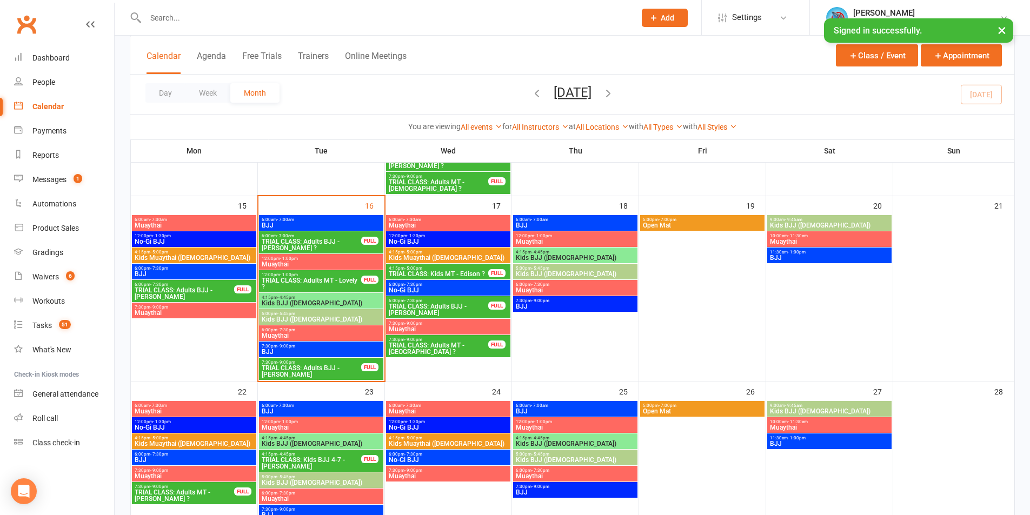
scroll to position [577, 0]
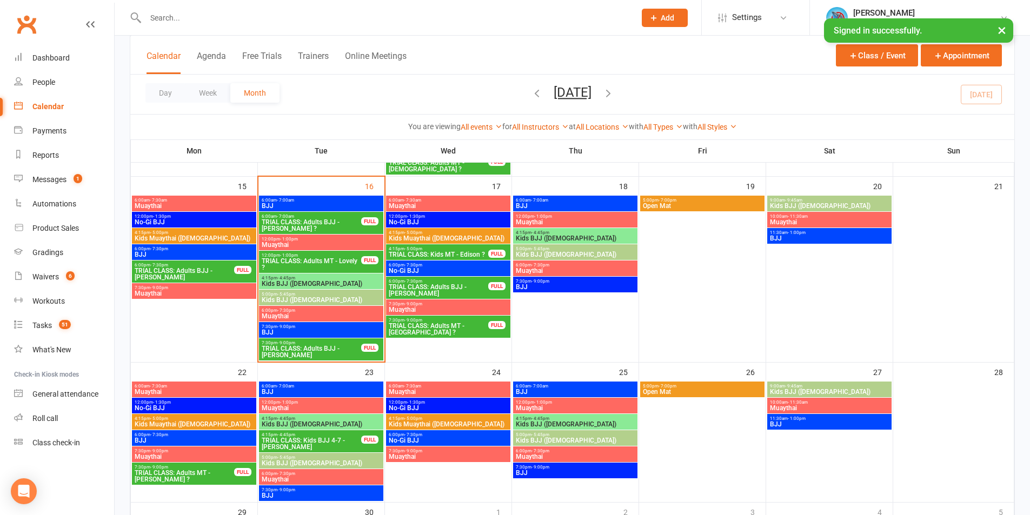
click at [776, 103] on div "Day Week Month [DATE] [DATE] Sun Mon Tue Wed Thu Fri Sat 31 01 02 03 04 05 06 0…" at bounding box center [572, 94] width 884 height 39
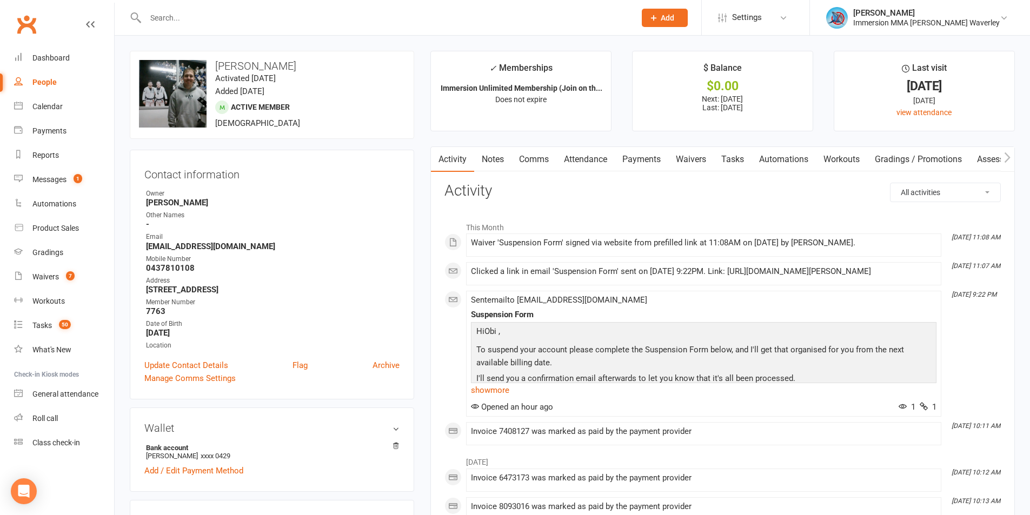
click at [634, 151] on link "Payments" at bounding box center [642, 159] width 54 height 25
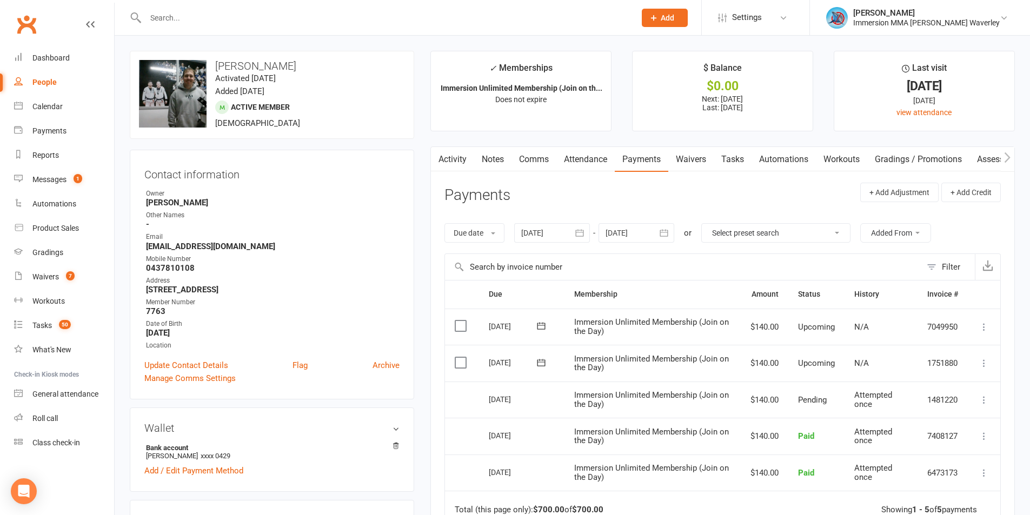
click at [460, 151] on link "Activity" at bounding box center [452, 159] width 43 height 25
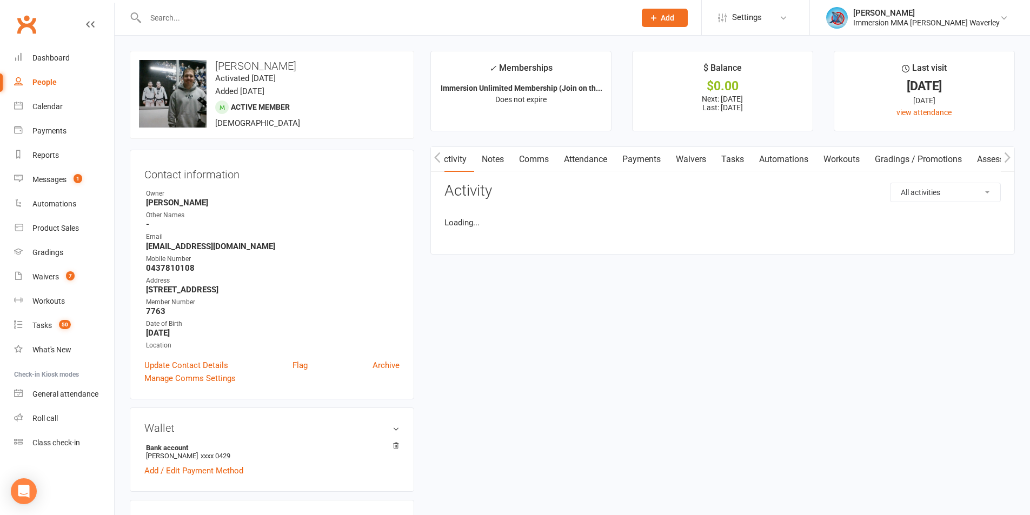
scroll to position [0, 1]
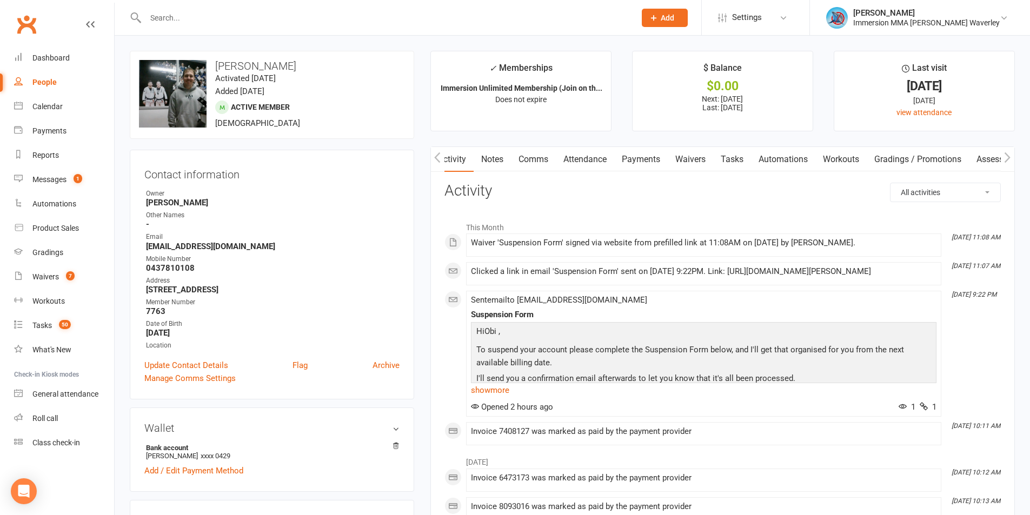
click at [734, 162] on link "Tasks" at bounding box center [732, 159] width 38 height 25
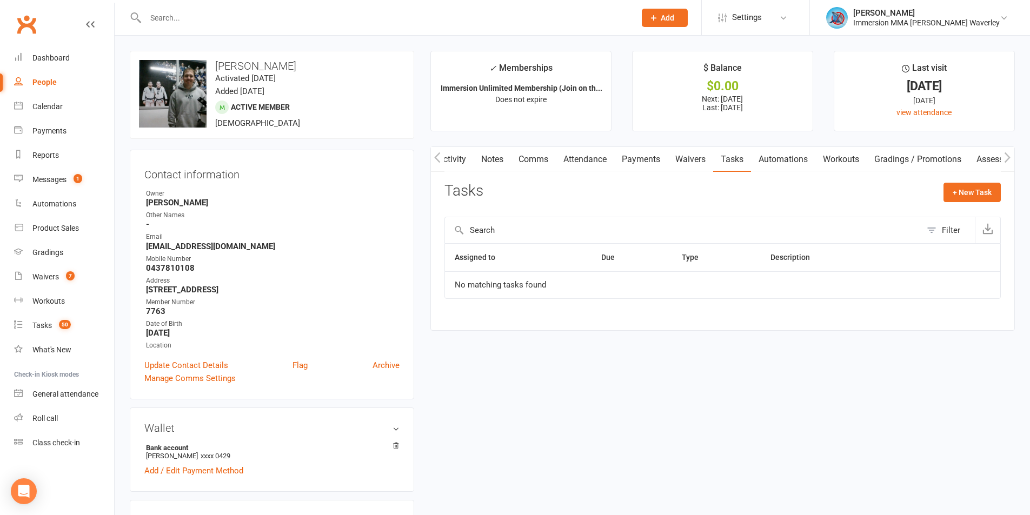
click at [504, 161] on link "Notes" at bounding box center [492, 159] width 37 height 25
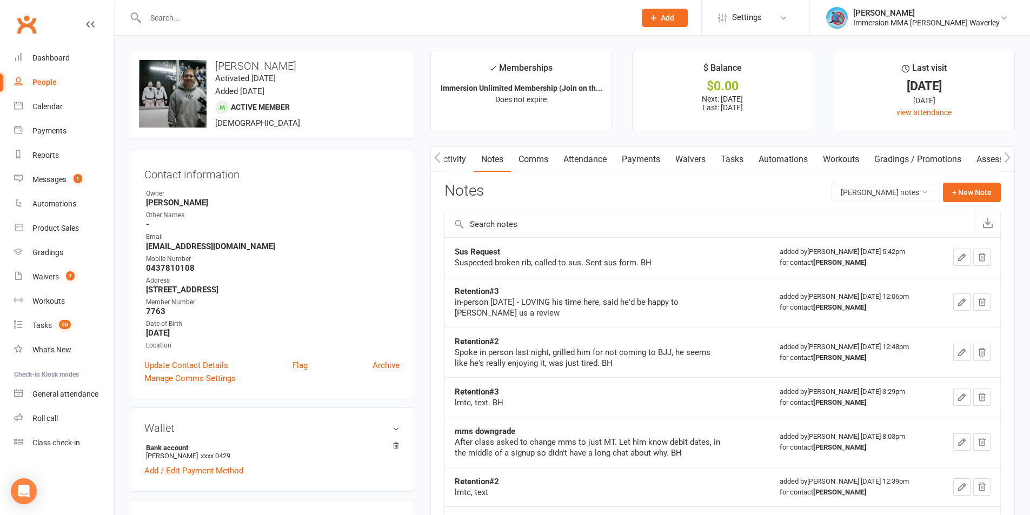
click at [466, 159] on link "Activity" at bounding box center [451, 159] width 43 height 25
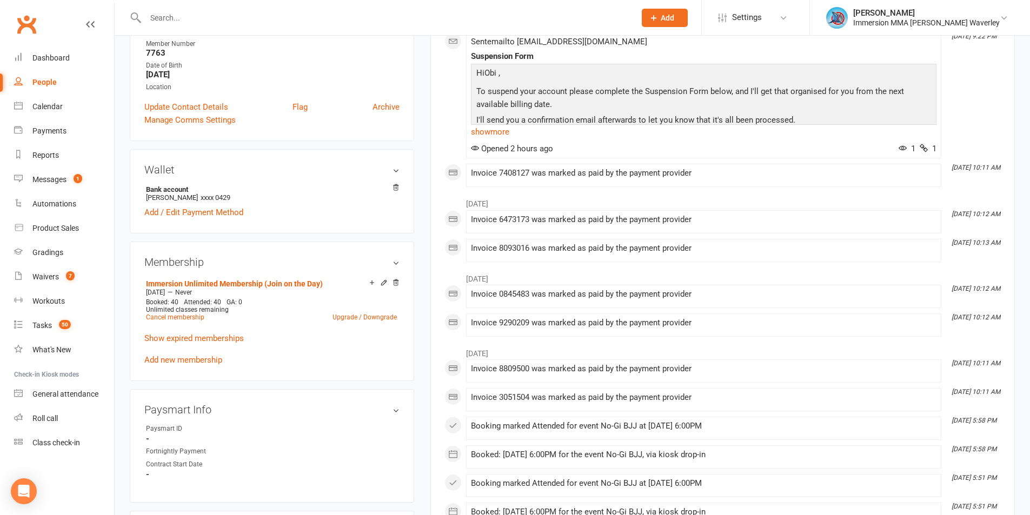
scroll to position [433, 0]
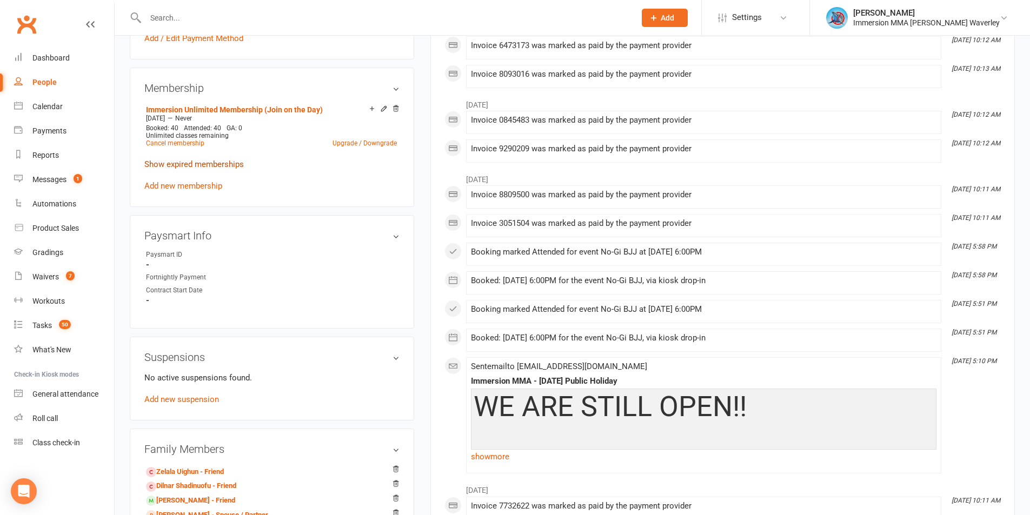
click at [207, 167] on link "Show expired memberships" at bounding box center [193, 164] width 99 height 10
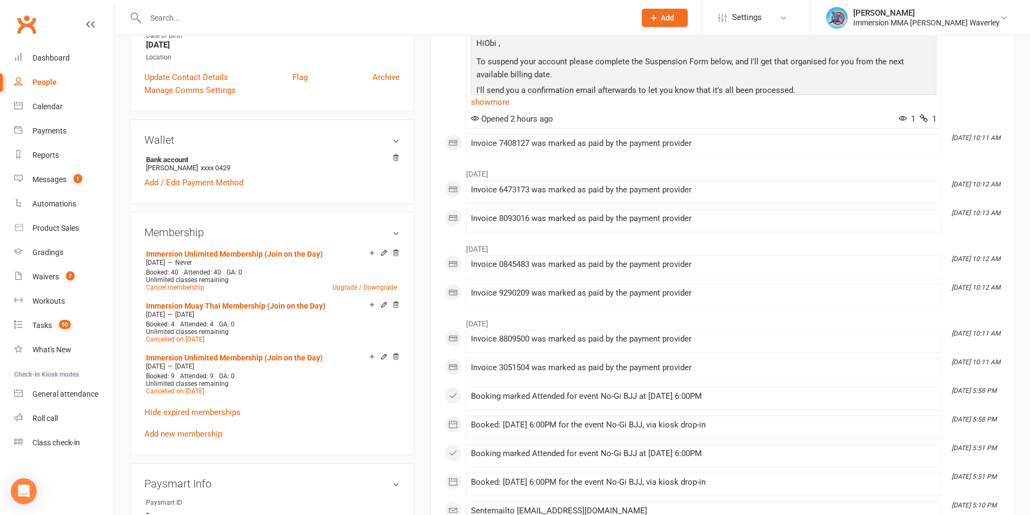
scroll to position [0, 0]
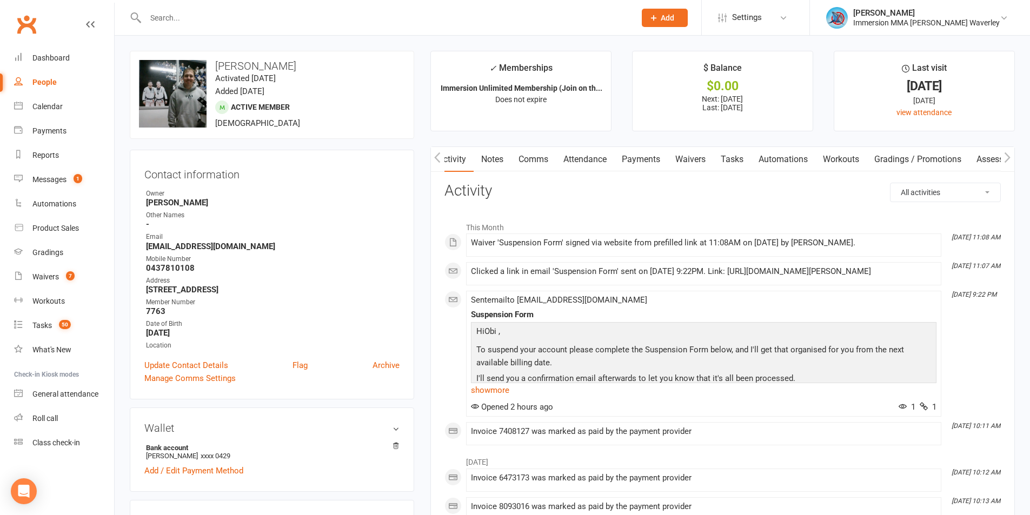
click at [682, 153] on link "Waivers" at bounding box center [690, 159] width 45 height 25
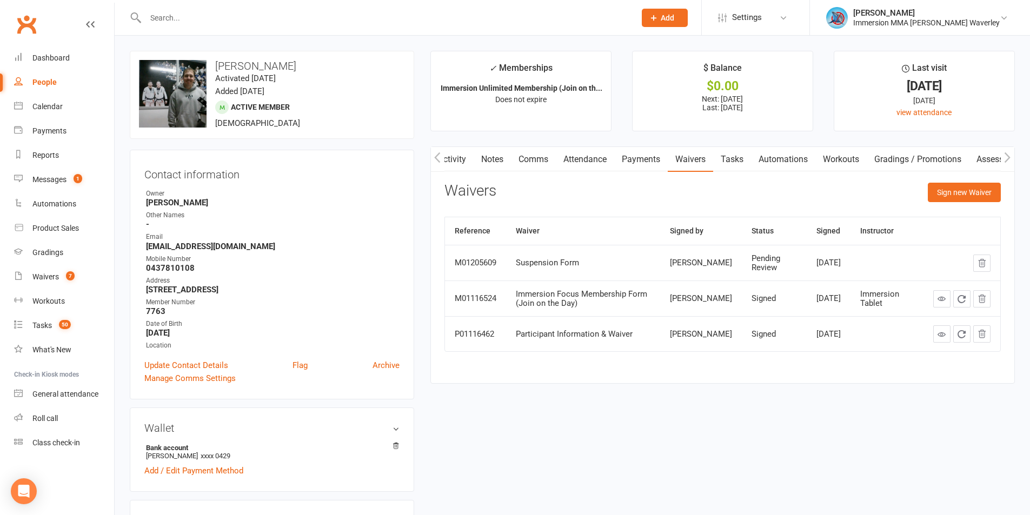
click at [471, 151] on link "Activity" at bounding box center [451, 159] width 43 height 25
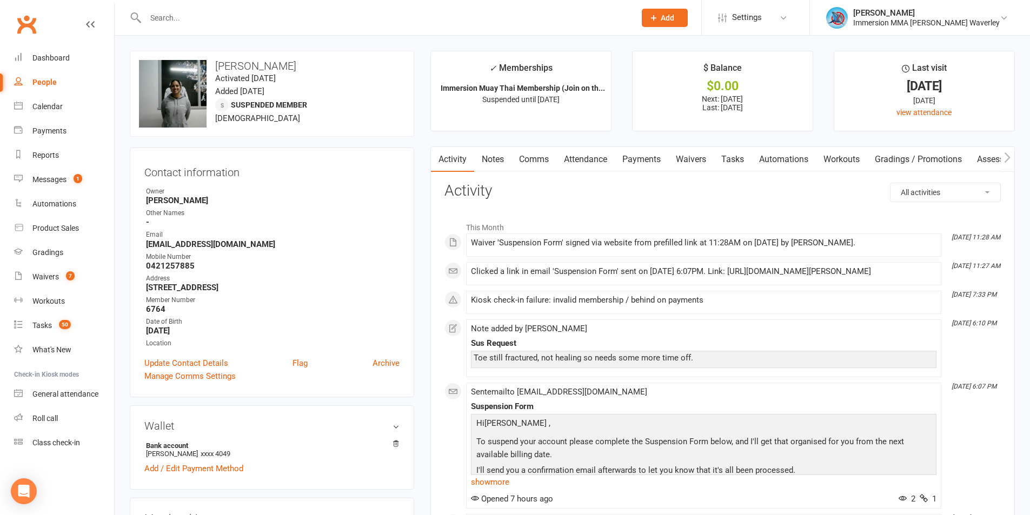
click at [501, 158] on link "Notes" at bounding box center [492, 159] width 37 height 25
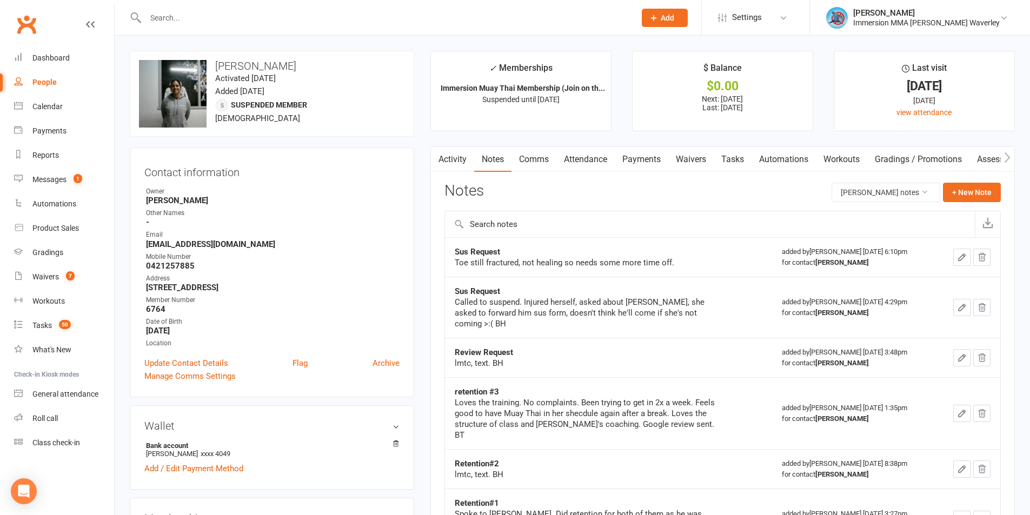
click at [728, 154] on link "Tasks" at bounding box center [733, 159] width 38 height 25
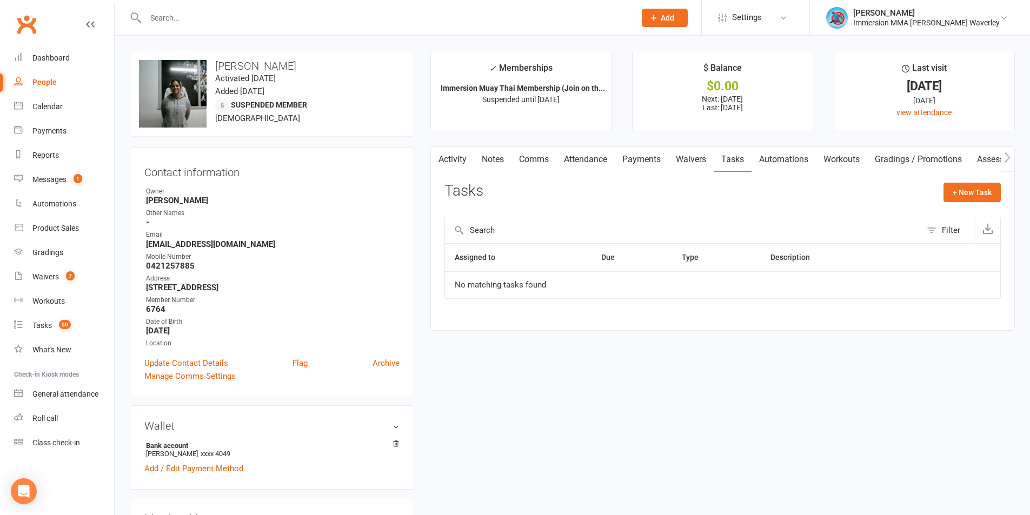
click at [704, 160] on link "Waivers" at bounding box center [690, 159] width 45 height 25
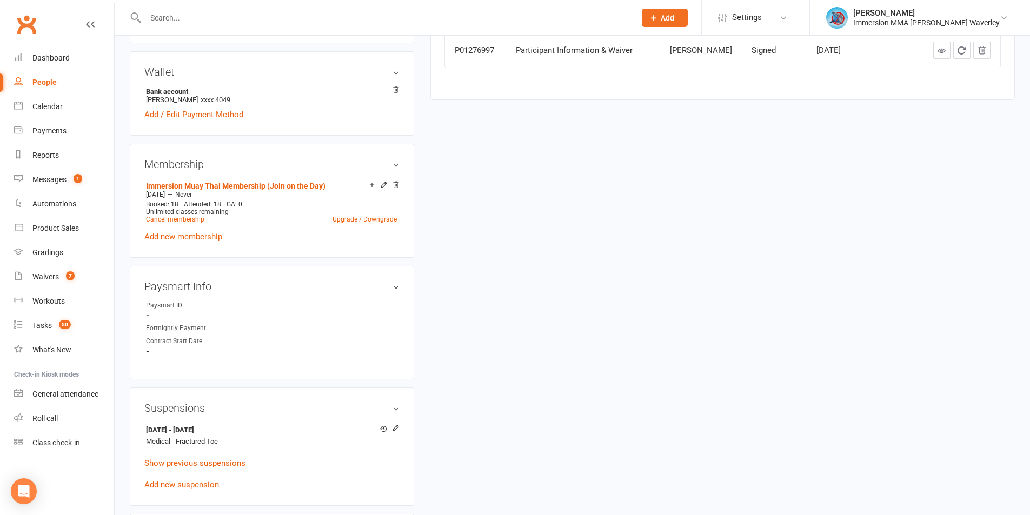
scroll to position [577, 0]
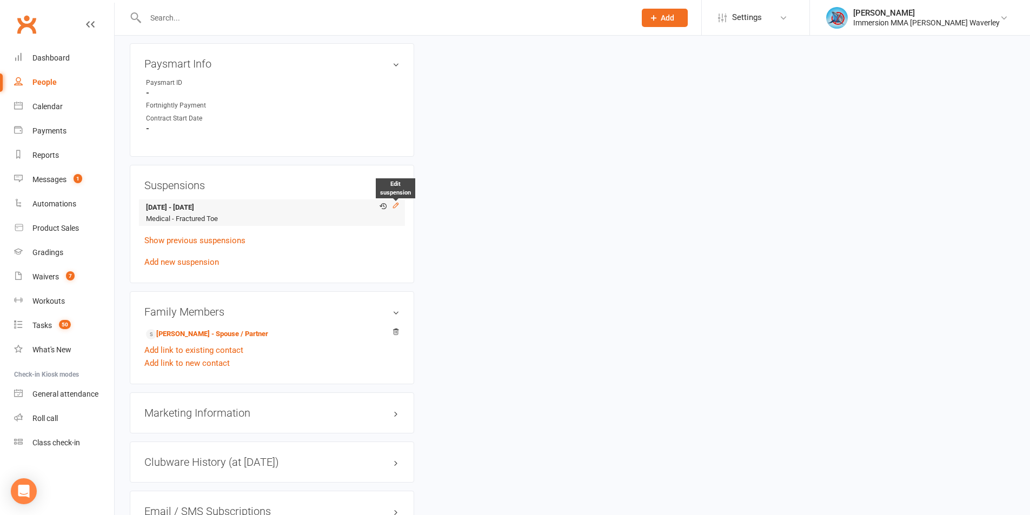
click at [399, 203] on icon at bounding box center [396, 206] width 8 height 8
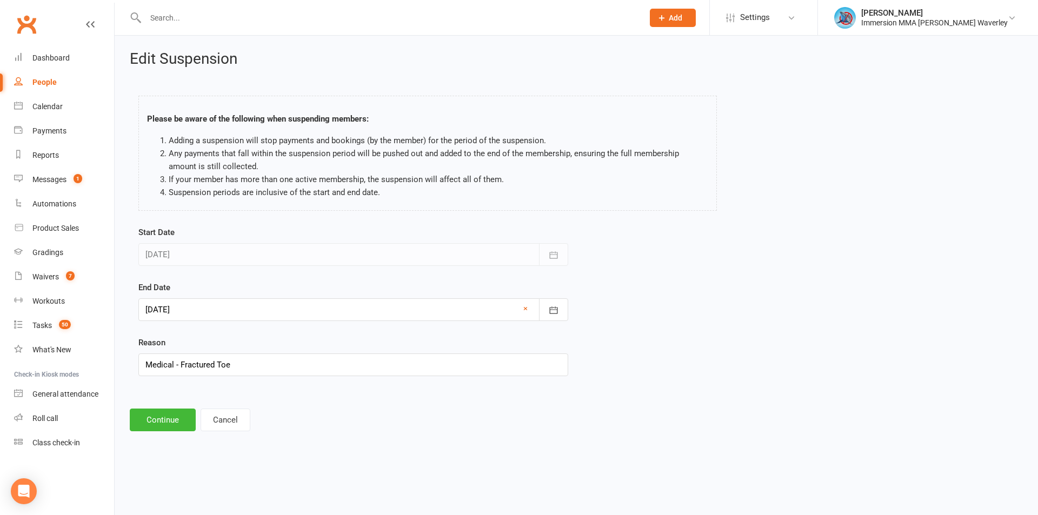
click at [315, 311] on div at bounding box center [353, 309] width 430 height 23
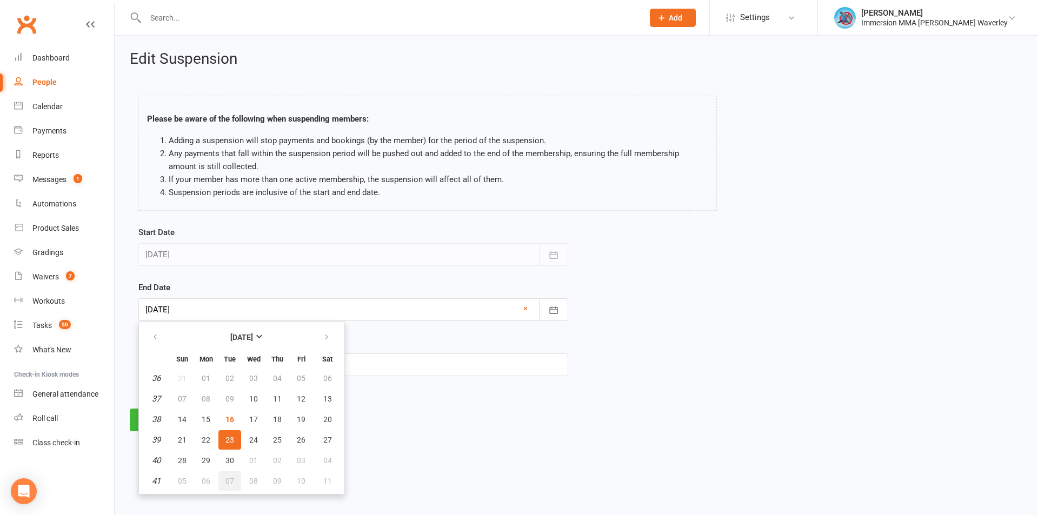
click at [230, 482] on span "07" at bounding box center [229, 481] width 9 height 9
type input "[DATE]"
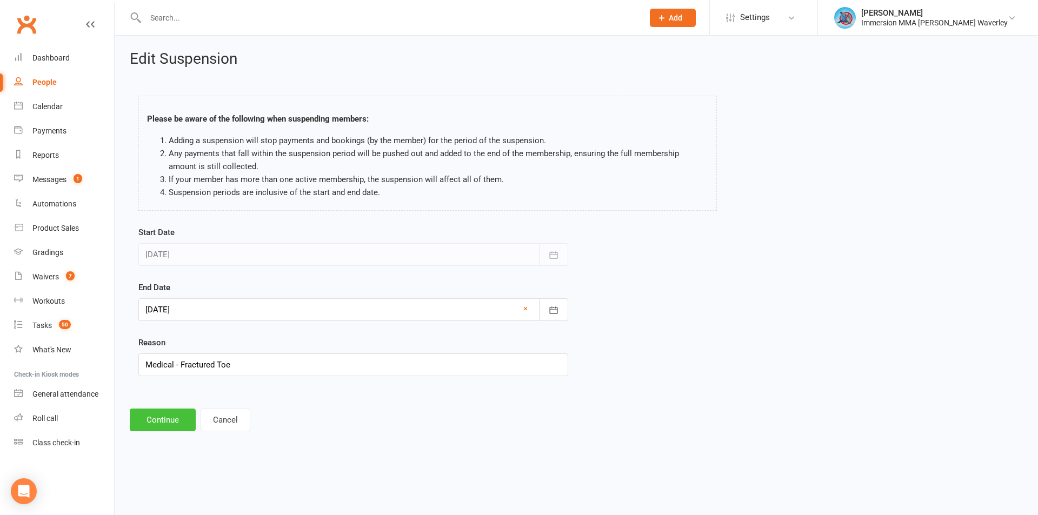
click at [158, 425] on button "Continue" at bounding box center [163, 420] width 66 height 23
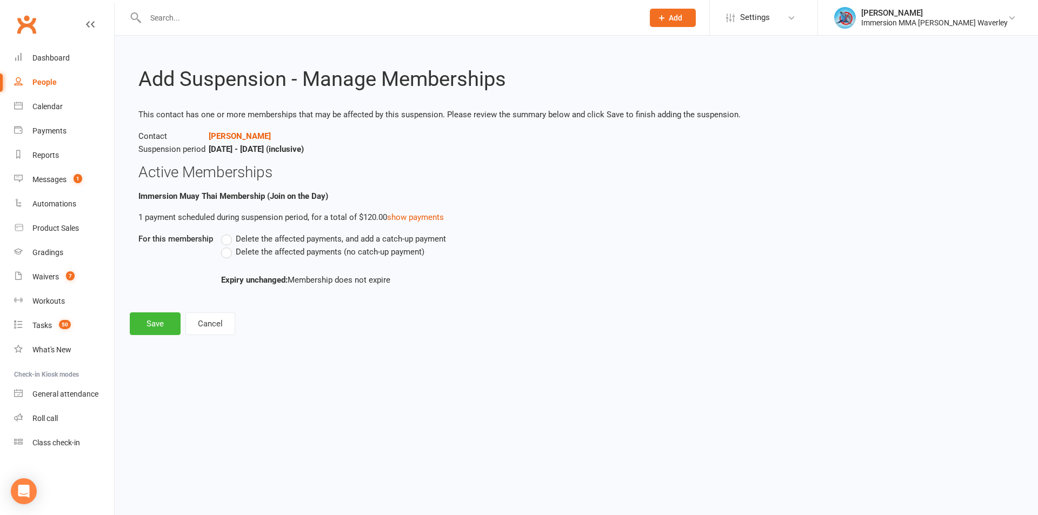
click at [282, 253] on span "Delete the affected payments (no catch-up payment)" at bounding box center [330, 250] width 189 height 11
click at [228, 245] on input "Delete the affected payments (no catch-up payment)" at bounding box center [224, 245] width 7 height 0
click at [142, 318] on button "Save" at bounding box center [155, 323] width 51 height 23
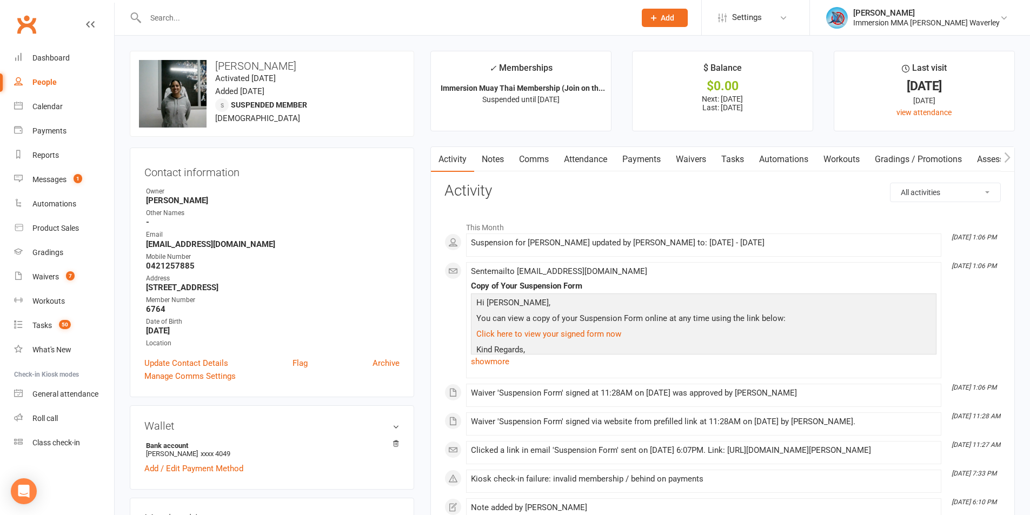
click at [497, 159] on link "Notes" at bounding box center [492, 159] width 37 height 25
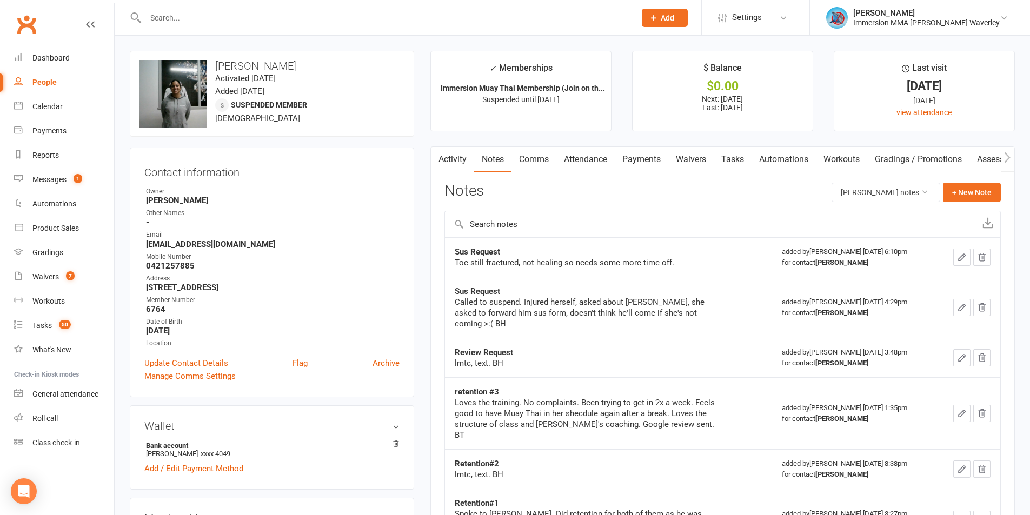
click at [541, 158] on link "Comms" at bounding box center [533, 159] width 45 height 25
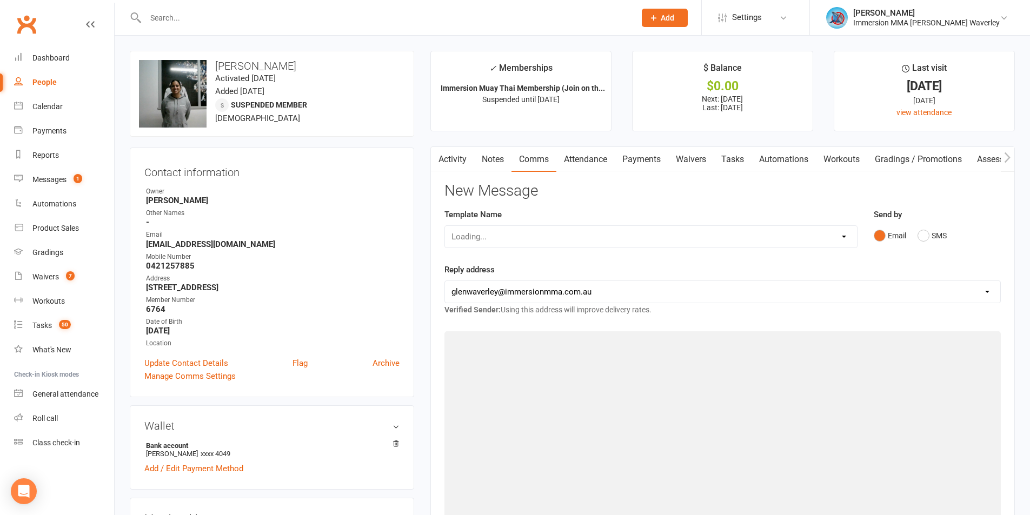
click at [490, 228] on div "Loading..." at bounding box center [650, 236] width 413 height 23
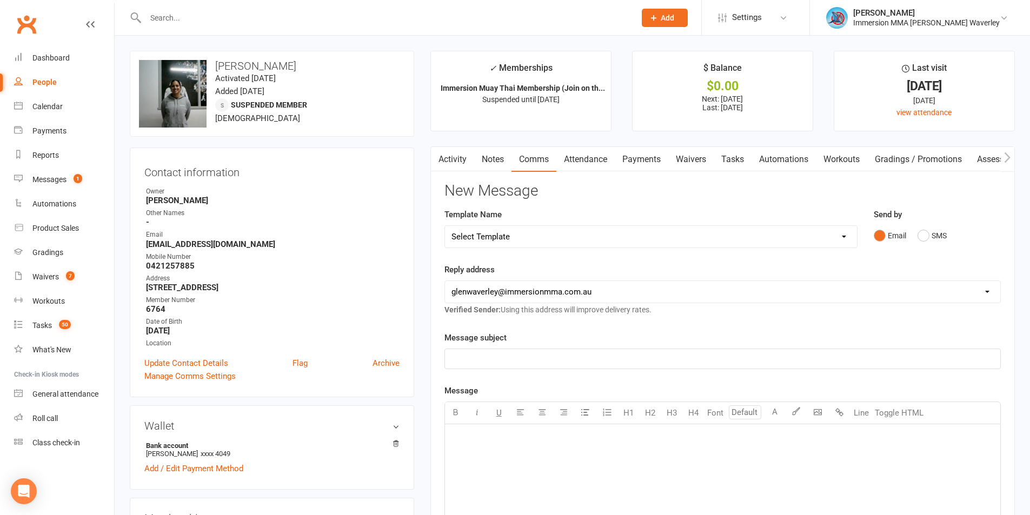
click at [489, 235] on select "Select Template [Email] Adult Appt Confirmation Email [SMS] Booking Confirmatio…" at bounding box center [651, 237] width 412 height 22
select select "13"
click at [445, 226] on select "Select Template [Email] Adult Appt Confirmation Email [SMS] Booking Confirmatio…" at bounding box center [651, 237] width 412 height 22
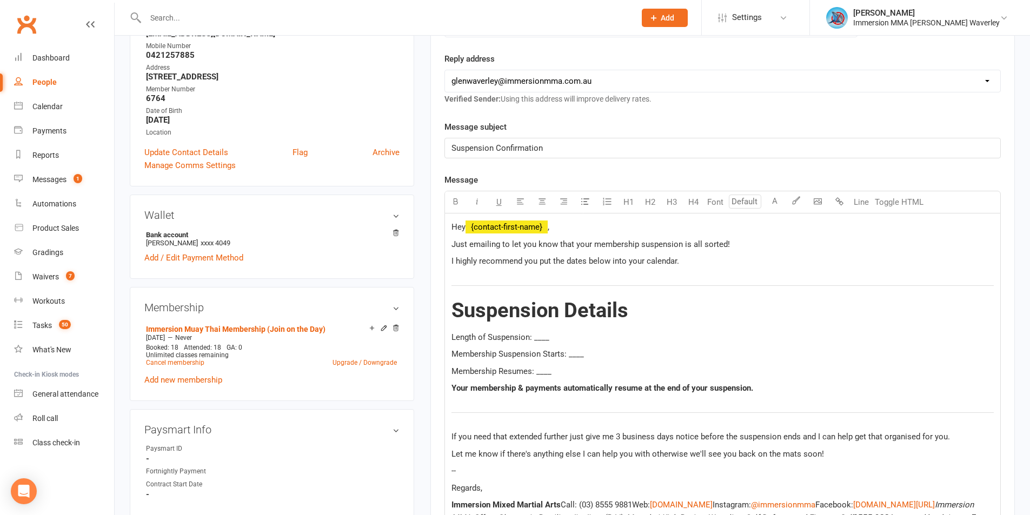
scroll to position [288, 0]
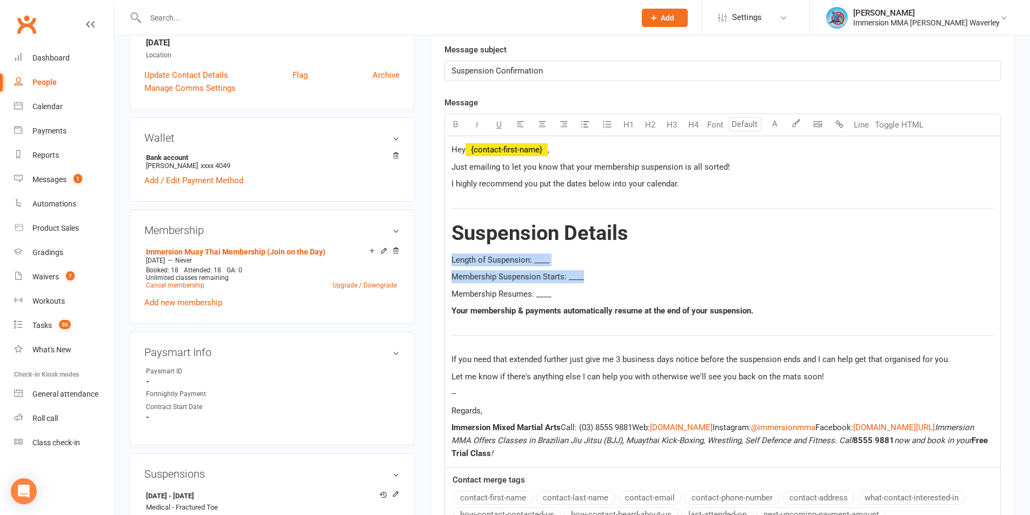
drag, startPoint x: 450, startPoint y: 255, endPoint x: 408, endPoint y: 252, distance: 42.3
click at [408, 252] on div "upload photo change photo Jasleen Kaur Activated 28 May, 2025 Added 26 May, 202…" at bounding box center [572, 383] width 901 height 1240
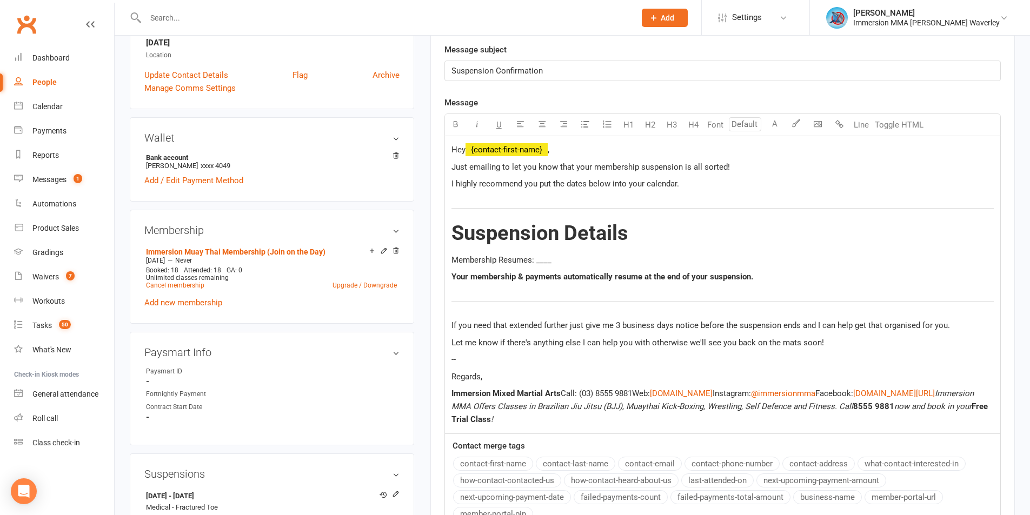
click at [494, 256] on span "Membership Resumes: ____" at bounding box center [501, 260] width 100 height 10
click at [557, 258] on span "Membership Now Resumes: ____" at bounding box center [510, 260] width 119 height 10
click at [507, 385] on div "Hey ﻿ {contact-first-name} , Just emailing to let you know that your membership…" at bounding box center [722, 284] width 555 height 297
drag, startPoint x: 512, startPoint y: 384, endPoint x: 504, endPoint y: 383, distance: 8.3
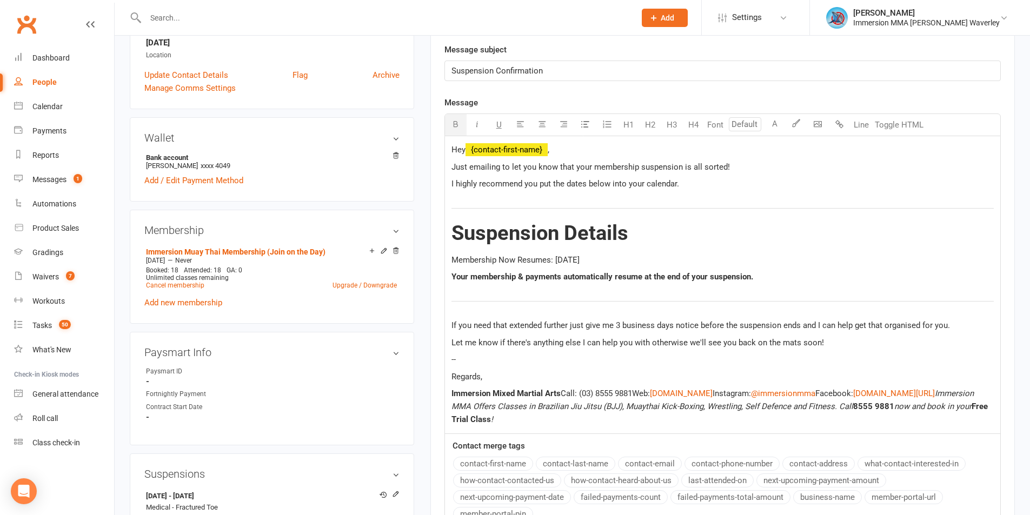
click at [509, 383] on div "Hey ﻿ {contact-first-name} , Just emailing to let you know that your membership…" at bounding box center [722, 284] width 555 height 297
click at [503, 381] on p "Regards," at bounding box center [722, 376] width 542 height 13
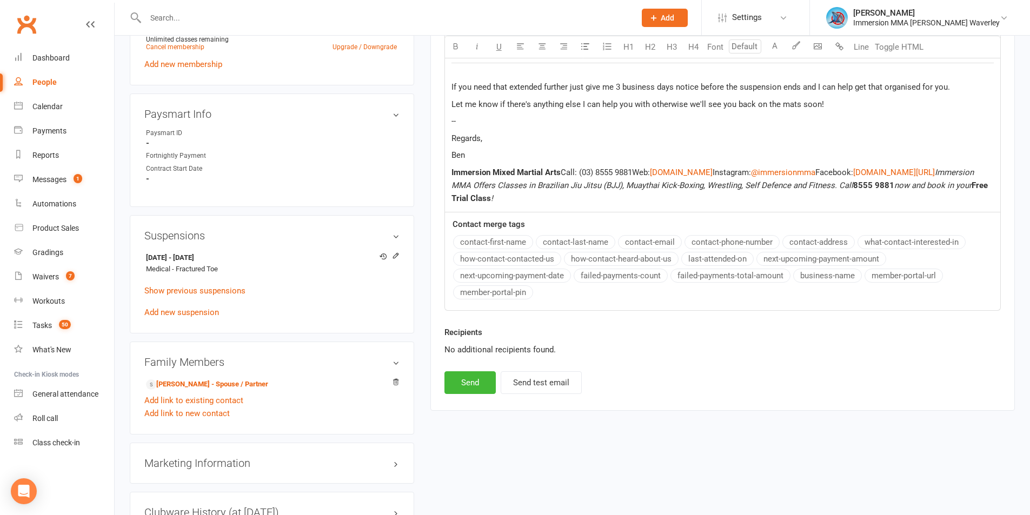
scroll to position [433, 0]
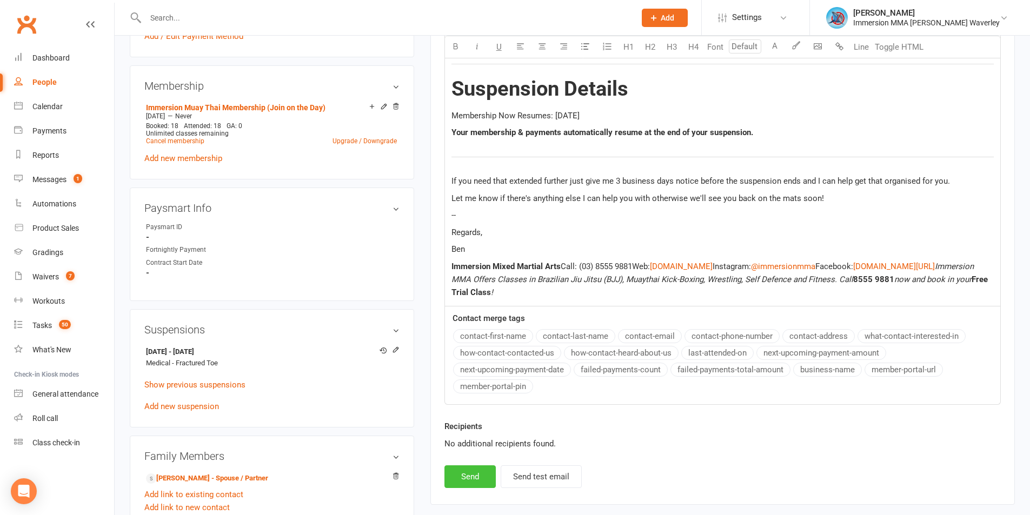
click at [462, 468] on button "Send" at bounding box center [469, 476] width 51 height 23
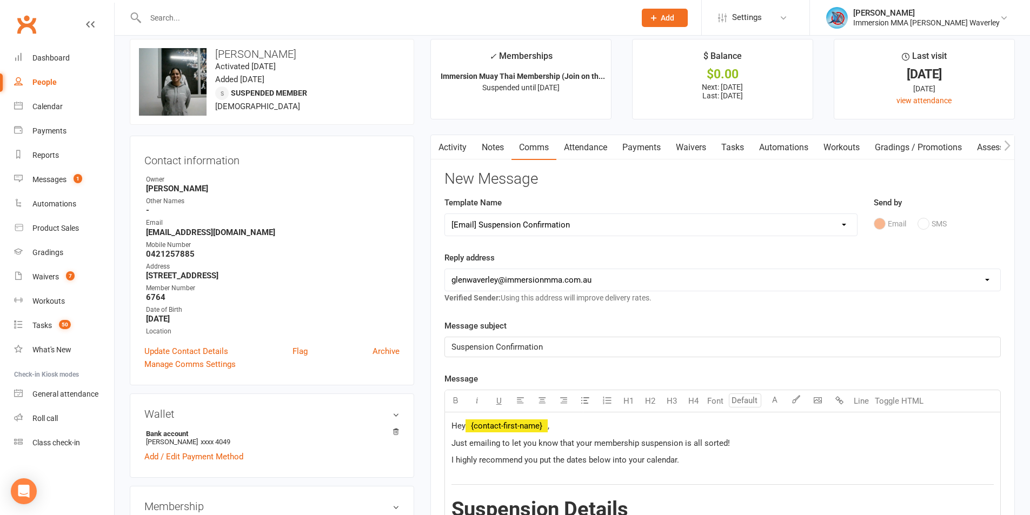
scroll to position [0, 0]
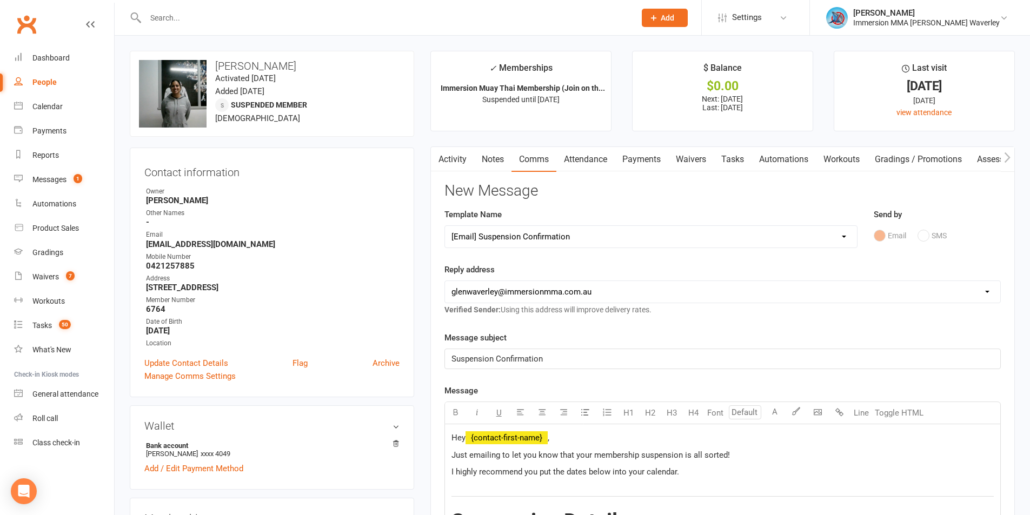
select select
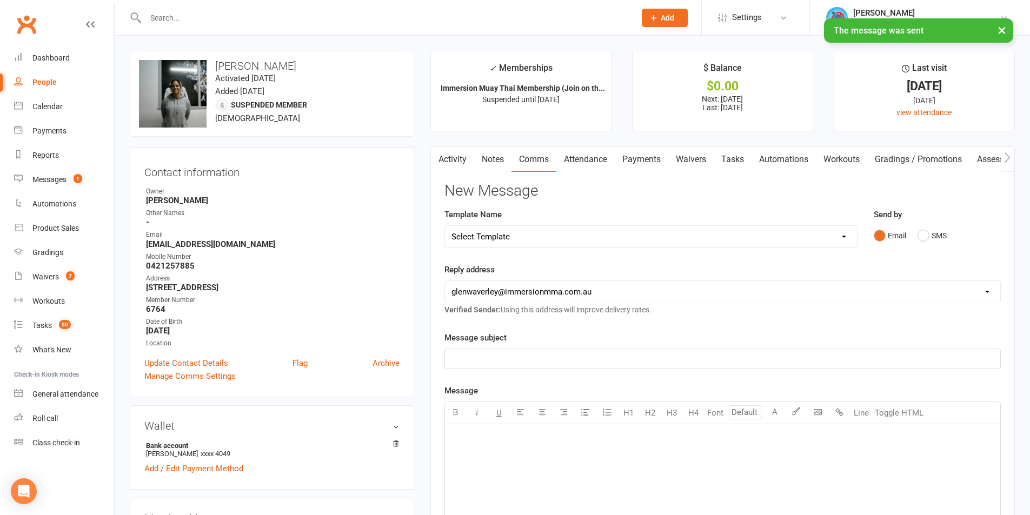
click at [741, 152] on link "Tasks" at bounding box center [733, 159] width 38 height 25
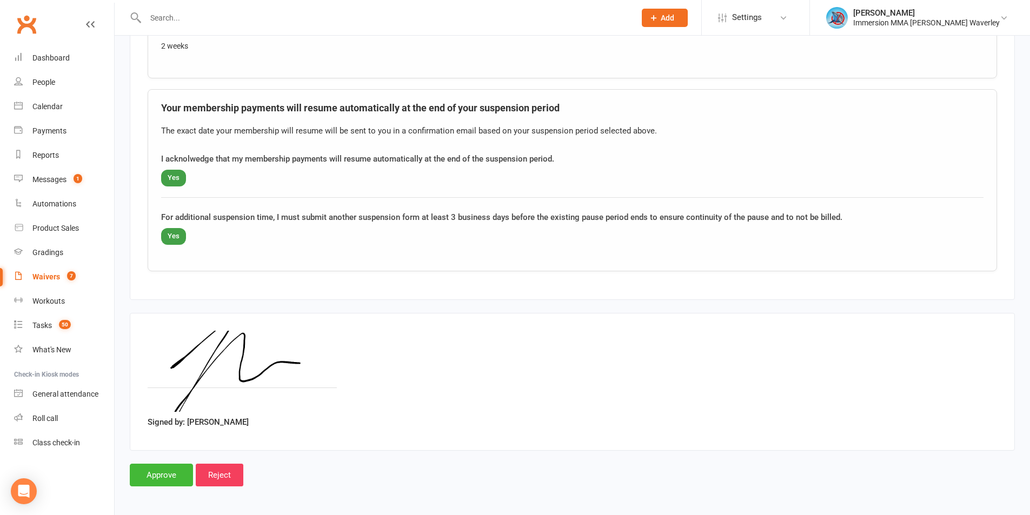
scroll to position [722, 0]
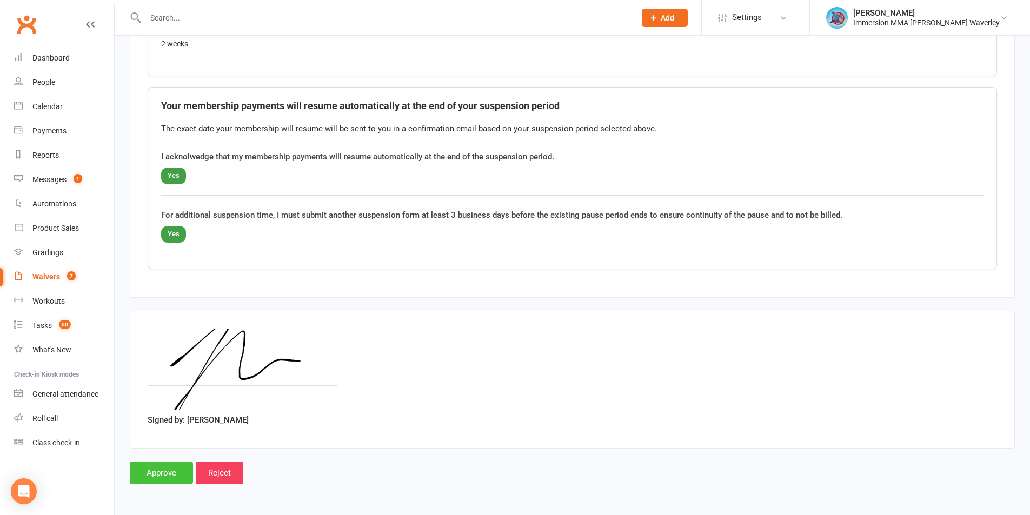
click at [161, 464] on input "Approve" at bounding box center [161, 473] width 63 height 23
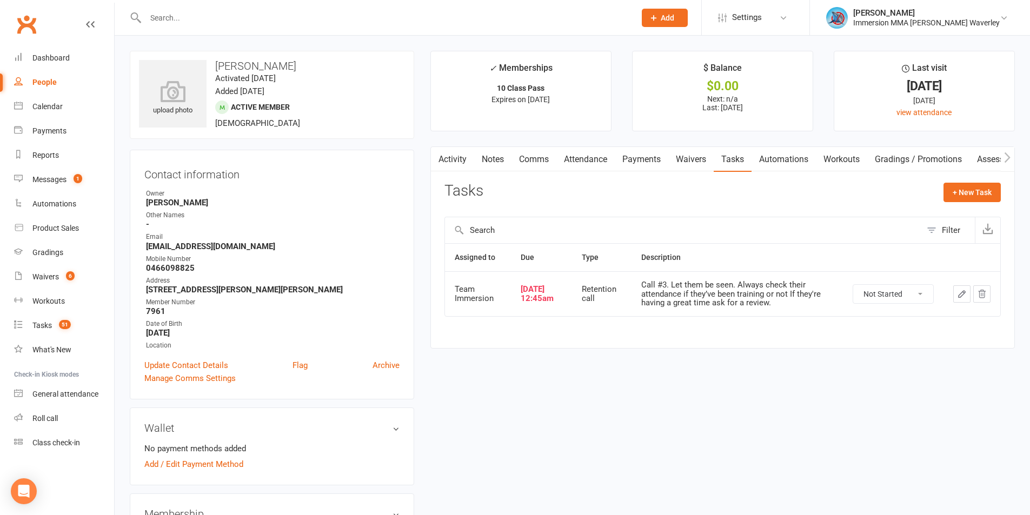
click at [487, 146] on main "✓ Memberships 10 Class Pass Expires on 17th February, 2026 $ Balance $0.00 Next…" at bounding box center [722, 205] width 601 height 309
click at [492, 156] on link "Notes" at bounding box center [492, 159] width 37 height 25
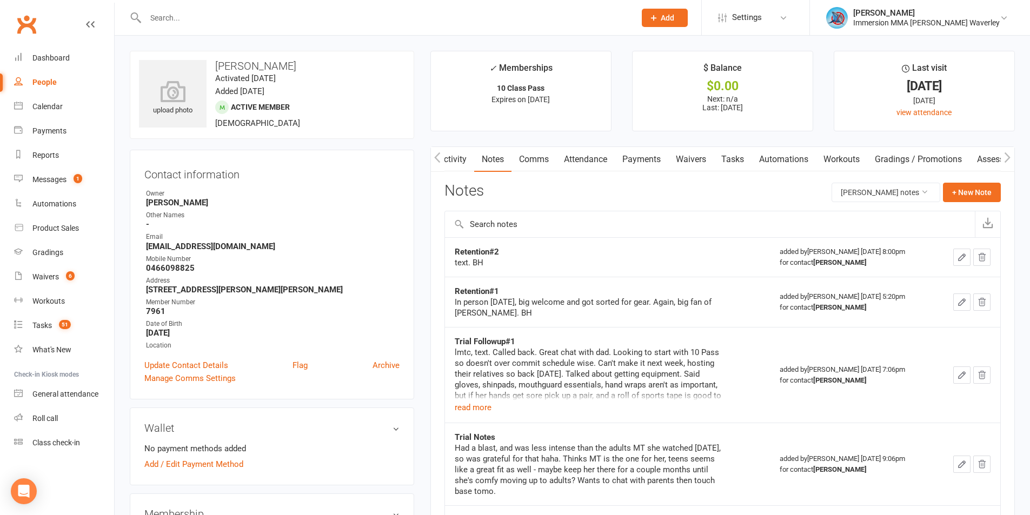
click at [454, 157] on link "Activity" at bounding box center [452, 159] width 43 height 25
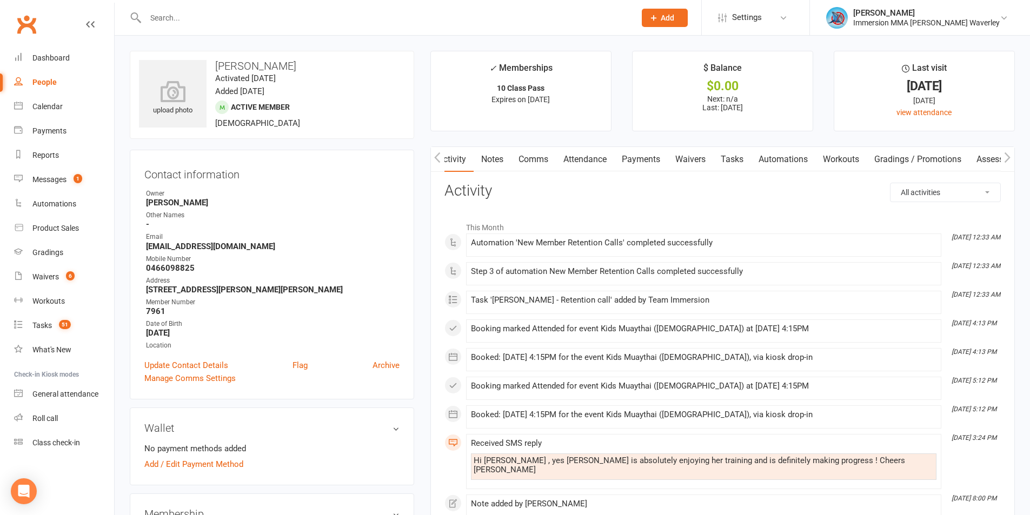
click at [736, 154] on link "Tasks" at bounding box center [732, 159] width 38 height 25
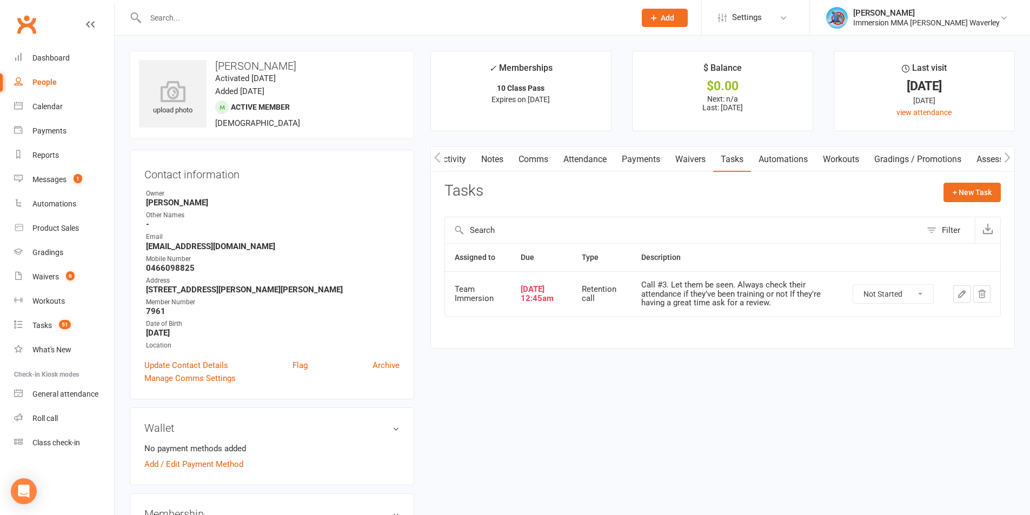
click at [957, 288] on button "button" at bounding box center [961, 293] width 17 height 17
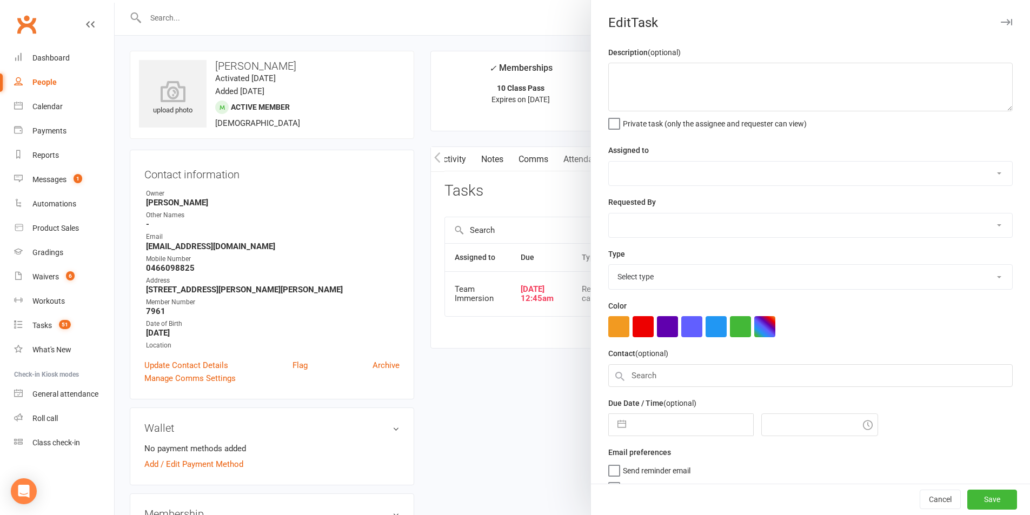
type textarea "Call #3. Let them be seen. Always check their attendance if they’ve been traini…"
select select "48837"
type input "16 Sep 2025"
type input "12:45am"
select select "27302"
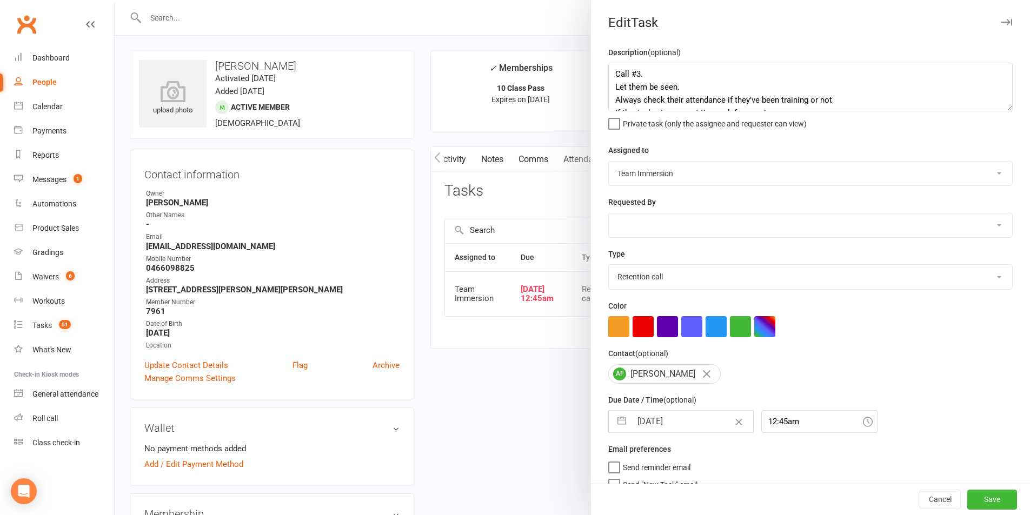
click at [648, 437] on div "Description (optional) Call #3. Let them be seen. Always check their attendance…" at bounding box center [810, 273] width 439 height 454
click at [653, 428] on input "16 Sep 2025" at bounding box center [692, 422] width 122 height 22
select select "7"
select select "2025"
select select "8"
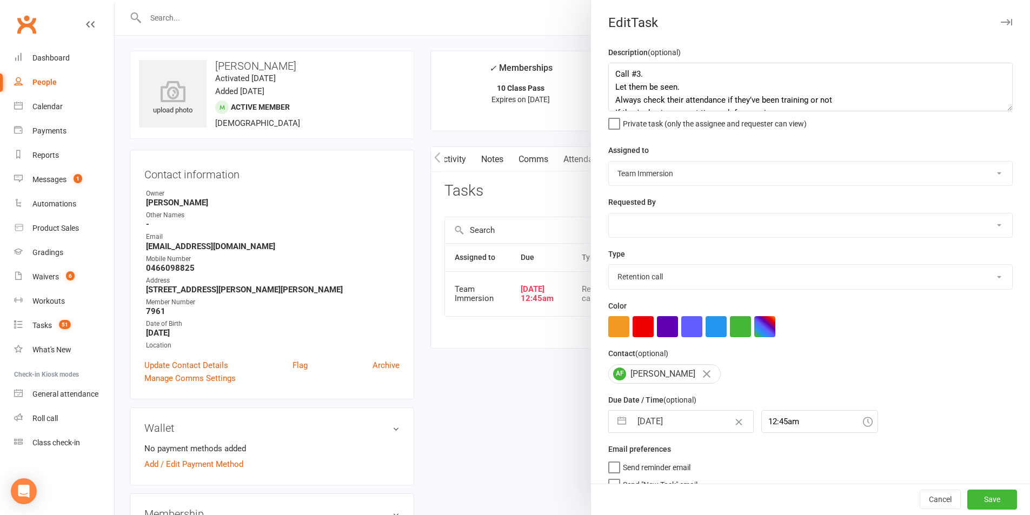
select select "2025"
select select "9"
select select "2025"
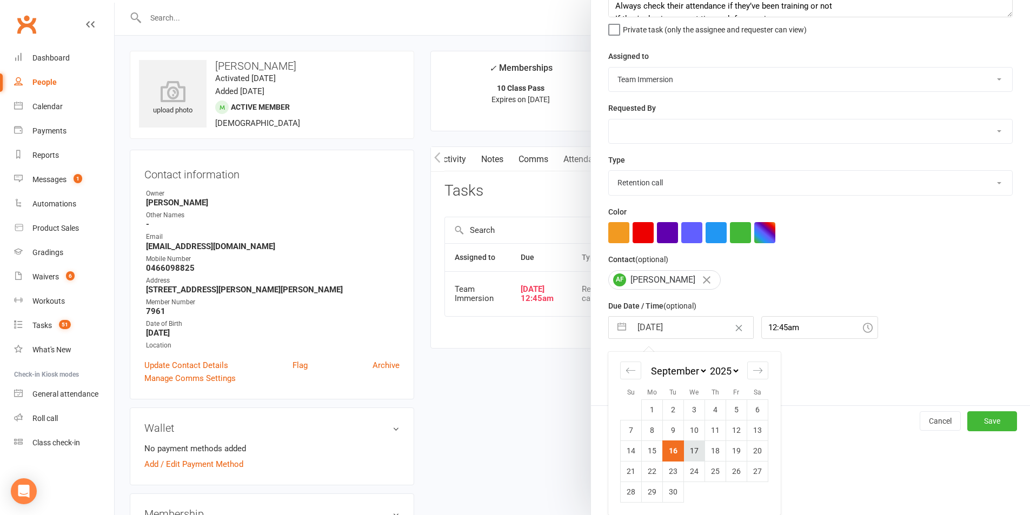
click at [685, 452] on td "17" at bounding box center [694, 451] width 21 height 21
type input "17 Sep 2025"
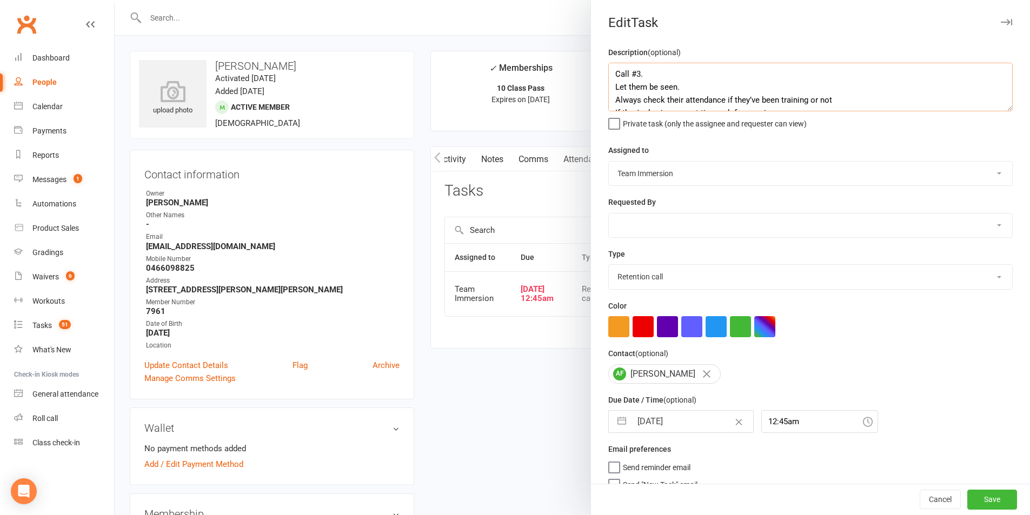
click at [608, 69] on textarea "Call #3. Let them be seen. Always check their attendance if they’ve been traini…" at bounding box center [810, 87] width 404 height 49
type textarea "IN PERSON - Call #3. Let them be seen. Always check their attendance if they’ve…"
drag, startPoint x: 750, startPoint y: 328, endPoint x: 743, endPoint y: 330, distance: 7.7
click at [749, 328] on span at bounding box center [691, 327] width 167 height 10
click at [736, 331] on button "button" at bounding box center [740, 326] width 21 height 21
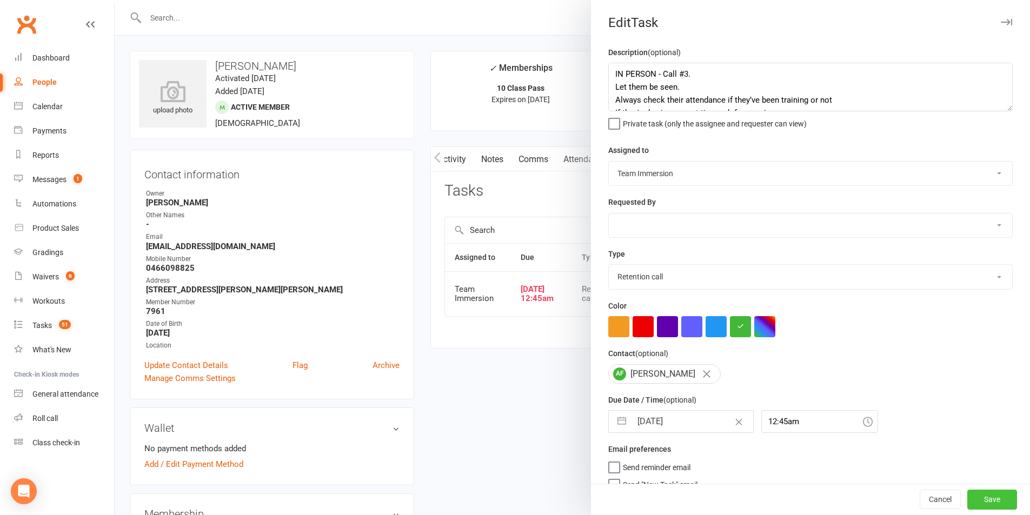
click at [971, 499] on button "Save" at bounding box center [992, 499] width 50 height 19
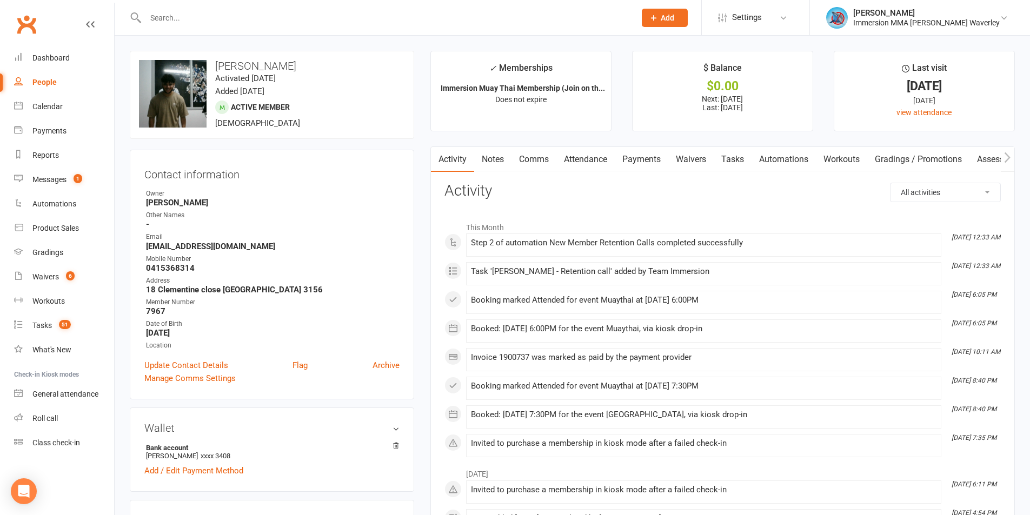
click at [496, 155] on link "Notes" at bounding box center [492, 159] width 37 height 25
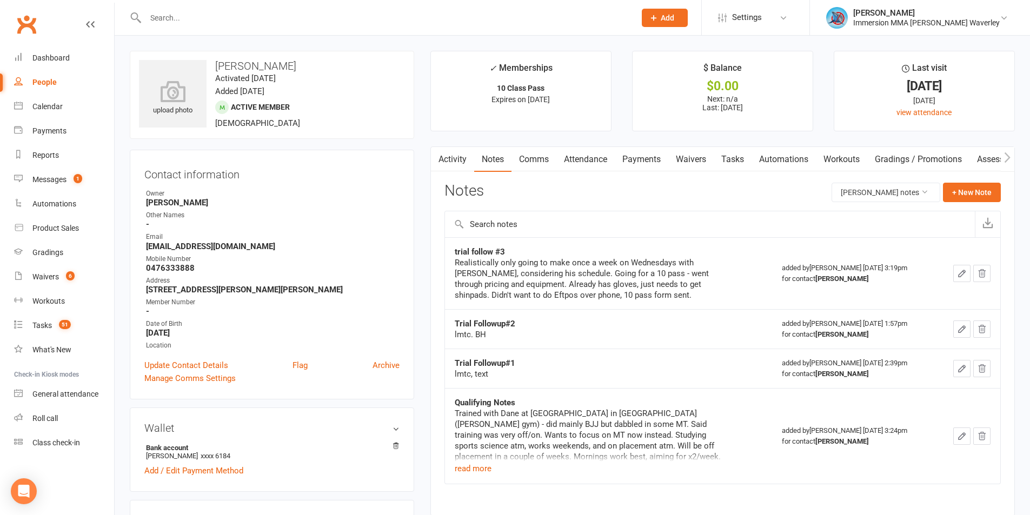
click at [737, 151] on link "Tasks" at bounding box center [733, 159] width 38 height 25
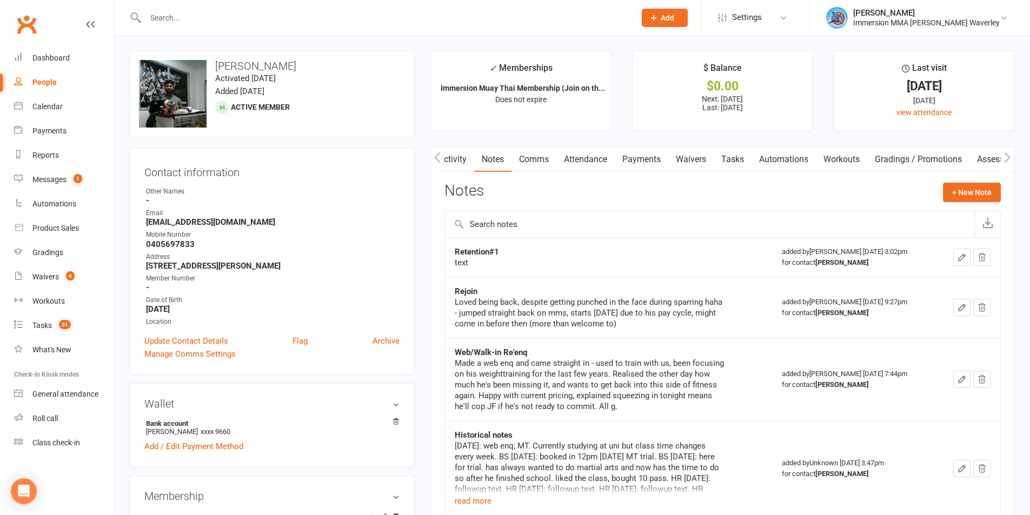
scroll to position [0, 2]
click at [475, 503] on button "read more" at bounding box center [473, 501] width 37 height 13
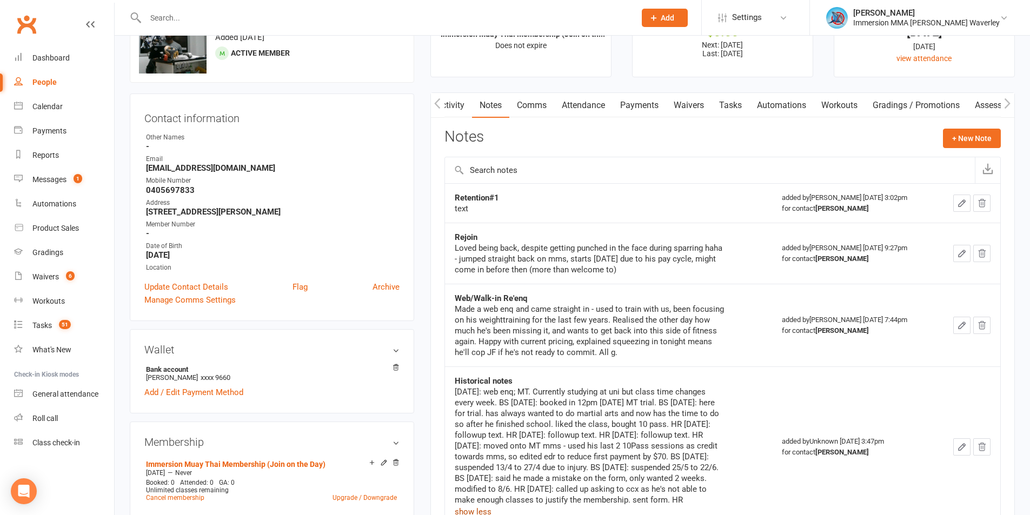
scroll to position [0, 0]
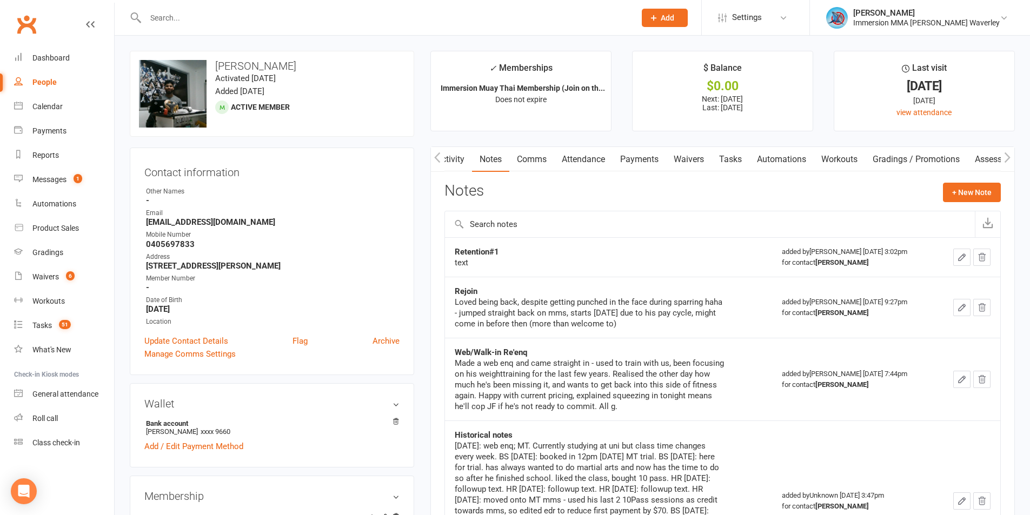
click at [743, 161] on link "Tasks" at bounding box center [730, 159] width 38 height 25
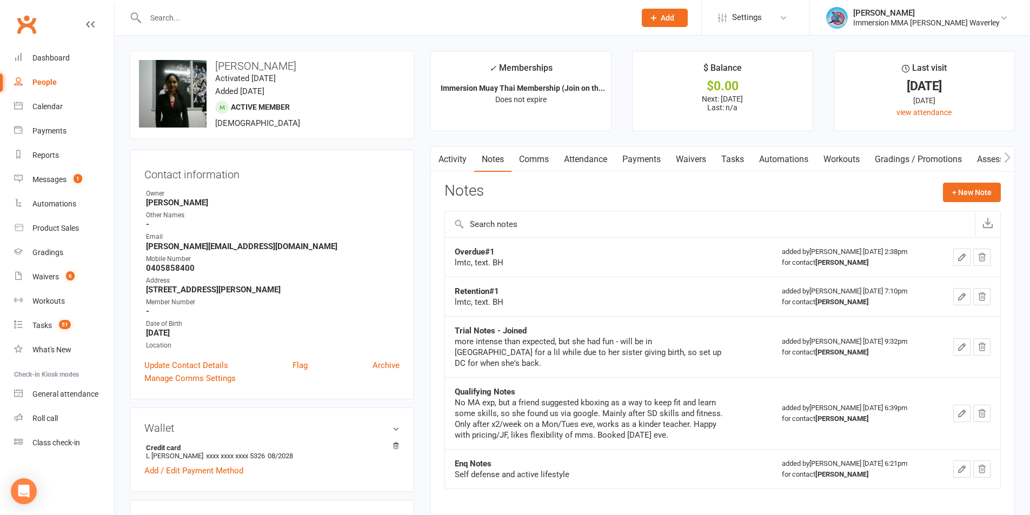
click at [722, 156] on link "Tasks" at bounding box center [733, 159] width 38 height 25
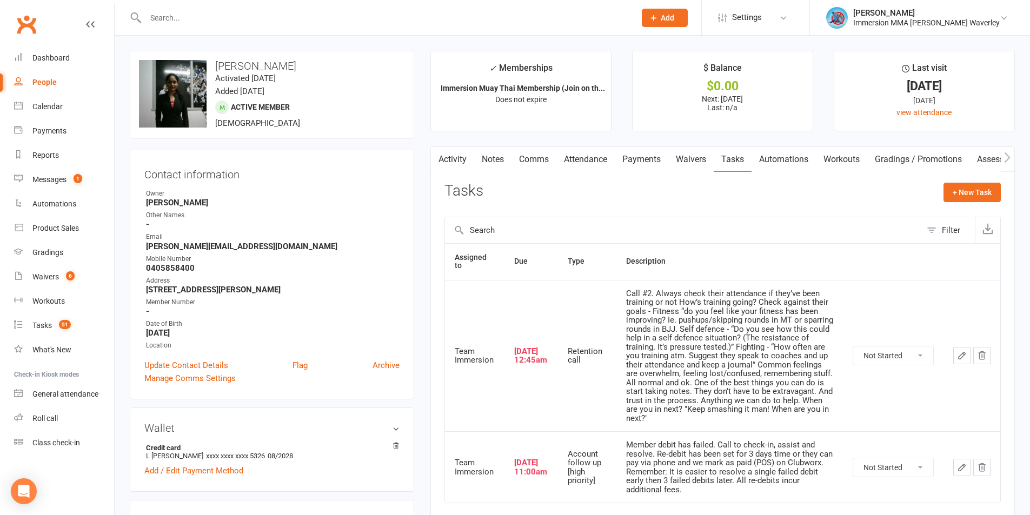
drag, startPoint x: 636, startPoint y: 157, endPoint x: 656, endPoint y: 183, distance: 33.2
click at [636, 157] on link "Payments" at bounding box center [642, 159] width 54 height 25
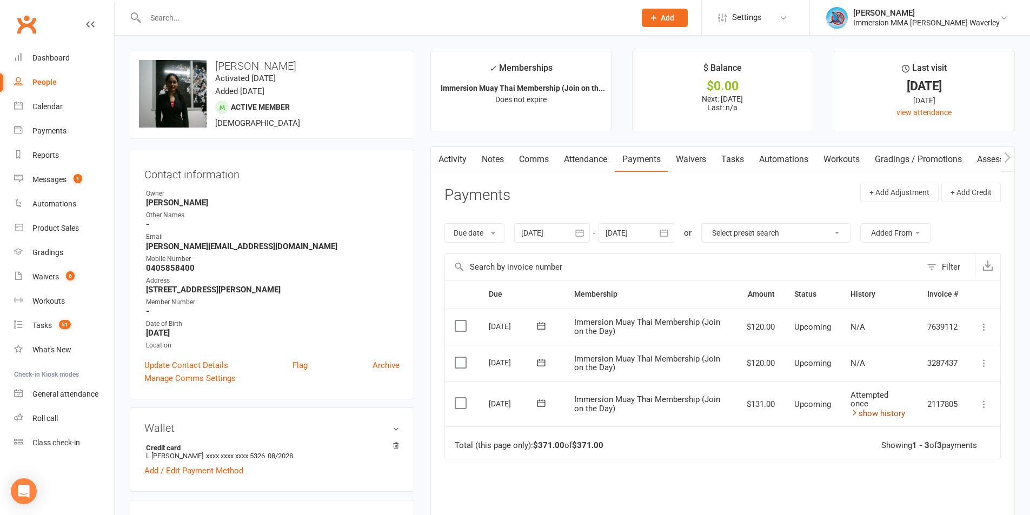
click at [883, 411] on link "show history" at bounding box center [877, 414] width 55 height 10
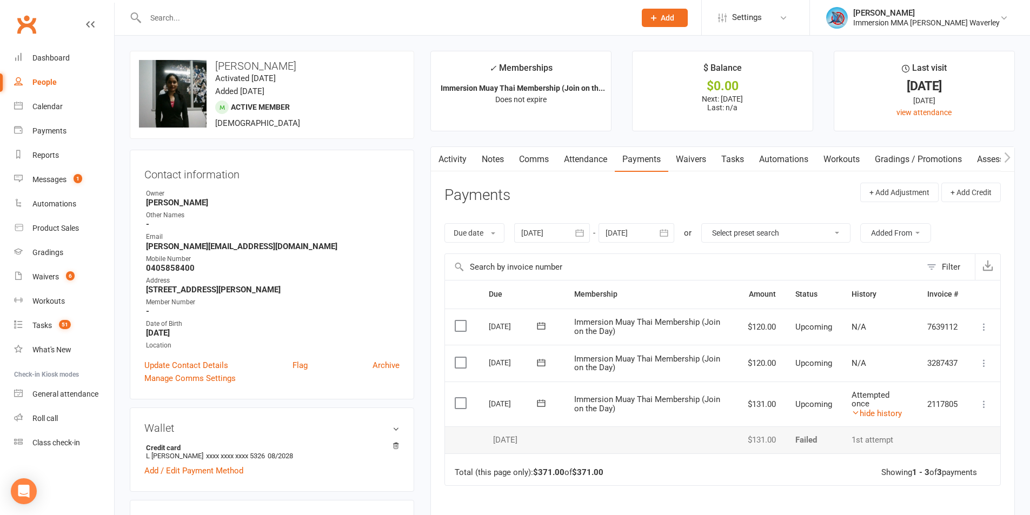
click at [458, 157] on link "Activity" at bounding box center [452, 159] width 43 height 25
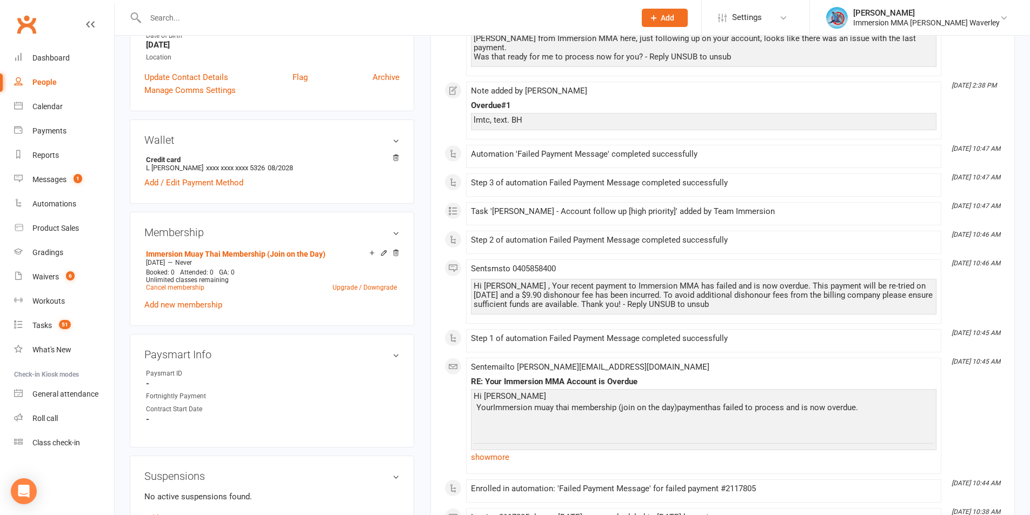
scroll to position [433, 0]
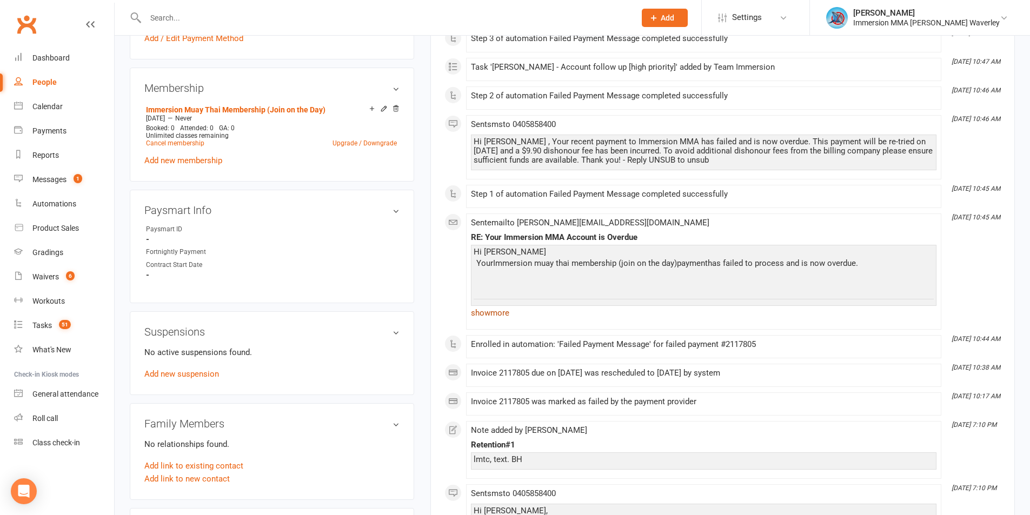
click at [493, 305] on link "show more" at bounding box center [703, 312] width 465 height 15
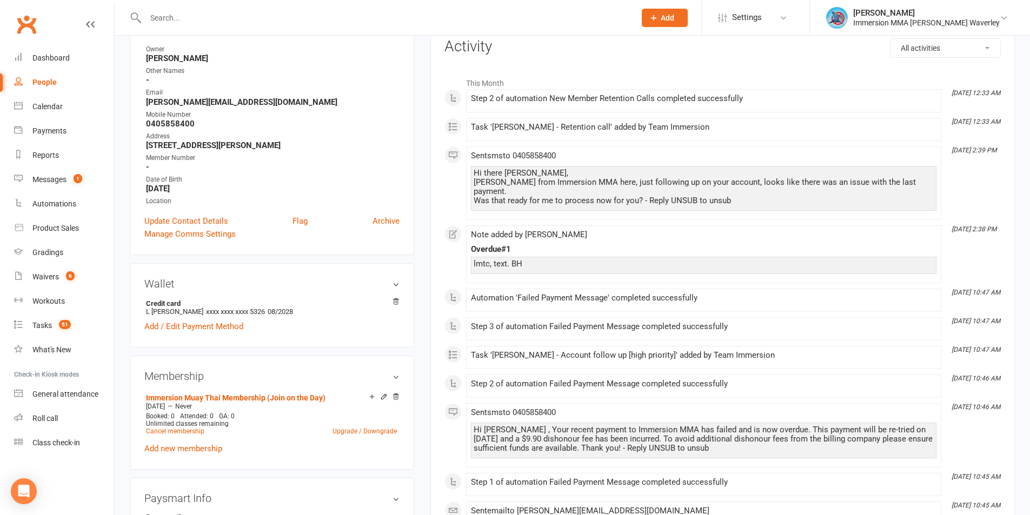
scroll to position [0, 0]
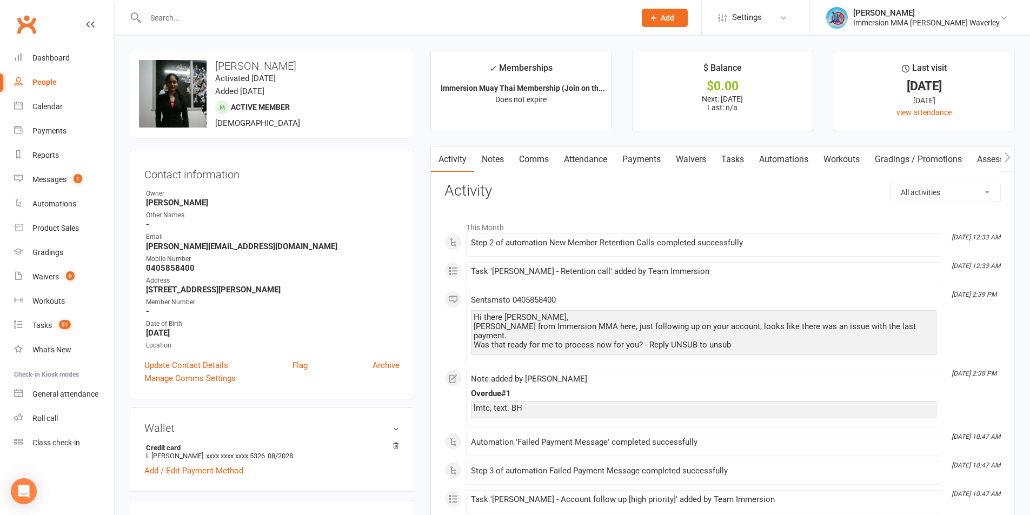
click at [740, 157] on link "Tasks" at bounding box center [733, 159] width 38 height 25
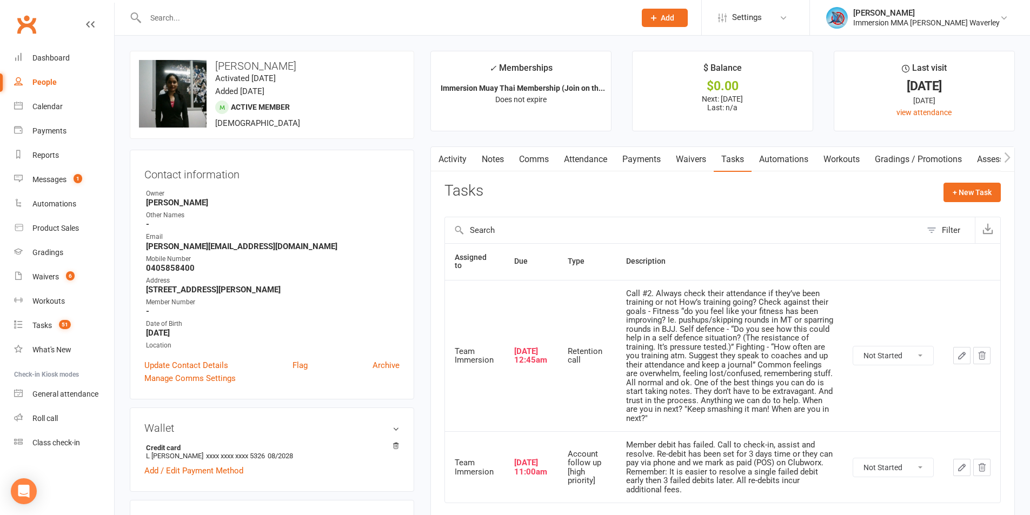
click at [978, 355] on icon "button" at bounding box center [982, 356] width 10 height 10
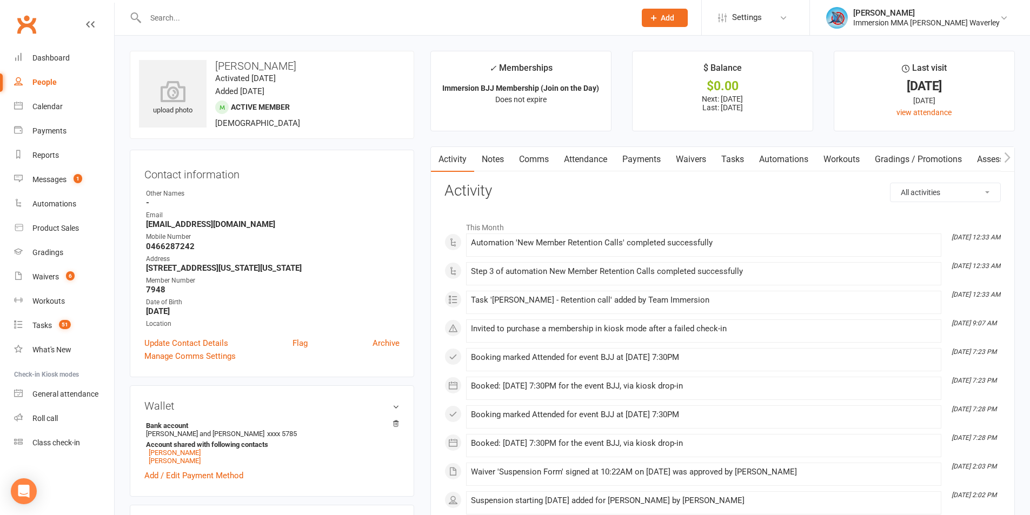
click at [501, 161] on link "Notes" at bounding box center [492, 159] width 37 height 25
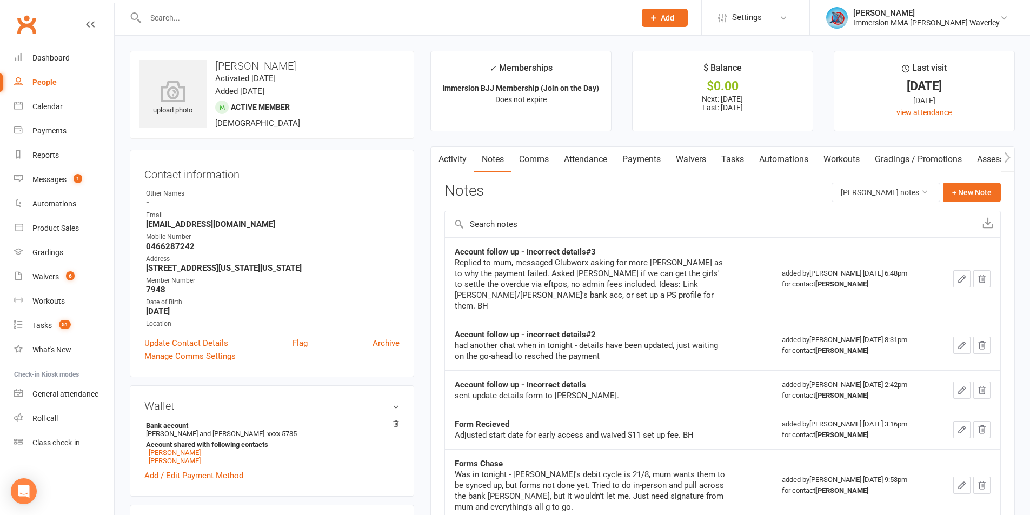
drag, startPoint x: 736, startPoint y: 155, endPoint x: 839, endPoint y: 177, distance: 105.2
click at [738, 154] on link "Tasks" at bounding box center [733, 159] width 38 height 25
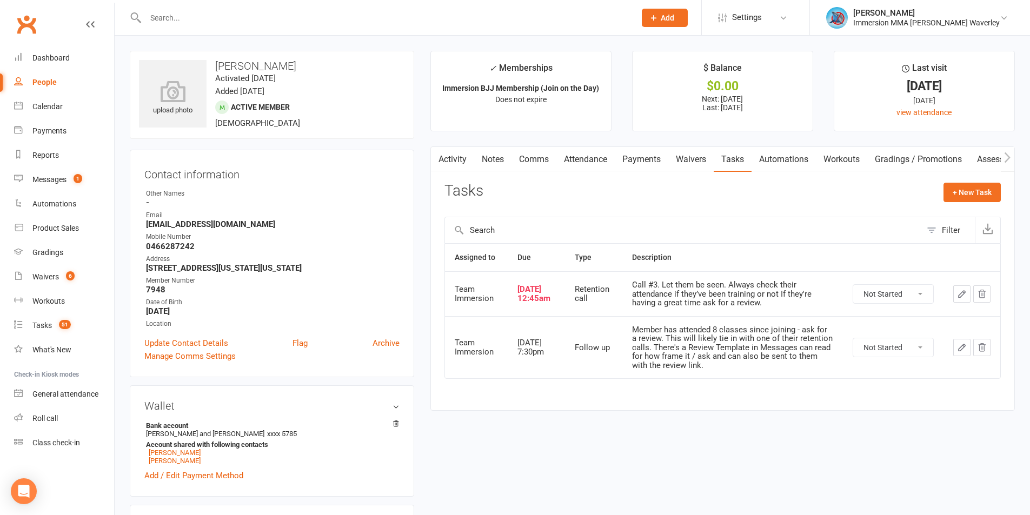
click at [981, 294] on icon "button" at bounding box center [982, 294] width 7 height 8
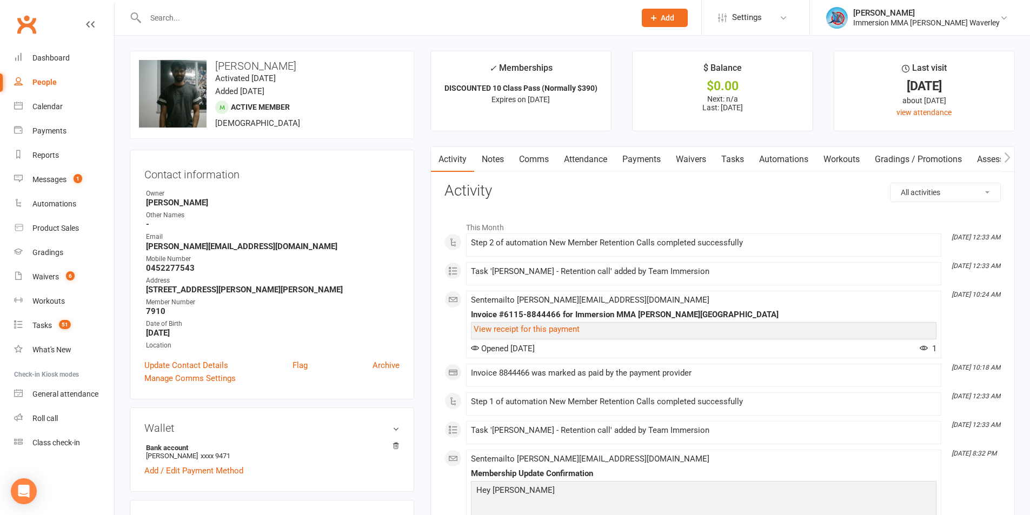
click at [487, 151] on link "Notes" at bounding box center [492, 159] width 37 height 25
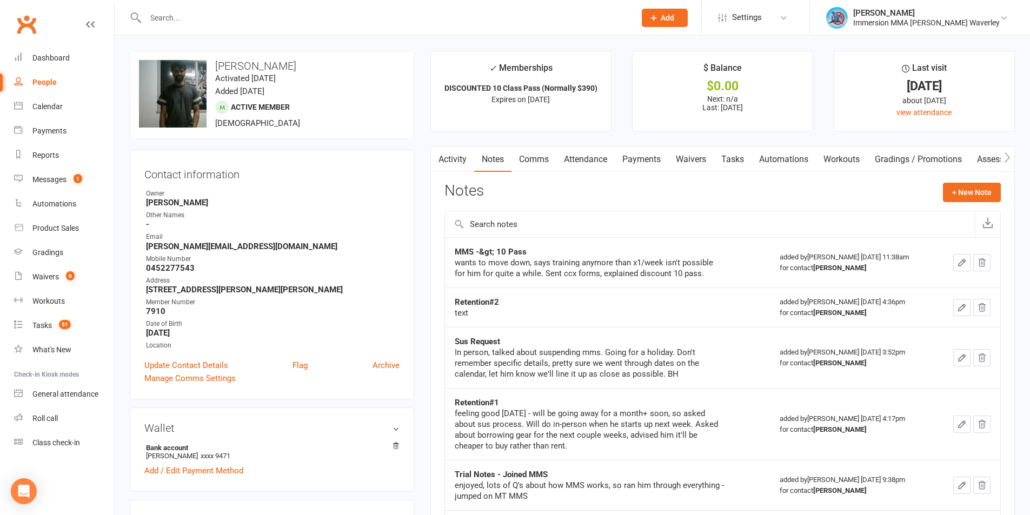
click at [734, 159] on link "Tasks" at bounding box center [733, 159] width 38 height 25
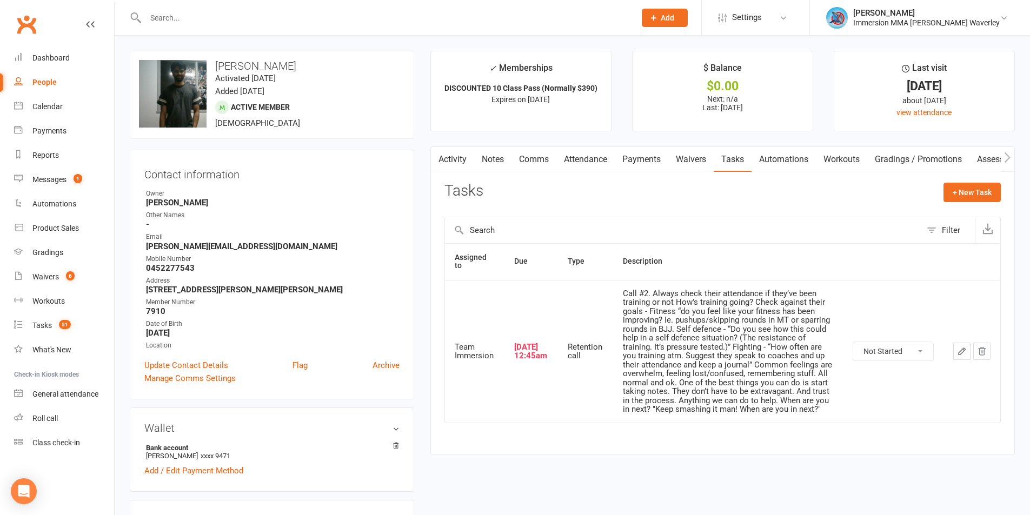
click at [489, 159] on link "Notes" at bounding box center [492, 159] width 37 height 25
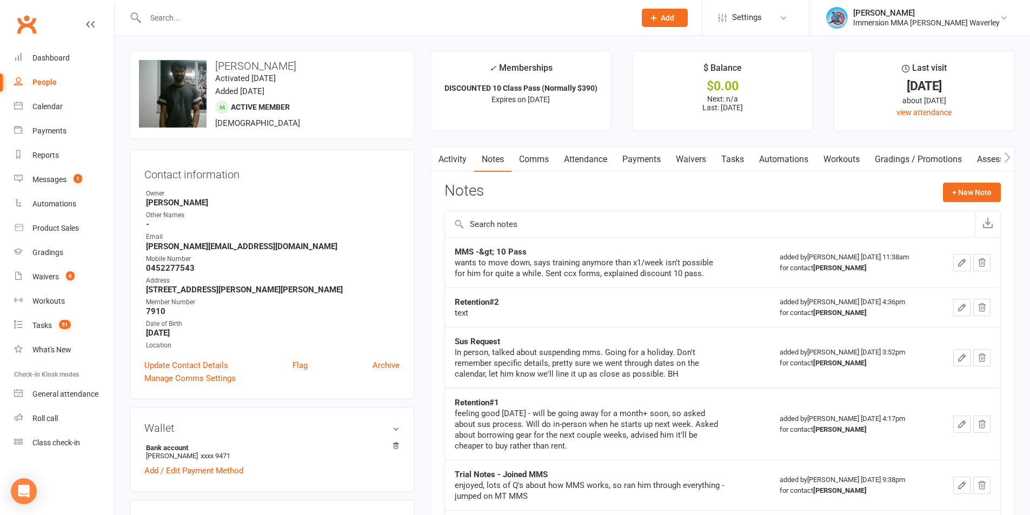
click at [730, 161] on link "Tasks" at bounding box center [733, 159] width 38 height 25
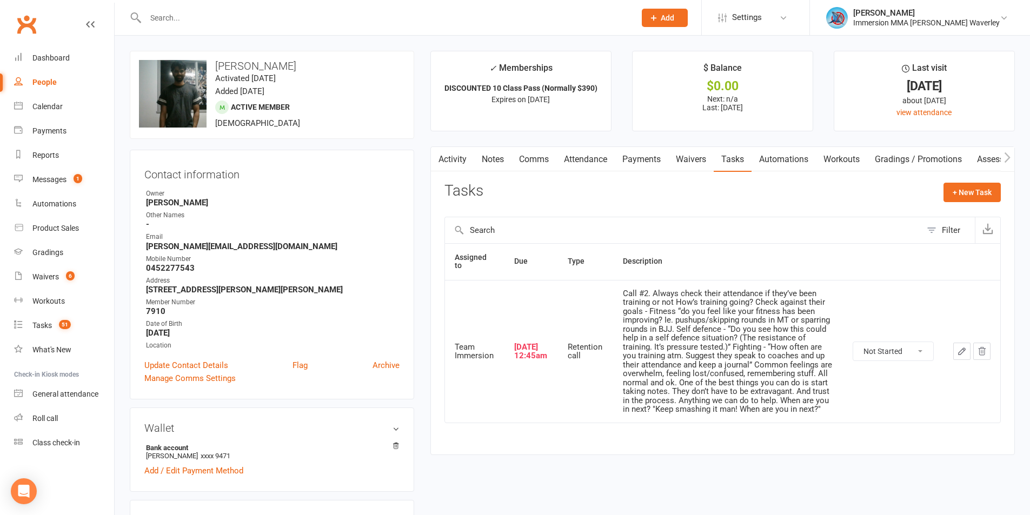
click at [983, 341] on td at bounding box center [971, 351] width 57 height 143
click at [984, 350] on icon "button" at bounding box center [982, 352] width 7 height 8
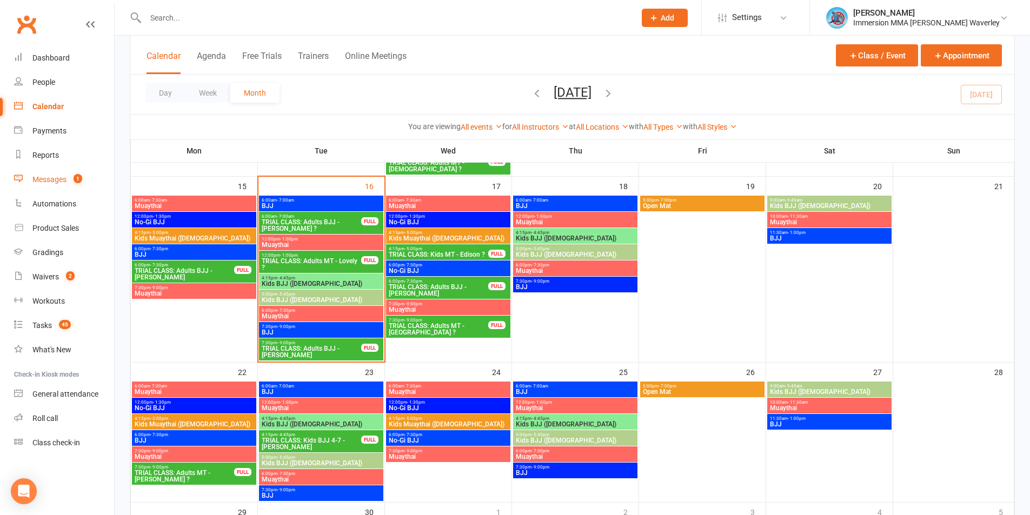
click at [89, 178] on link "Messages 1" at bounding box center [64, 180] width 100 height 24
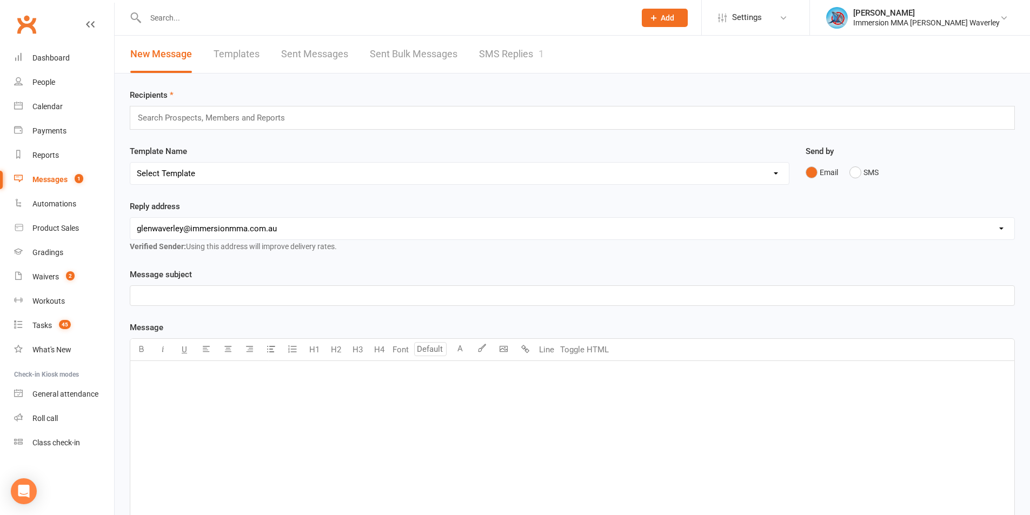
click at [538, 55] on link "SMS Replies 1" at bounding box center [511, 54] width 65 height 37
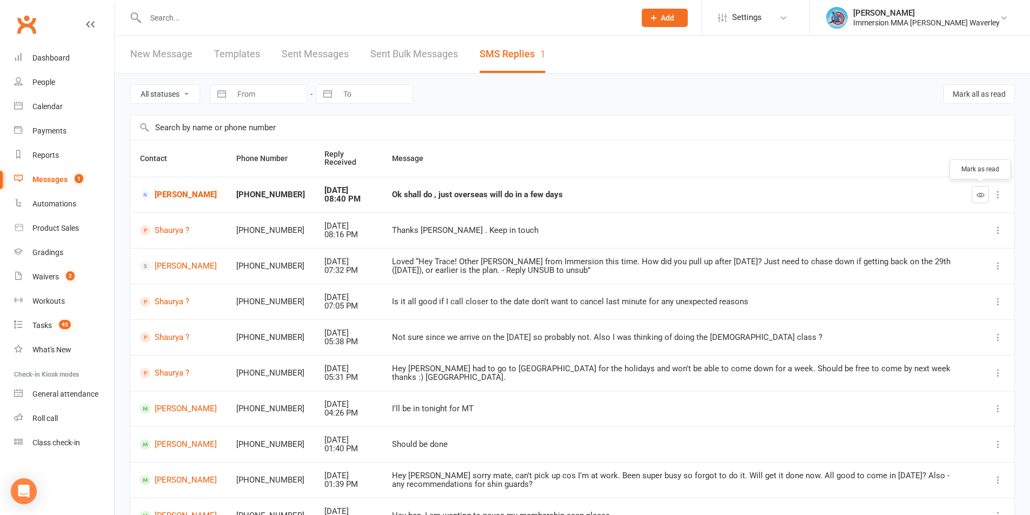
click at [976, 197] on icon "button" at bounding box center [980, 195] width 8 height 8
click at [79, 48] on link "Dashboard" at bounding box center [64, 58] width 100 height 24
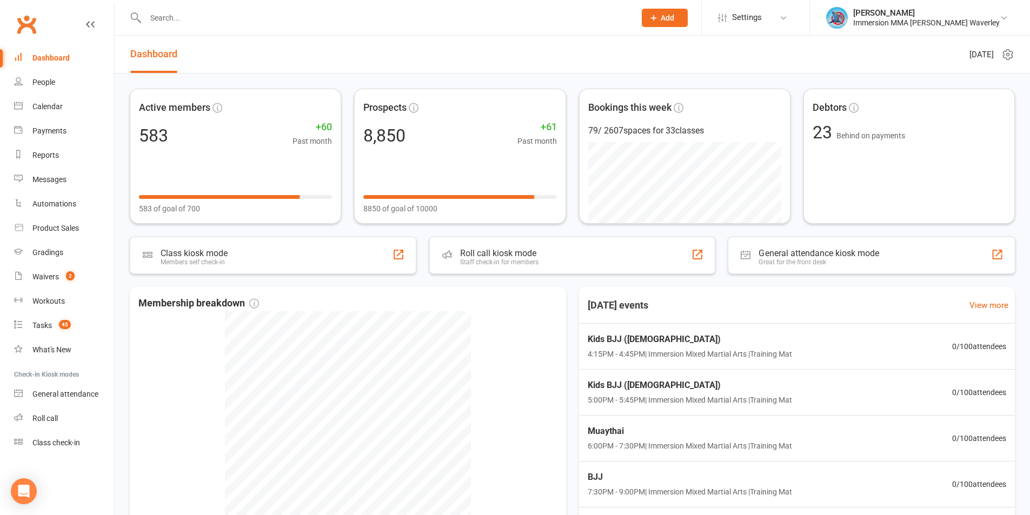
click at [771, 285] on div "Active members 583 +60 Past month 583 of goal of 700 Prospects 8,850 +61 Past m…" at bounding box center [572, 349] width 915 height 550
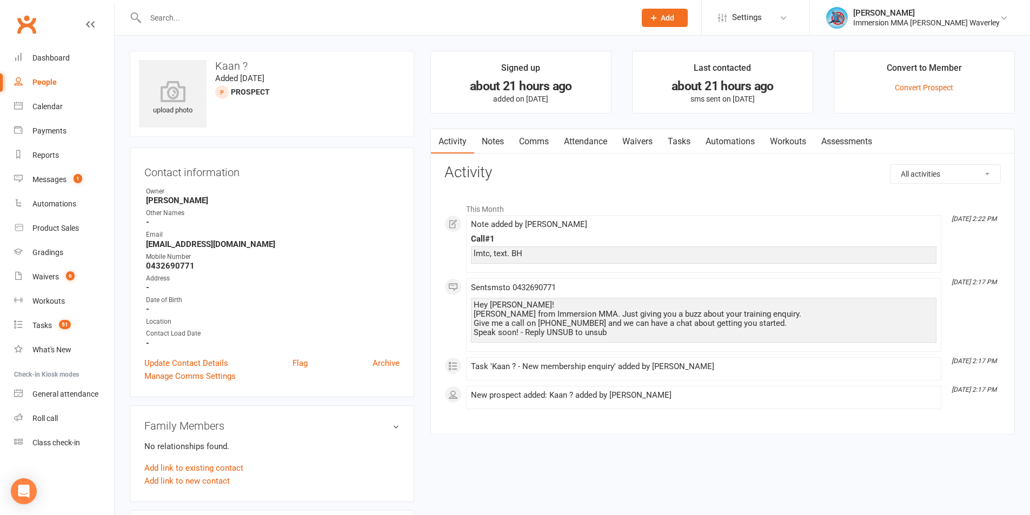
click at [841, 411] on div "This Month [DATE] 2:22 PM Note added by [PERSON_NAME] Call#1 lmtc, text. BH [DA…" at bounding box center [722, 304] width 556 height 228
click at [496, 152] on link "Notes" at bounding box center [492, 141] width 37 height 25
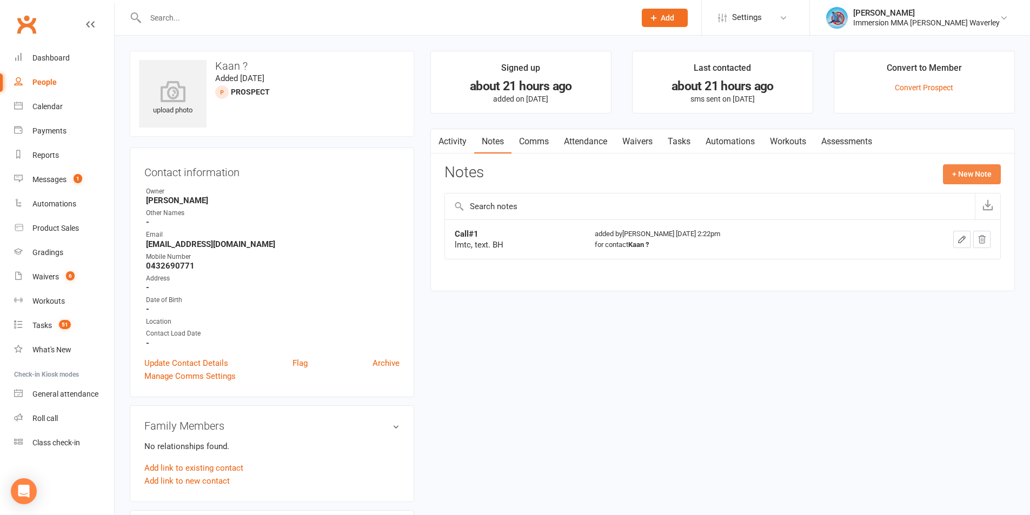
drag, startPoint x: 983, startPoint y: 179, endPoint x: 986, endPoint y: 188, distance: 8.5
click at [986, 188] on div "Notes + New Note" at bounding box center [722, 178] width 556 height 28
click at [985, 168] on button "+ New Note" at bounding box center [972, 173] width 58 height 19
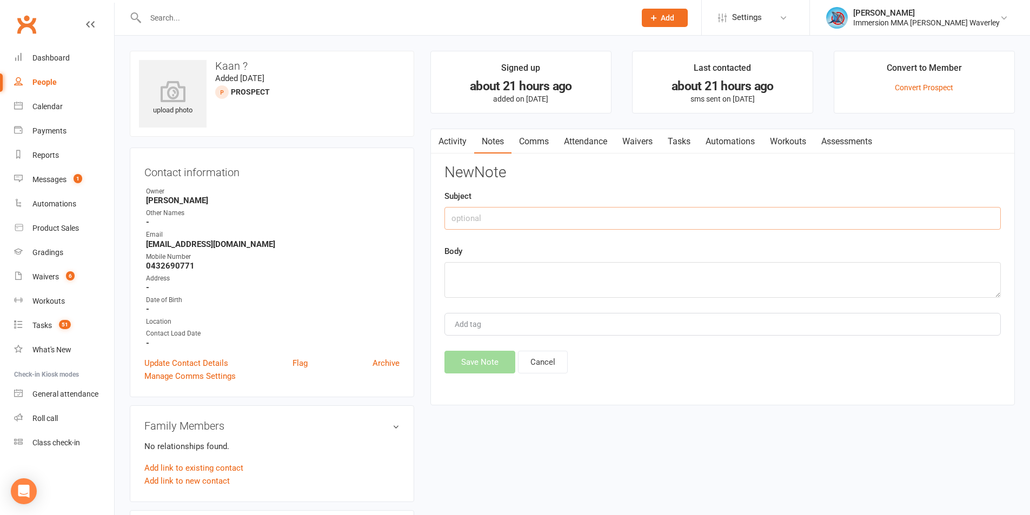
click at [520, 212] on input "text" at bounding box center [722, 218] width 556 height 23
type input "Call#2"
type textarea "lmtc"
drag, startPoint x: 482, startPoint y: 358, endPoint x: 515, endPoint y: 330, distance: 43.3
click at [483, 362] on button "Save Note" at bounding box center [479, 362] width 71 height 23
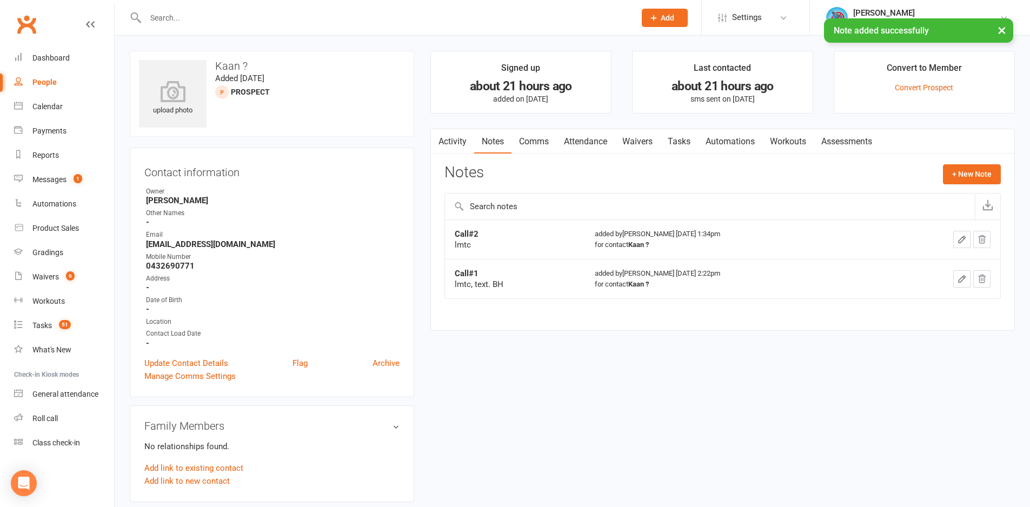
click at [681, 145] on link "Tasks" at bounding box center [679, 141] width 38 height 25
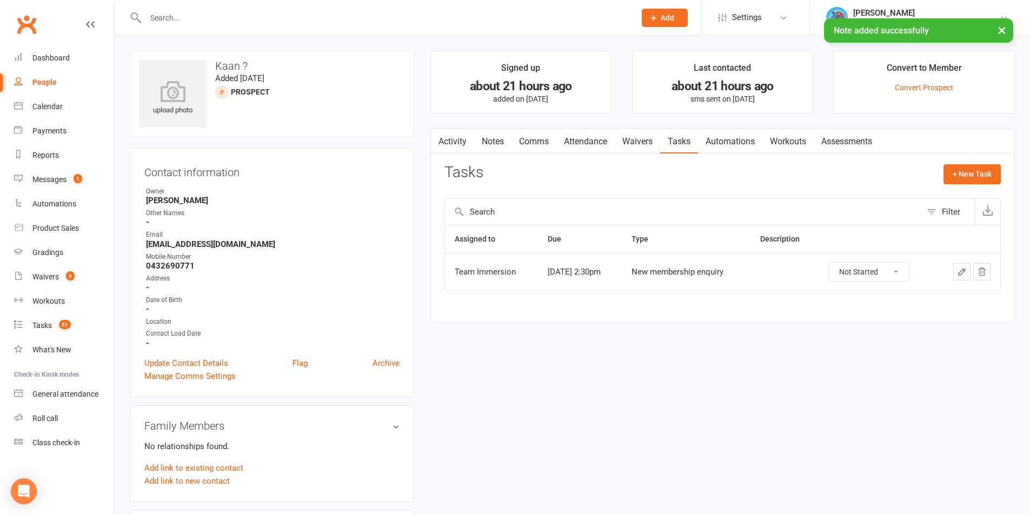
click at [965, 274] on icon "button" at bounding box center [962, 272] width 10 height 10
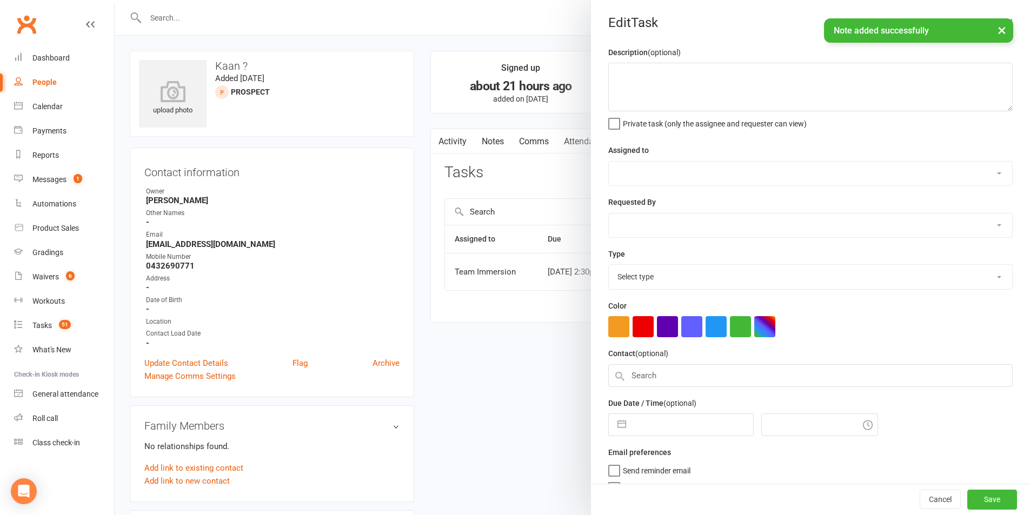
select select "48837"
select select "48840"
type input "[DATE]"
type input "2:30pm"
select select "27312"
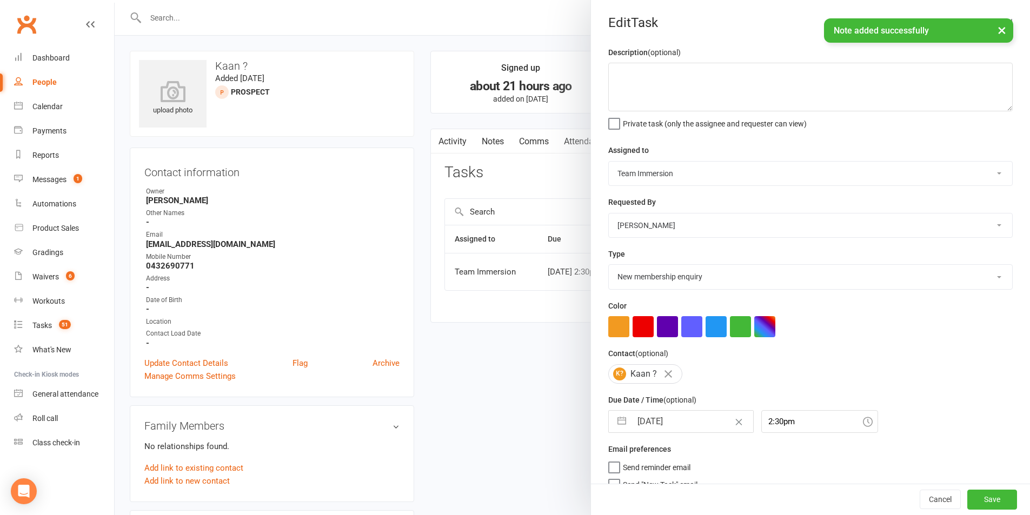
click at [672, 433] on input "[DATE]" at bounding box center [692, 422] width 122 height 22
select select "7"
select select "2025"
select select "8"
select select "2025"
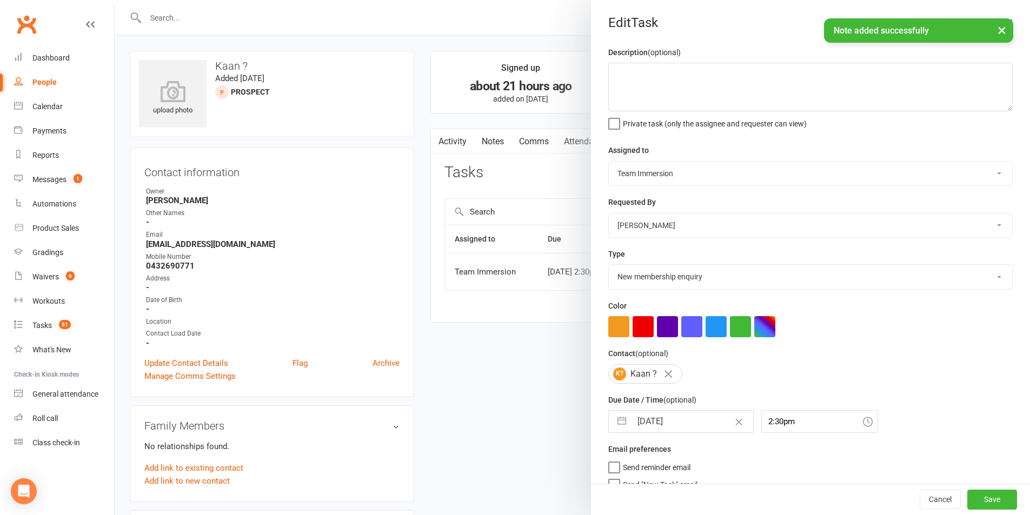
select select "9"
select select "2025"
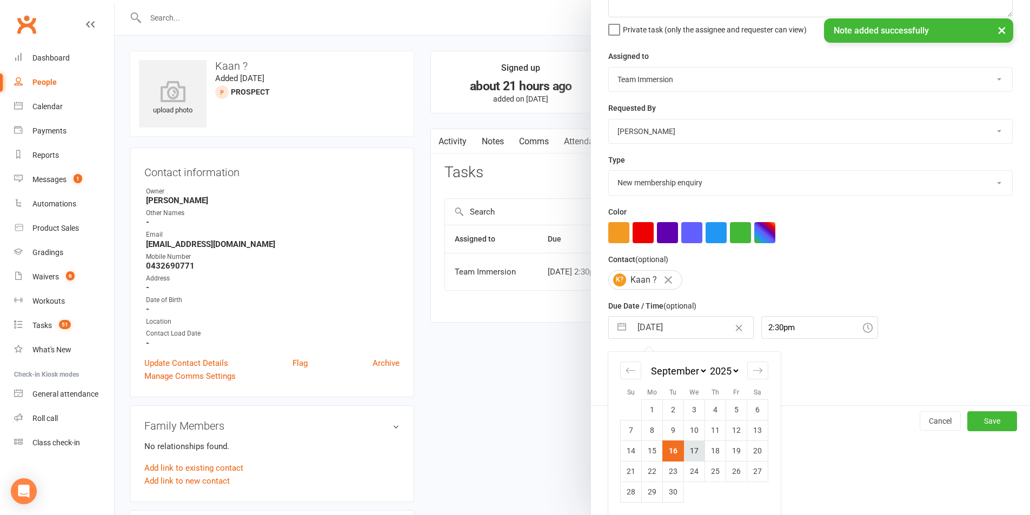
click at [694, 454] on td "17" at bounding box center [694, 451] width 21 height 21
type input "[DATE]"
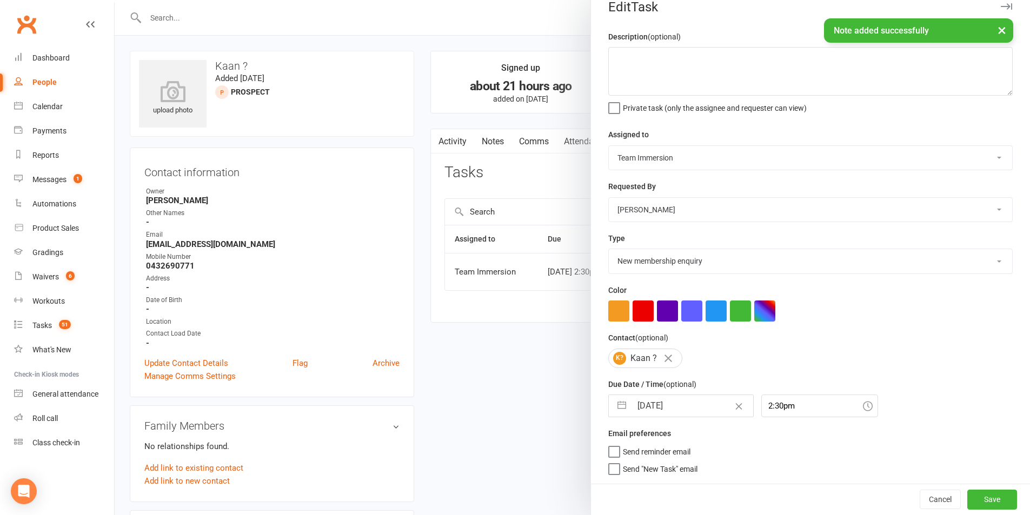
click at [946, 498] on div "Cancel Save" at bounding box center [810, 499] width 439 height 31
click at [997, 501] on button "Save" at bounding box center [992, 499] width 50 height 19
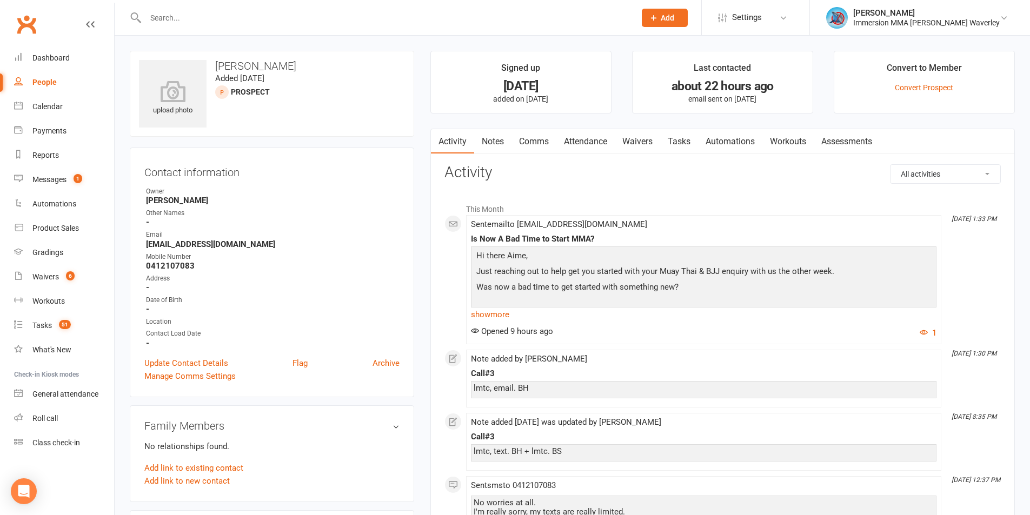
click at [501, 142] on link "Notes" at bounding box center [492, 141] width 37 height 25
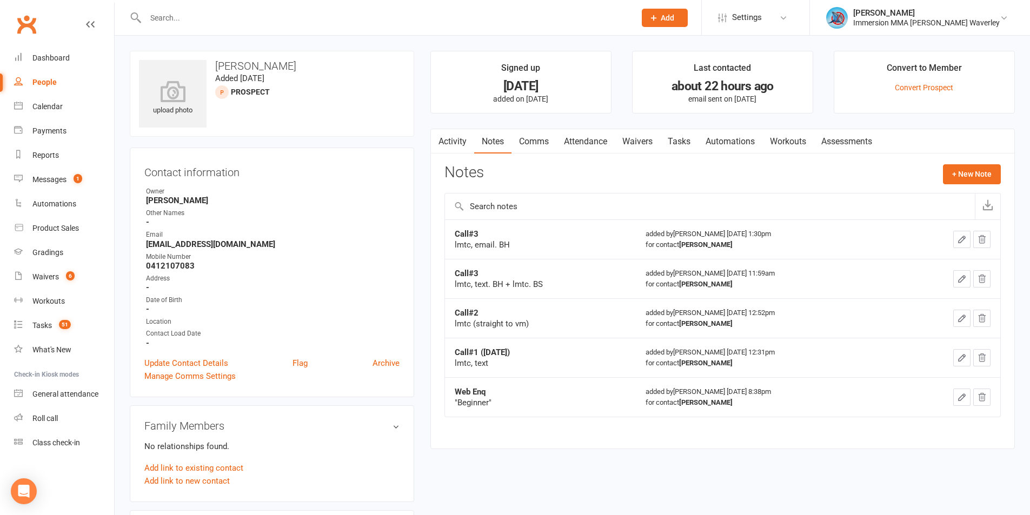
click at [846, 447] on div "Activity Notes Comms Attendance Waivers Tasks Automations Workouts Assessments …" at bounding box center [722, 289] width 584 height 321
click at [880, 443] on div "Activity Notes Comms Attendance Waivers Tasks Automations Workouts Assessments …" at bounding box center [722, 289] width 584 height 321
click at [798, 462] on div "upload photo [PERSON_NAME] Added [DATE] prospect Contact information Owner [PER…" at bounding box center [572, 499] width 901 height 897
click at [958, 171] on button "+ New Note" at bounding box center [972, 173] width 58 height 19
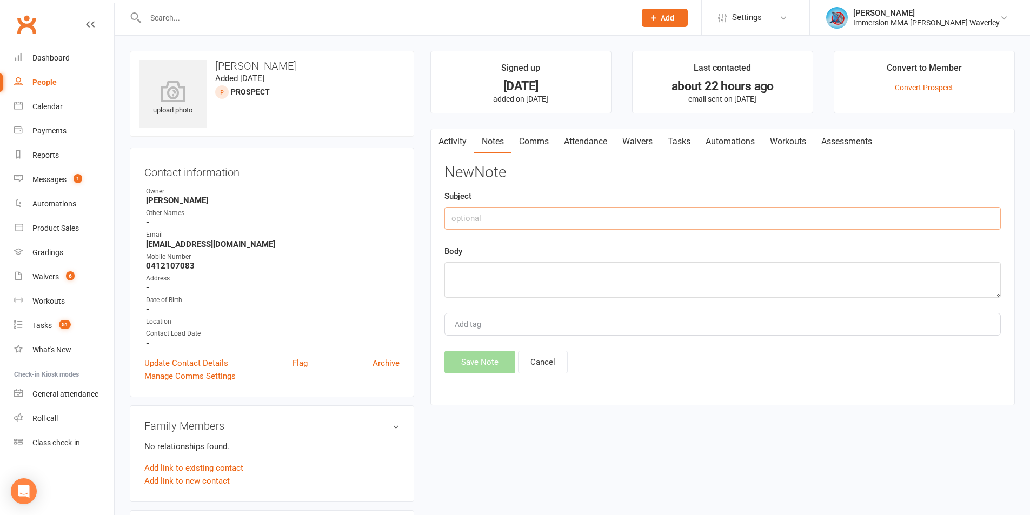
click at [526, 208] on input "text" at bounding box center [722, 218] width 556 height 23
type input "Call#4"
type textarea "lmtc"
click at [482, 369] on button "Save Note" at bounding box center [479, 362] width 71 height 23
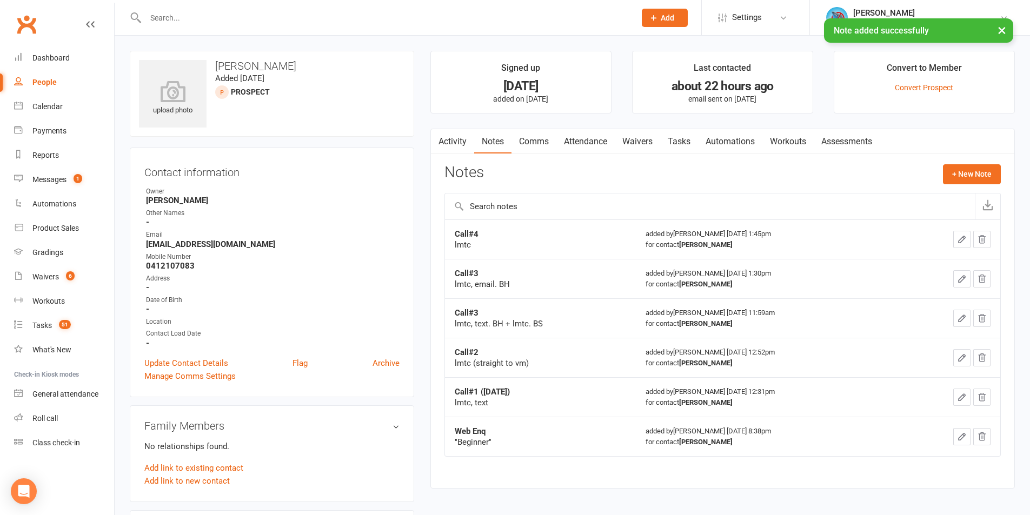
click at [693, 143] on link "Tasks" at bounding box center [679, 141] width 38 height 25
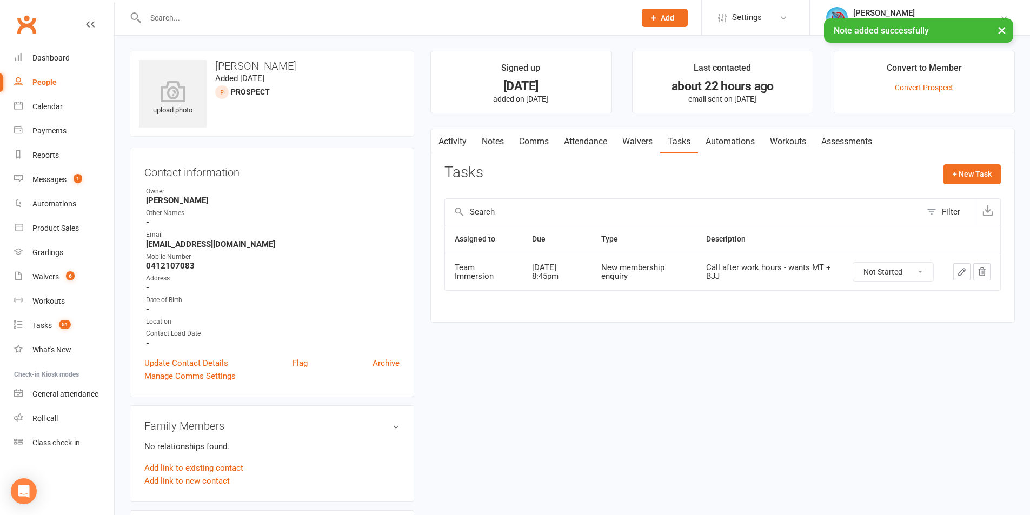
click at [963, 271] on icon "button" at bounding box center [962, 272] width 10 height 10
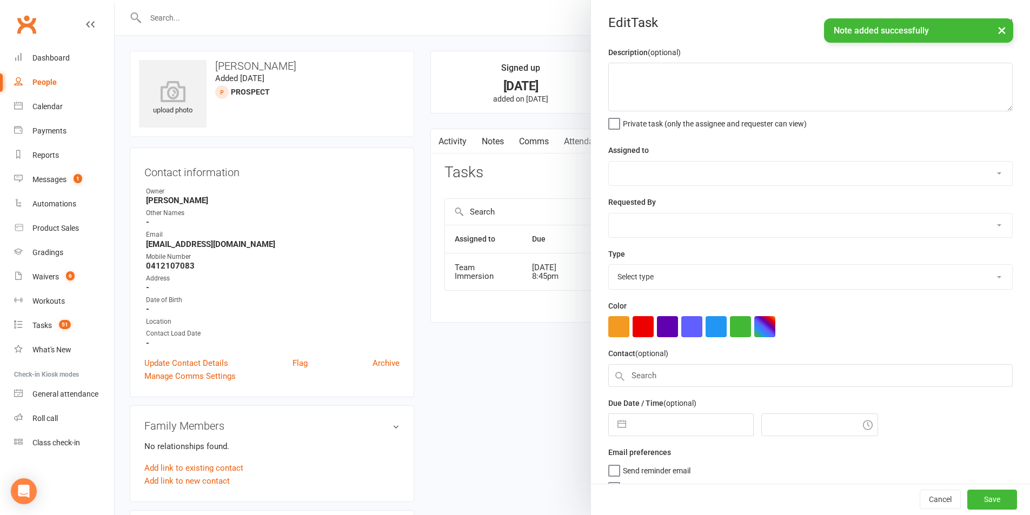
type textarea "Call after work hours - wants MT + BJJ"
select select "48837"
select select "48839"
type input "16 Sep 2025"
type input "8:45pm"
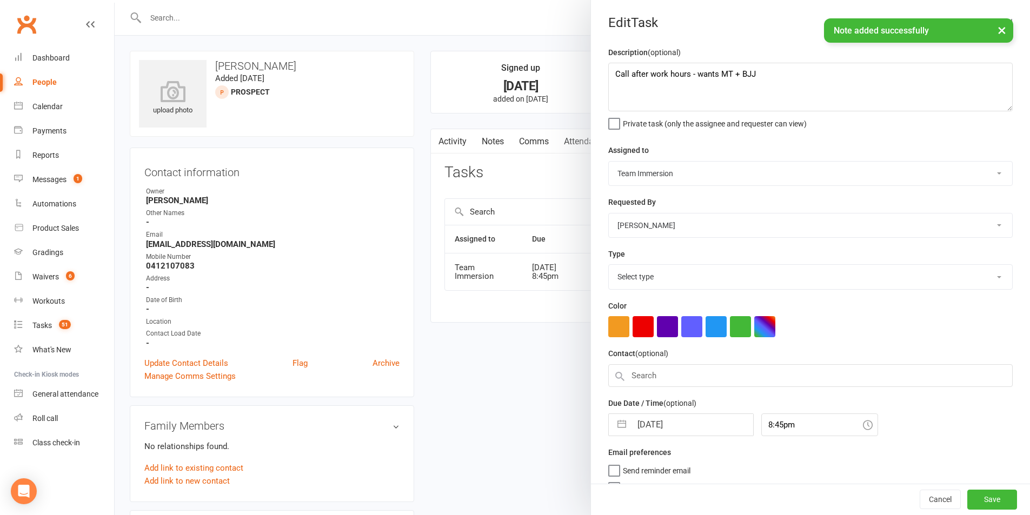
select select "27312"
select select "7"
select select "2025"
select select "8"
select select "2025"
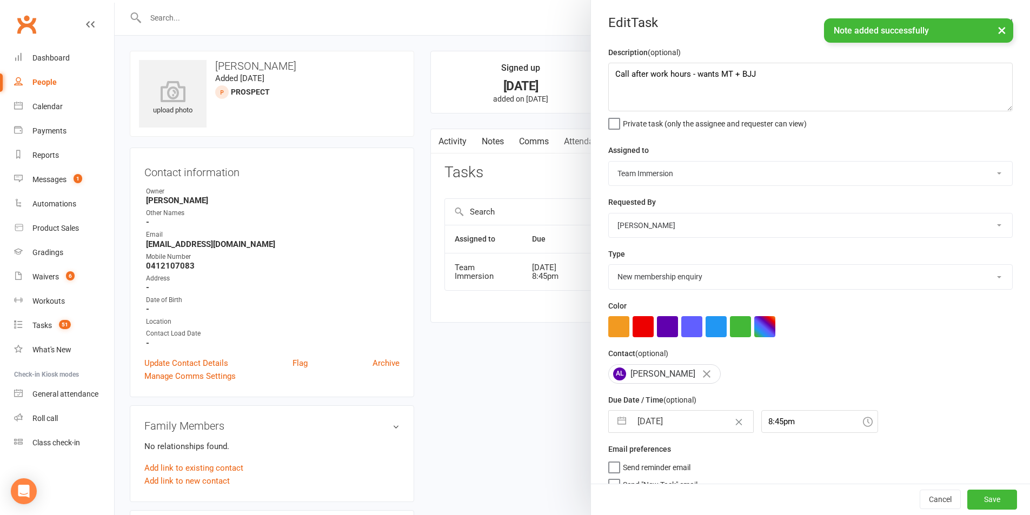
select select "9"
select select "2025"
click at [686, 431] on input "16 Sep 2025" at bounding box center [692, 422] width 122 height 22
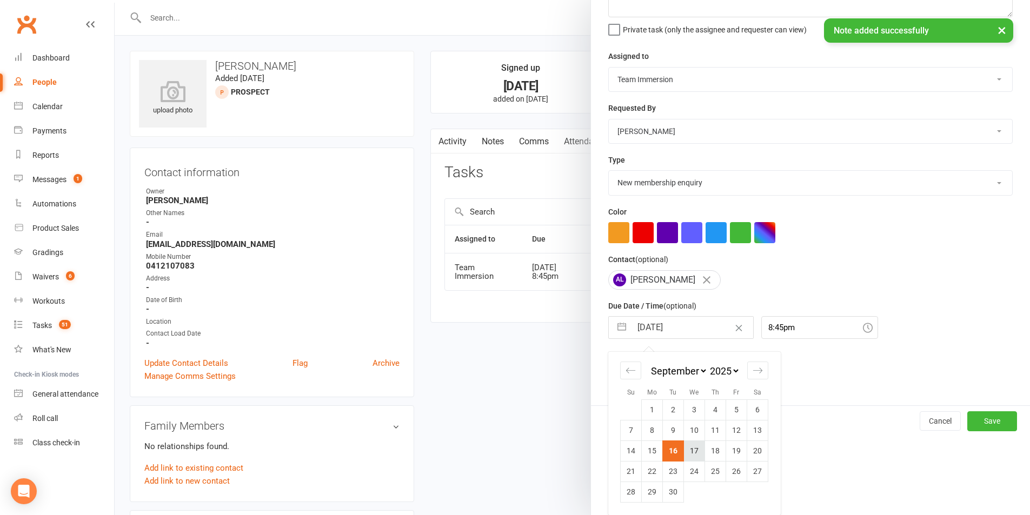
click at [689, 448] on td "17" at bounding box center [694, 451] width 21 height 21
type input "17 Sep 2025"
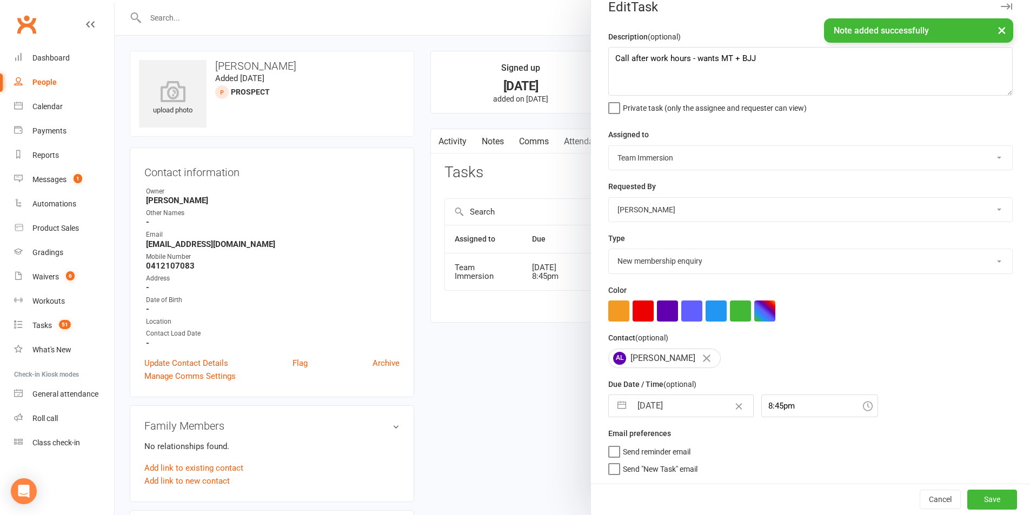
scroll to position [20, 0]
click at [982, 498] on button "Save" at bounding box center [992, 499] width 50 height 19
